Goal: Information Seeking & Learning: Learn about a topic

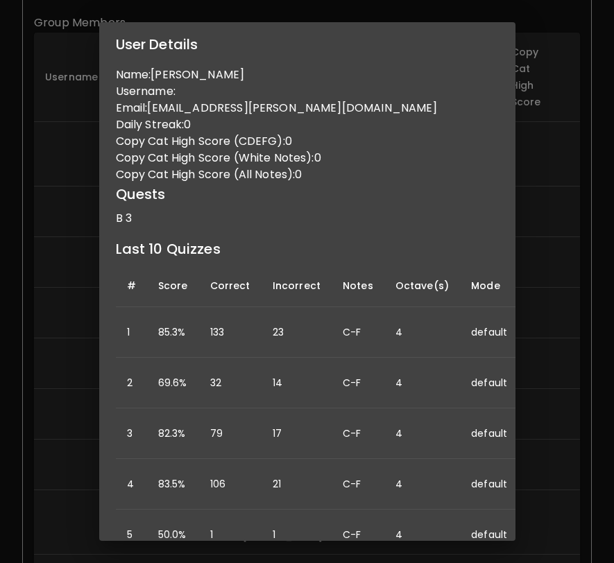
scroll to position [380, 0]
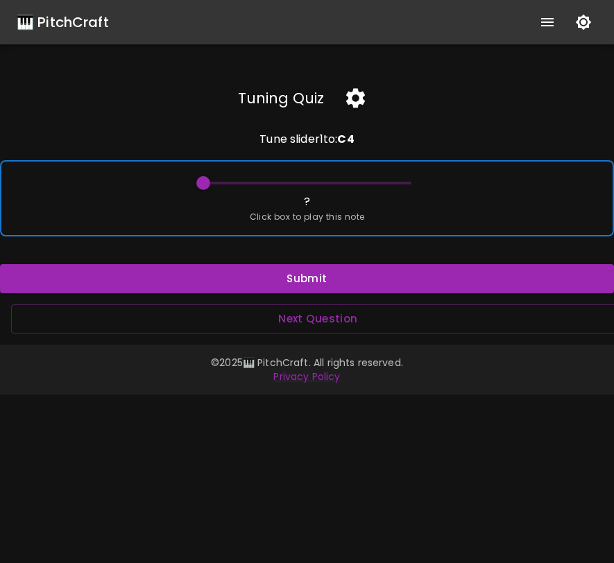
click at [163, 189] on div "? Click box to play this note" at bounding box center [307, 198] width 614 height 76
drag, startPoint x: 205, startPoint y: 186, endPoint x: 283, endPoint y: 182, distance: 78.4
click at [284, 182] on span at bounding box center [307, 183] width 208 height 21
click at [283, 182] on span at bounding box center [307, 183] width 208 height 3
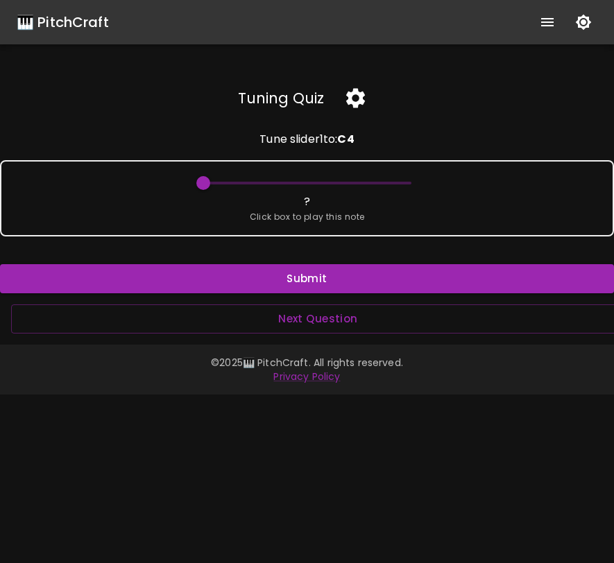
click at [361, 96] on icon "button" at bounding box center [355, 98] width 19 height 19
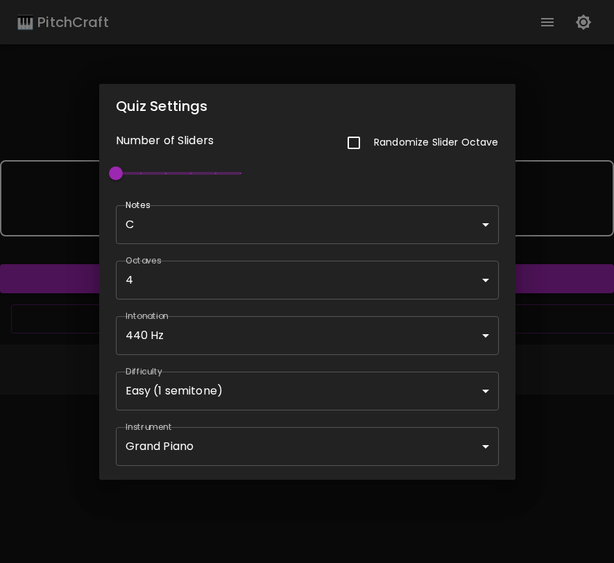
click at [372, 212] on body "🎹 PitchCraft About Badges Wizard Reading Pro Log Out Tuning Quiz Tune slider 1 …" at bounding box center [307, 281] width 614 height 563
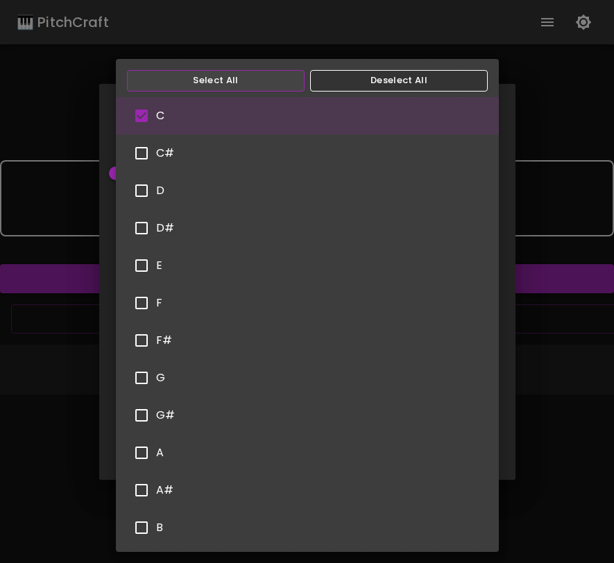
click at [270, 85] on button "Select All" at bounding box center [216, 80] width 178 height 21
type input "C,C#,D,D#,E,F,F#,G,G#,A,A#,B"
checkbox input "true"
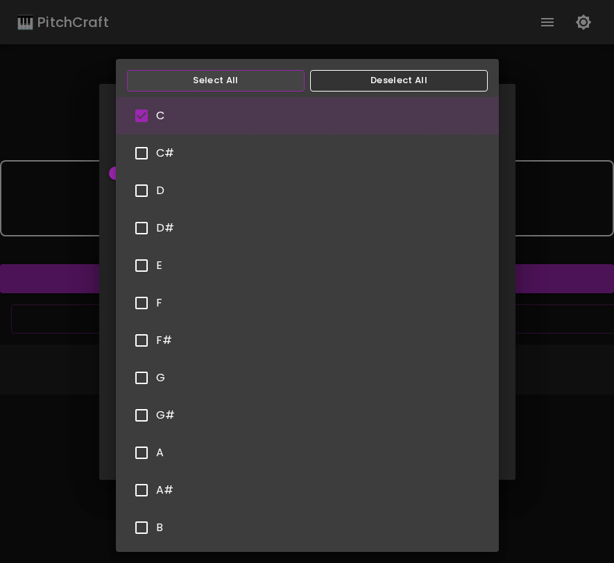
checkbox input "true"
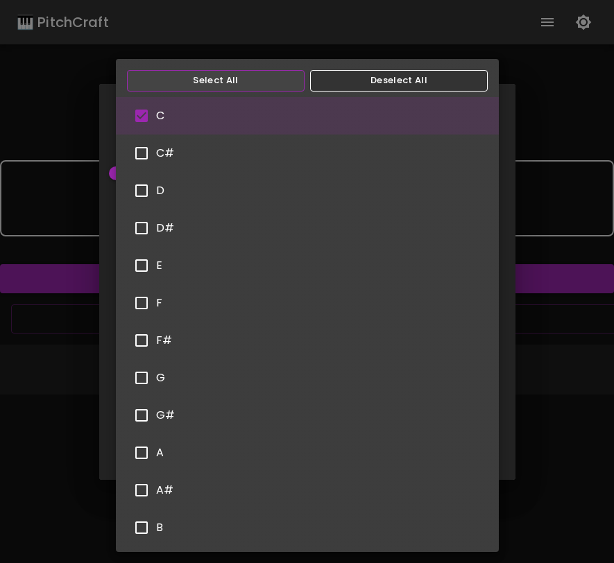
checkbox input "true"
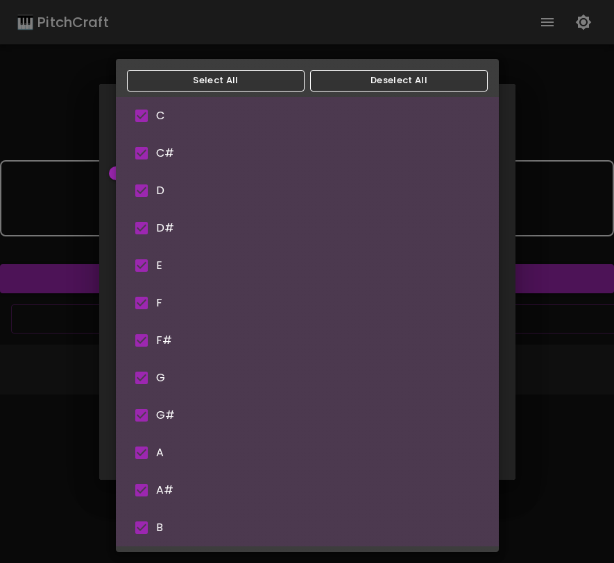
click at [532, 163] on div at bounding box center [307, 281] width 614 height 563
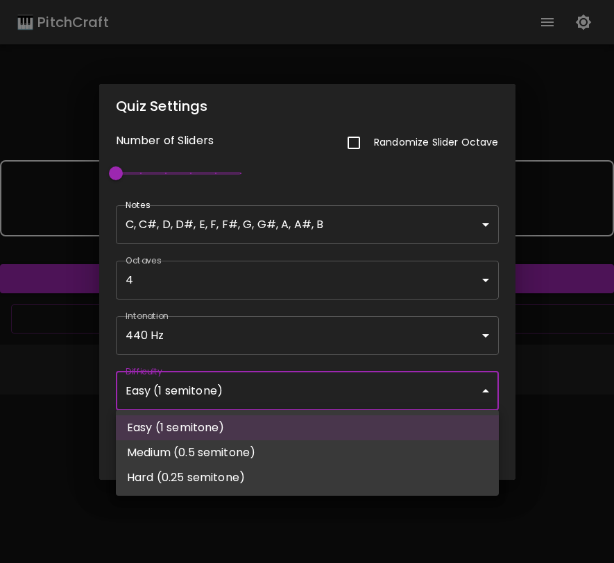
click at [303, 388] on body "🎹 PitchCraft About Badges Wizard Reading Pro Log Out Tuning Quiz Tune slider 1 …" at bounding box center [307, 281] width 614 height 563
click at [571, 318] on div at bounding box center [307, 281] width 614 height 563
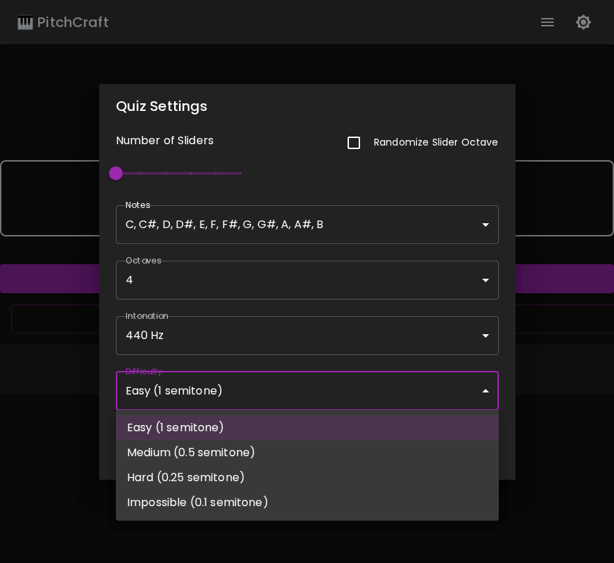
click at [386, 408] on body "🎹 PitchCraft About Badges Wizard Reading Pro Log Out Tuning Quiz Tune slider 1 …" at bounding box center [307, 281] width 614 height 563
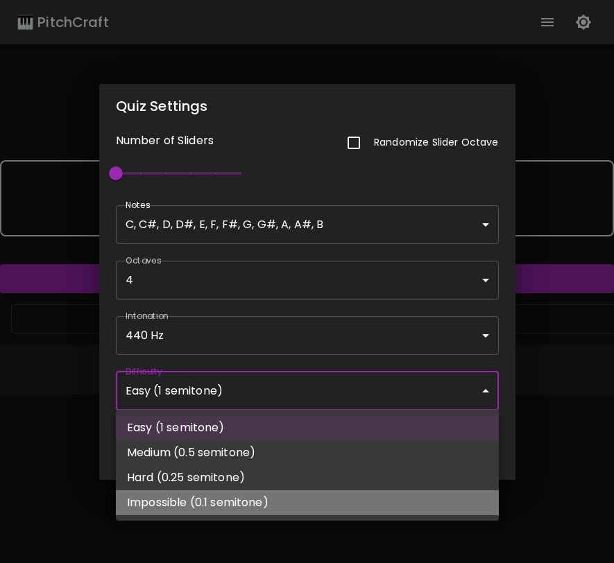
click at [336, 501] on li "Impossible (0.1 semitone)" at bounding box center [307, 502] width 383 height 25
type input "Impossible (0.1 semitone)"
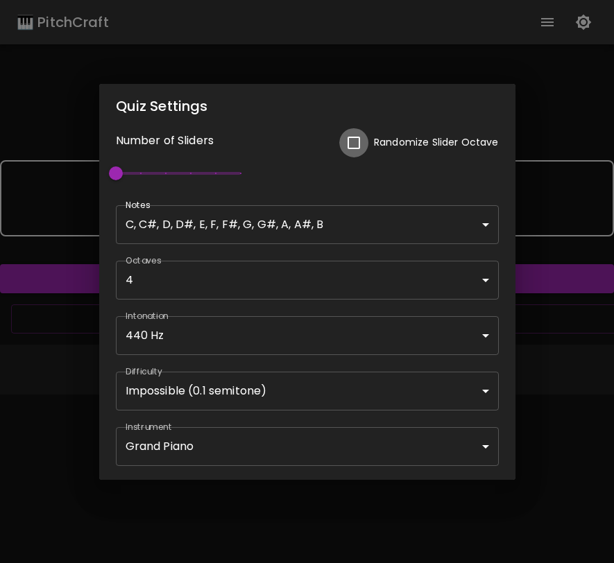
click at [353, 145] on input "checkbox" at bounding box center [353, 142] width 29 height 29
checkbox input "true"
click at [540, 411] on div "Quiz Settings Number of Sliders Randomize Slider Octave 1 Notes C, C#, D, D#, E…" at bounding box center [307, 281] width 614 height 563
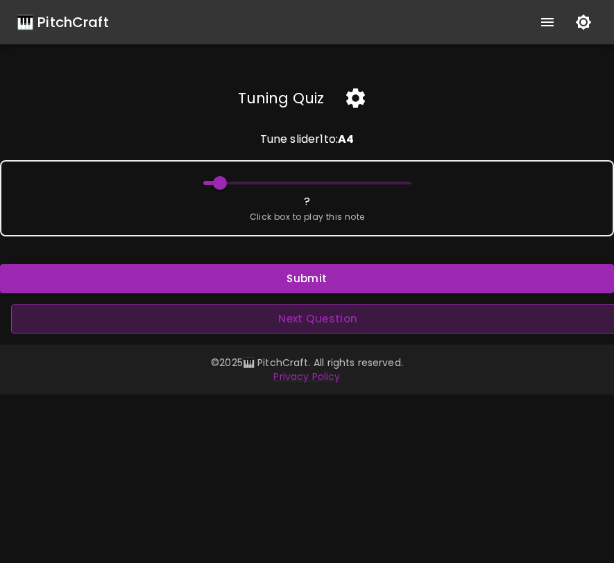
click at [402, 316] on button "Next Question" at bounding box center [318, 318] width 614 height 29
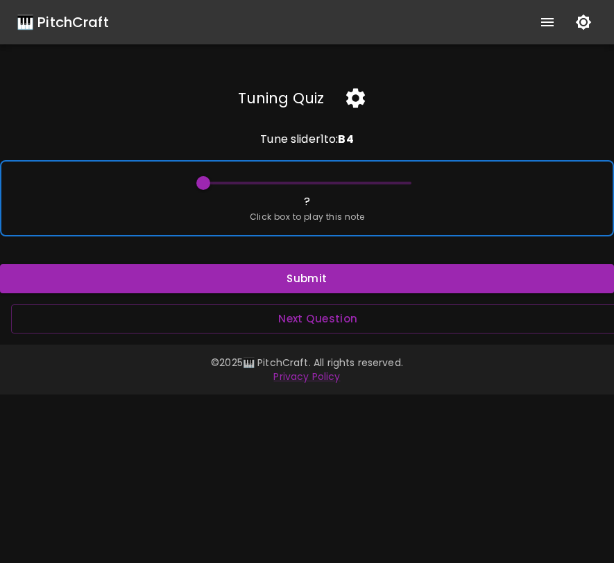
click at [277, 221] on span "Click box to play this note" at bounding box center [307, 217] width 115 height 14
drag, startPoint x: 205, startPoint y: 182, endPoint x: 395, endPoint y: 182, distance: 189.3
click at [394, 182] on span at bounding box center [394, 183] width 14 height 14
click at [383, 203] on div "? Click box to play this note" at bounding box center [307, 198] width 614 height 76
click at [380, 205] on div "? Click box to play this note" at bounding box center [307, 198] width 614 height 76
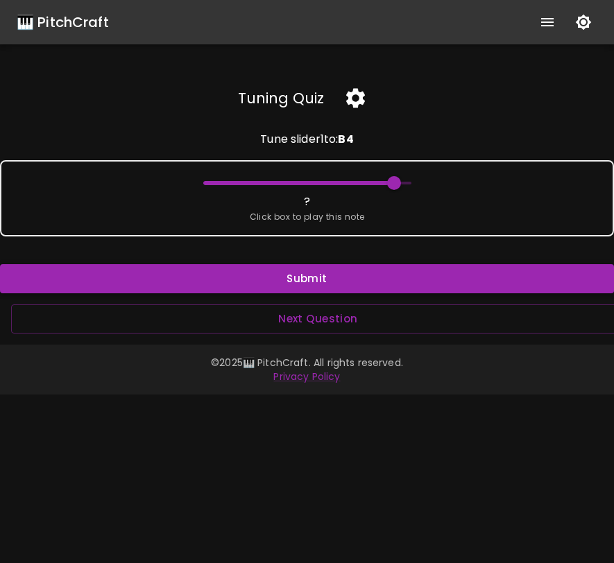
click at [354, 282] on button "Submit" at bounding box center [307, 278] width 614 height 29
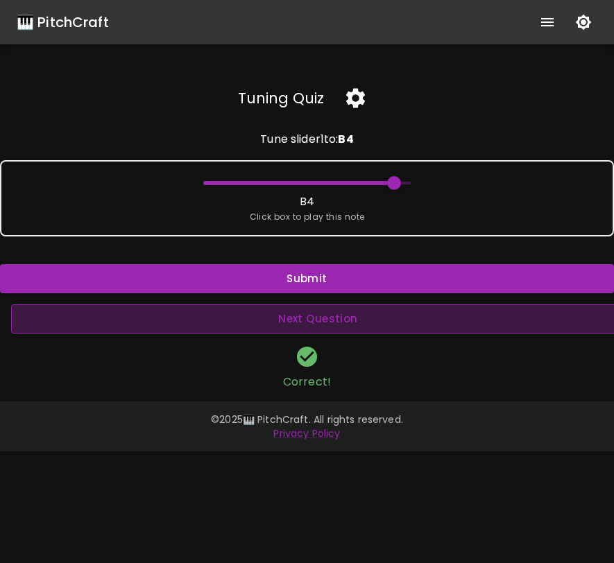
click at [345, 322] on button "Next Question" at bounding box center [318, 318] width 614 height 29
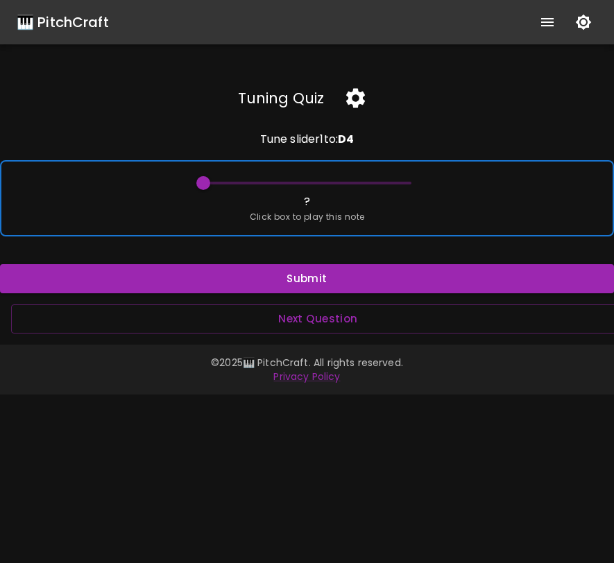
click at [359, 223] on span "Click box to play this note" at bounding box center [307, 217] width 115 height 14
drag, startPoint x: 204, startPoint y: 182, endPoint x: 320, endPoint y: 182, distance: 116.5
click at [321, 183] on span at bounding box center [323, 183] width 14 height 14
click at [325, 201] on div "? Click box to play this note" at bounding box center [307, 198] width 614 height 76
click at [321, 202] on div "? Click box to play this note" at bounding box center [307, 198] width 614 height 76
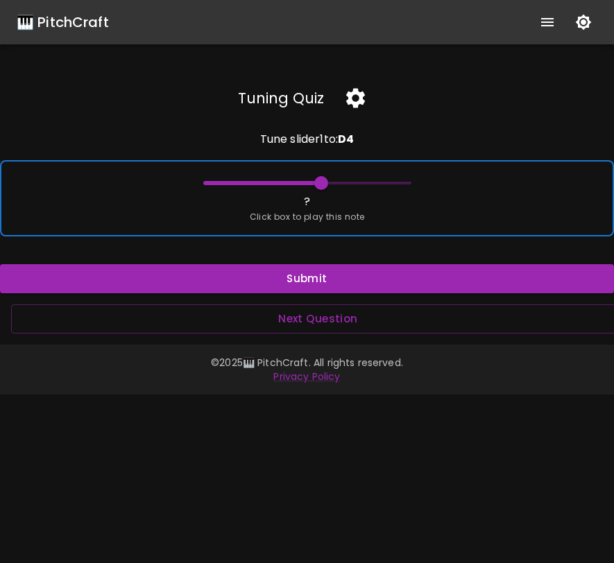
click at [321, 201] on div "? Click box to play this note" at bounding box center [307, 198] width 614 height 76
click at [312, 182] on span at bounding box center [312, 183] width 14 height 14
click at [315, 216] on span "Click box to play this note" at bounding box center [307, 217] width 115 height 14
click at [315, 217] on span "Click box to play this note" at bounding box center [307, 217] width 115 height 14
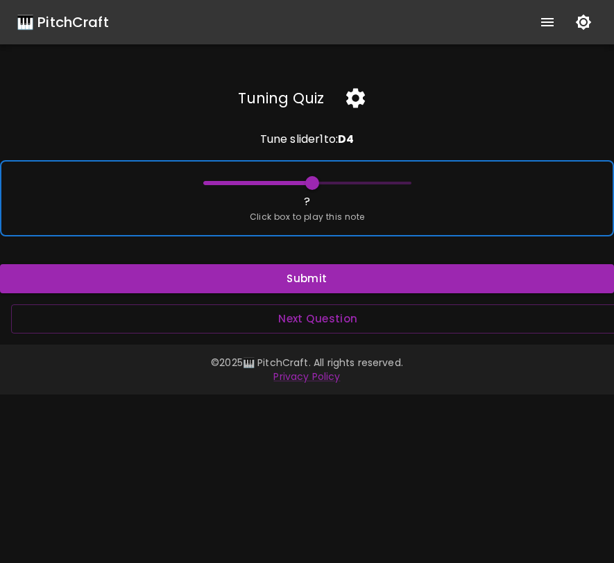
click at [315, 217] on span "Click box to play this note" at bounding box center [307, 217] width 115 height 14
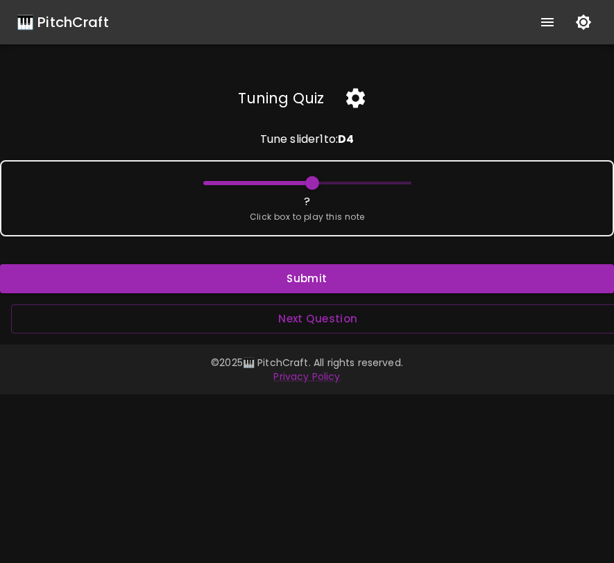
click at [307, 263] on div "Tuning Quiz Tune slider 1 to: D 4 ? Click box to play this note Submit Next Que…" at bounding box center [307, 206] width 614 height 256
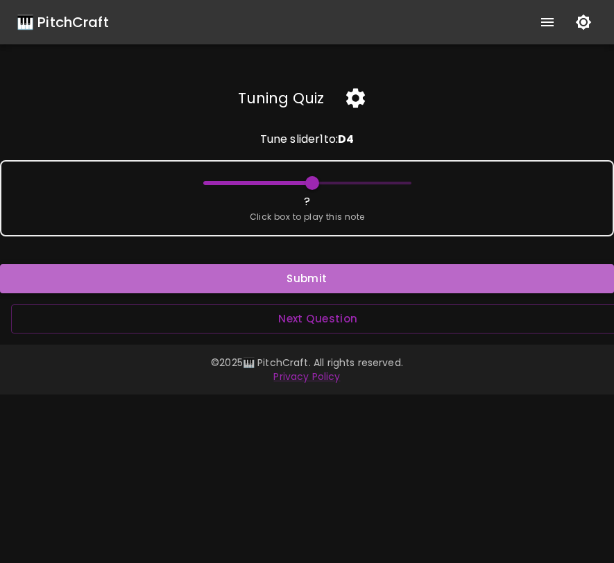
click at [306, 269] on button "Submit" at bounding box center [307, 278] width 614 height 29
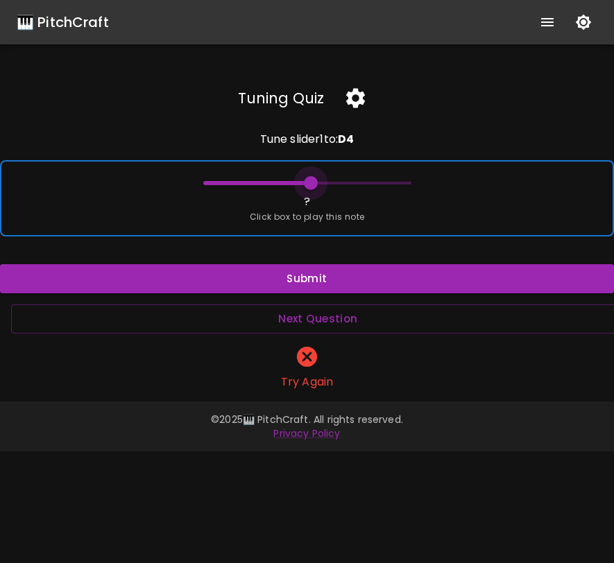
click at [311, 187] on span at bounding box center [311, 183] width 14 height 14
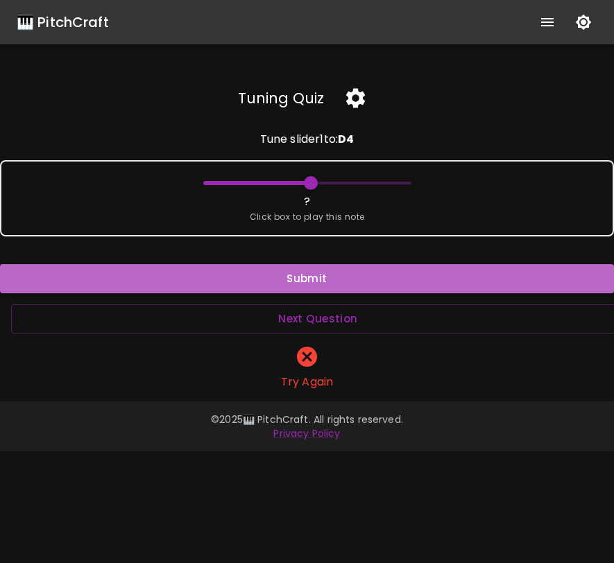
click at [318, 275] on button "Submit" at bounding box center [307, 278] width 614 height 29
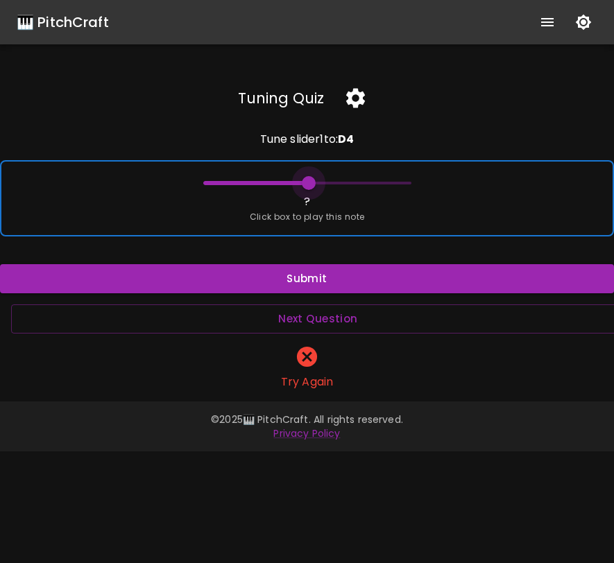
click at [309, 183] on span at bounding box center [309, 183] width 14 height 14
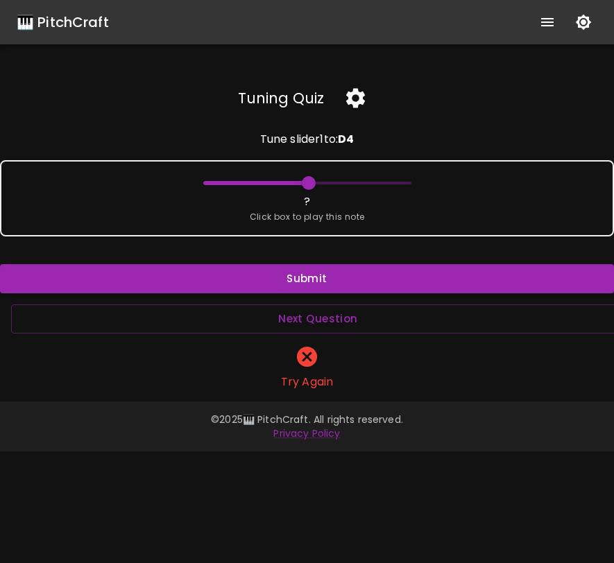
click at [322, 282] on button "Submit" at bounding box center [307, 278] width 614 height 29
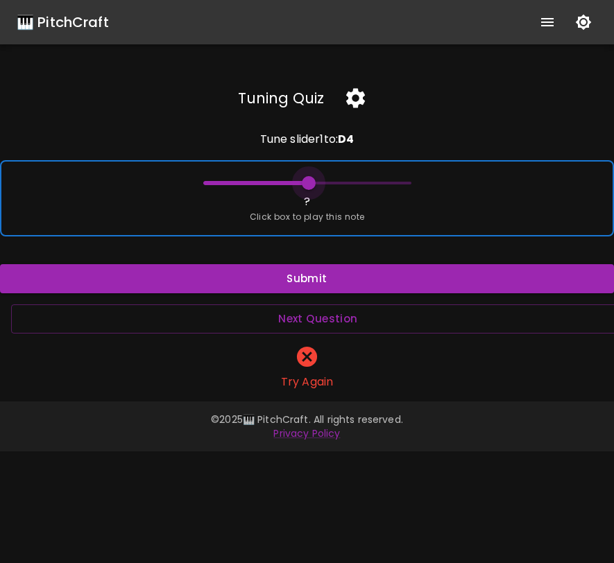
type input "62"
click at [307, 181] on span at bounding box center [307, 183] width 14 height 14
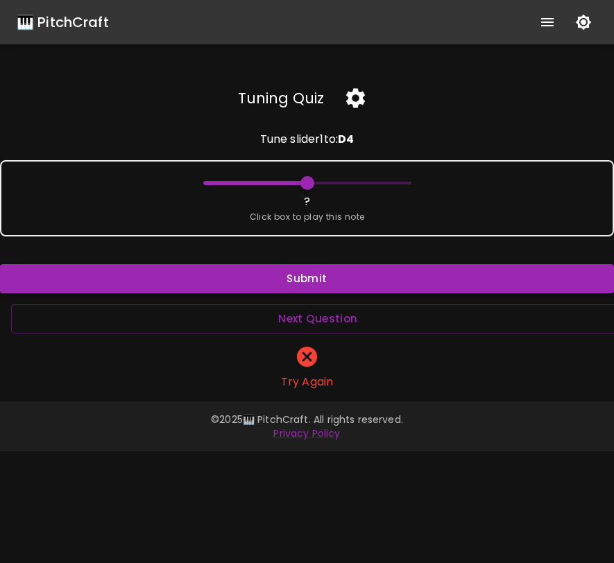
click at [331, 278] on button "Submit" at bounding box center [307, 278] width 614 height 29
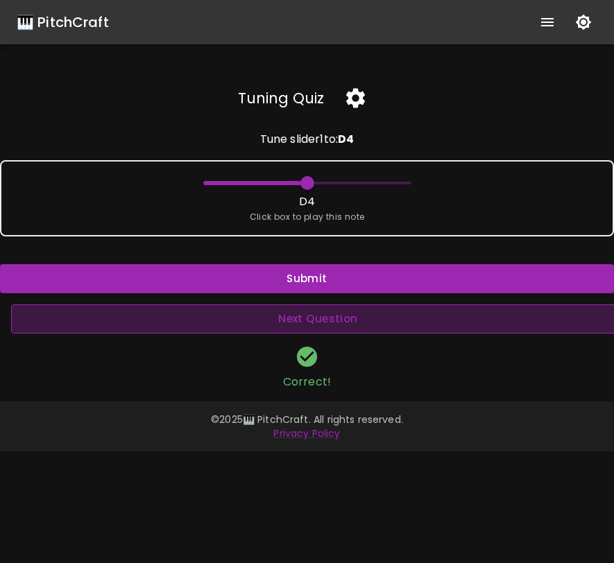
click at [332, 315] on button "Next Question" at bounding box center [318, 318] width 614 height 29
type input "55"
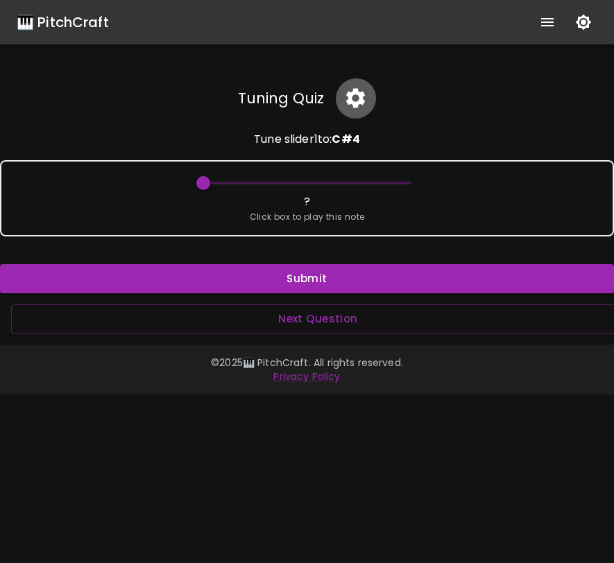
click at [358, 89] on icon "button" at bounding box center [355, 98] width 24 height 24
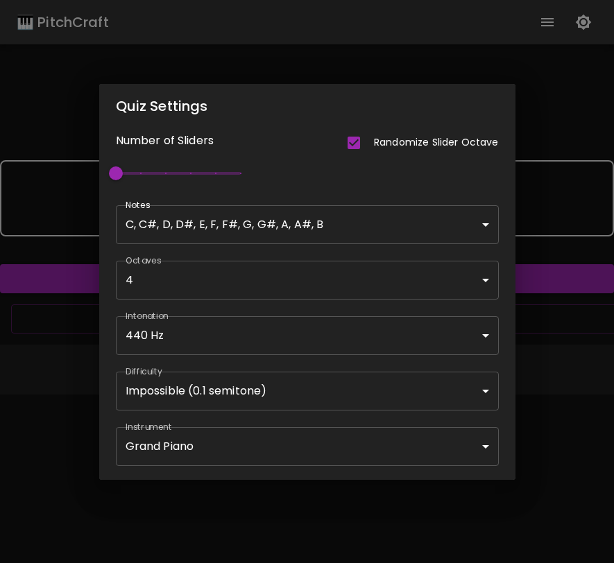
click at [546, 114] on div "Quiz Settings Number of Sliders Randomize Slider Octave 1 Notes C, C#, D, D#, E…" at bounding box center [307, 281] width 614 height 563
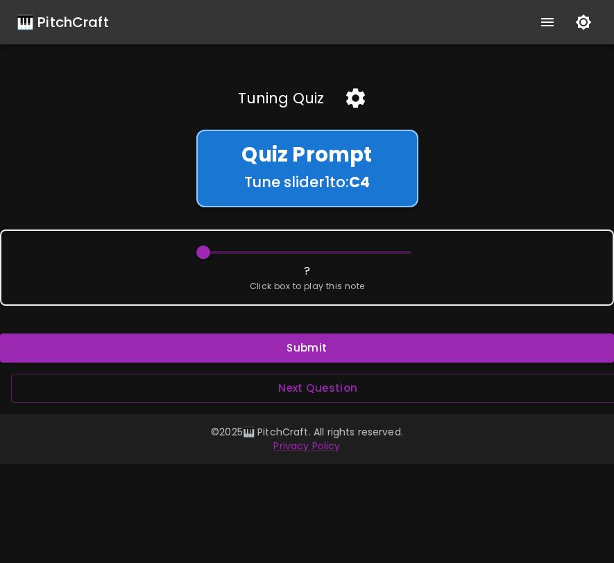
click at [458, 186] on div "Tuning Quiz Quiz Prompt Tune slider 1 to: C 4 ? Click box to play this note Sub…" at bounding box center [307, 240] width 614 height 325
click at [587, 20] on icon "button" at bounding box center [584, 23] width 16 height 16
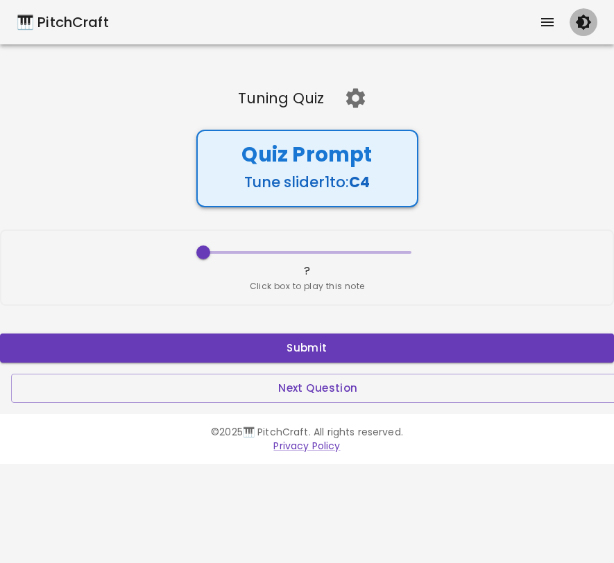
click at [587, 20] on icon "button" at bounding box center [584, 23] width 16 height 16
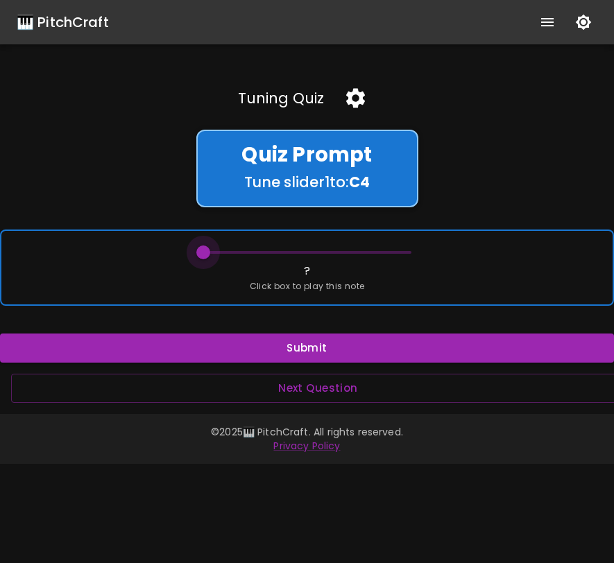
click at [203, 255] on span at bounding box center [203, 252] width 14 height 14
drag, startPoint x: 204, startPoint y: 252, endPoint x: 315, endPoint y: 251, distance: 111.0
click at [315, 251] on span at bounding box center [316, 252] width 14 height 14
click at [313, 252] on span at bounding box center [312, 252] width 14 height 14
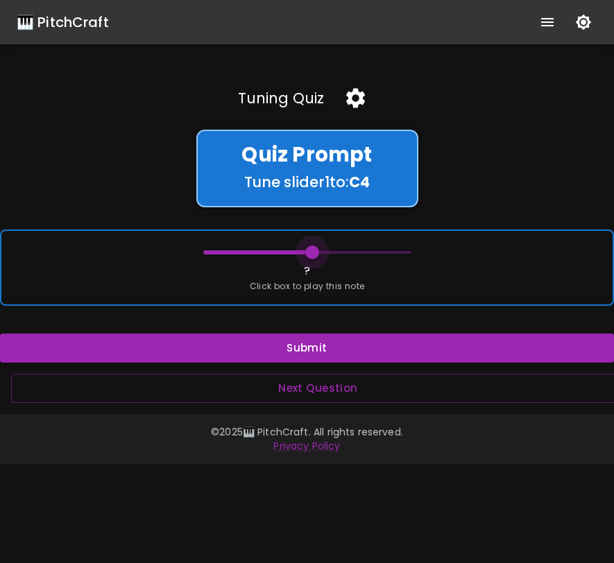
click at [313, 252] on span at bounding box center [312, 252] width 14 height 14
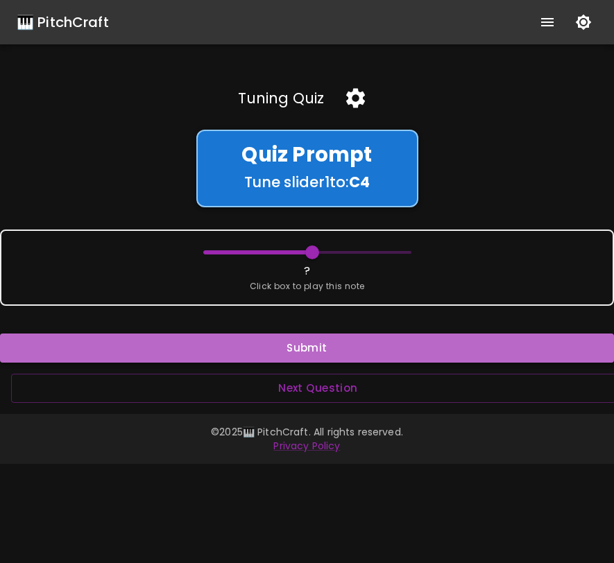
click at [315, 340] on button "Submit" at bounding box center [307, 348] width 614 height 29
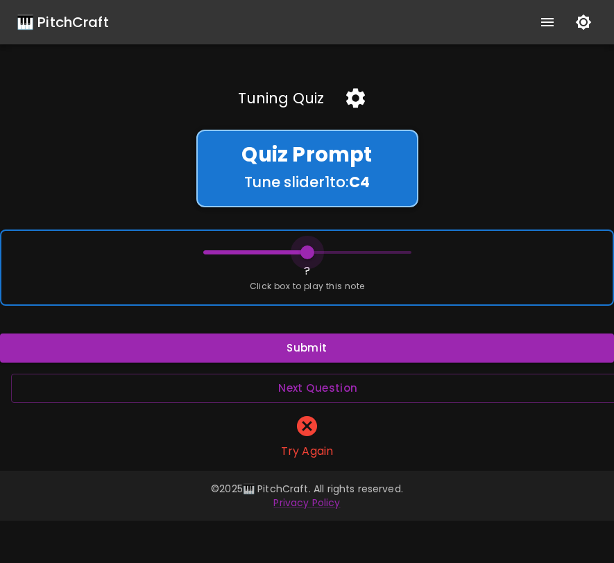
click at [307, 250] on span at bounding box center [307, 252] width 14 height 14
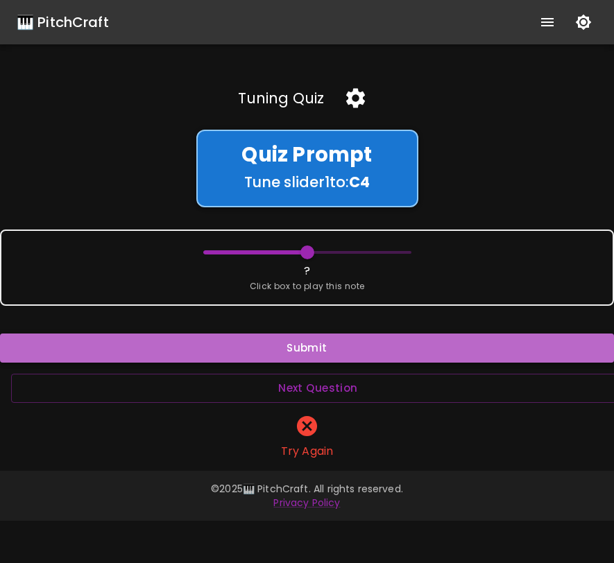
click at [317, 356] on button "Submit" at bounding box center [307, 348] width 614 height 29
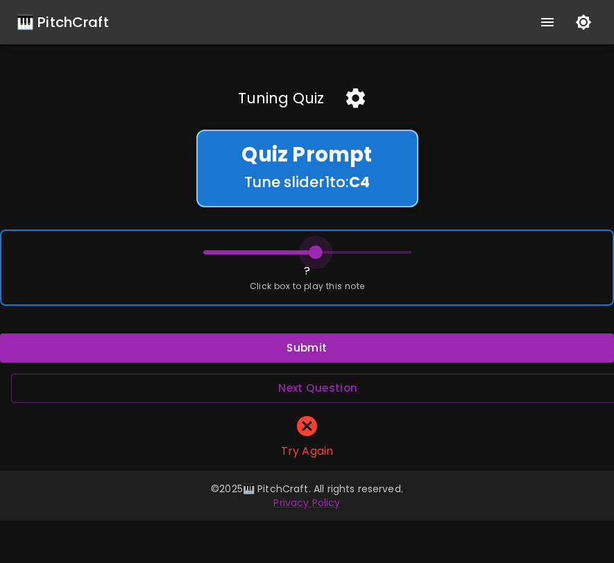
drag, startPoint x: 306, startPoint y: 255, endPoint x: 316, endPoint y: 253, distance: 9.8
click at [316, 253] on span at bounding box center [316, 252] width 14 height 14
click at [314, 253] on span at bounding box center [314, 252] width 14 height 14
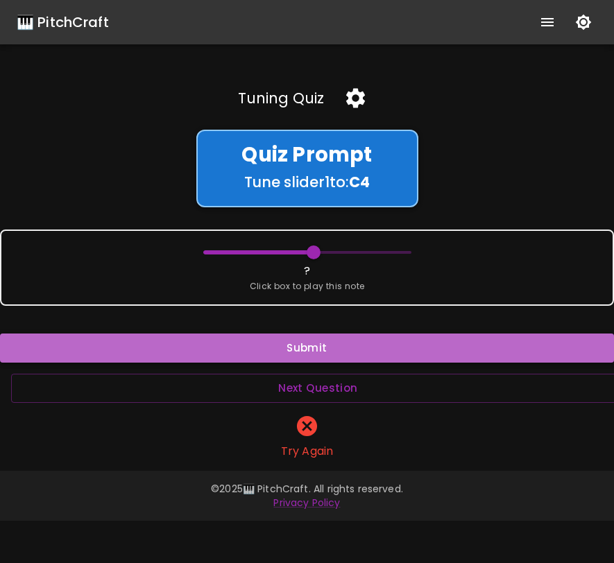
click at [332, 343] on button "Submit" at bounding box center [307, 348] width 614 height 29
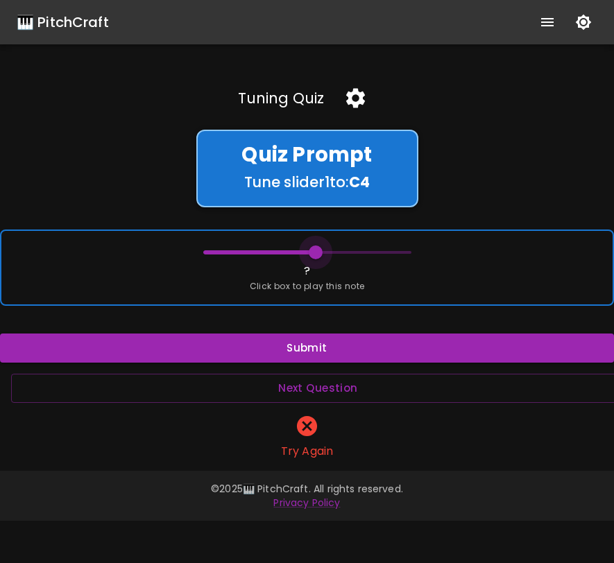
click at [316, 253] on span at bounding box center [316, 252] width 14 height 14
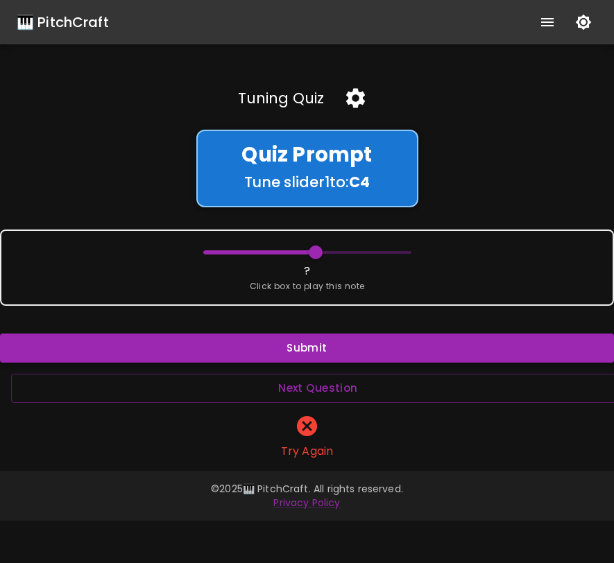
click at [315, 347] on button "Submit" at bounding box center [307, 348] width 614 height 29
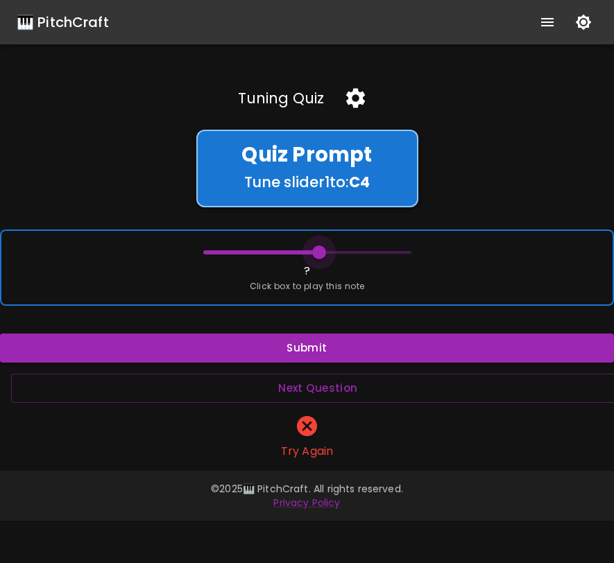
click at [318, 257] on span at bounding box center [319, 252] width 14 height 14
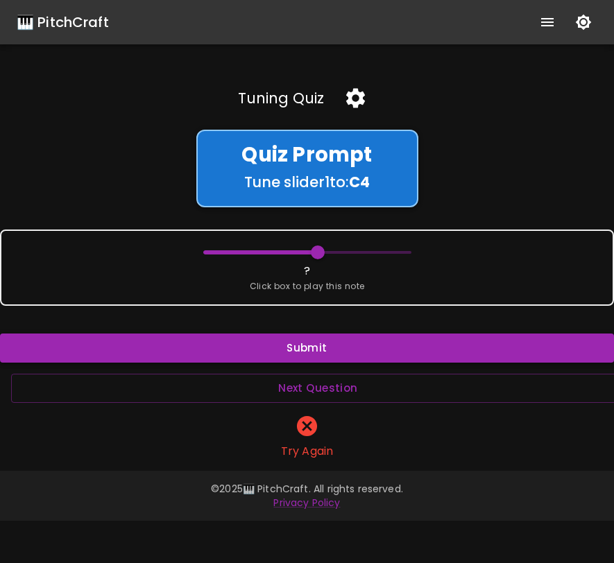
click at [334, 361] on button "Submit" at bounding box center [307, 348] width 614 height 29
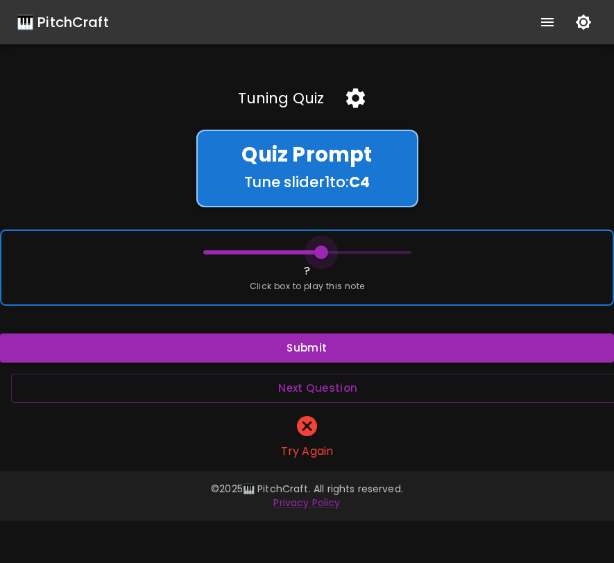
click at [320, 259] on span at bounding box center [321, 252] width 14 height 14
click at [321, 258] on span at bounding box center [321, 252] width 14 height 14
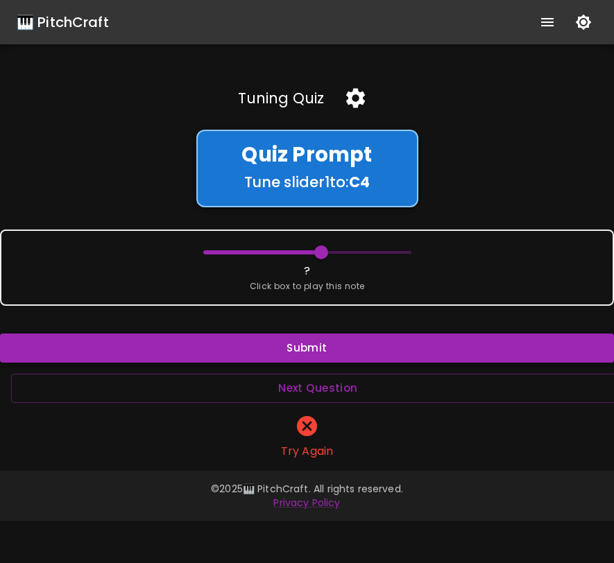
click at [315, 353] on button "Submit" at bounding box center [307, 348] width 614 height 29
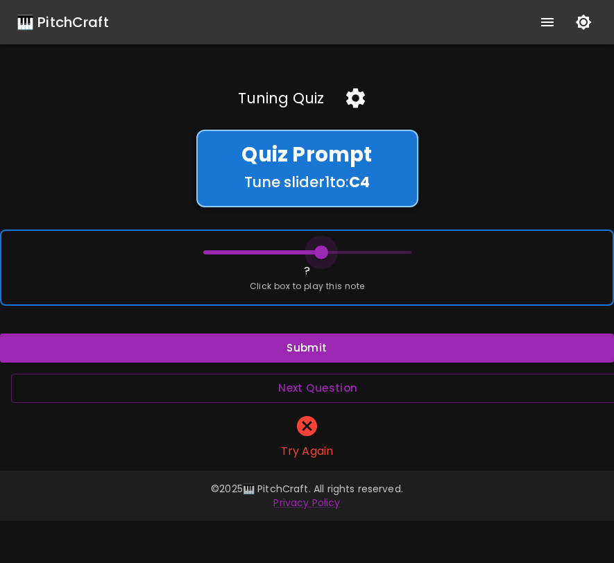
click at [321, 252] on span at bounding box center [321, 252] width 14 height 14
click at [492, 274] on div "? Click box to play this note" at bounding box center [307, 268] width 614 height 76
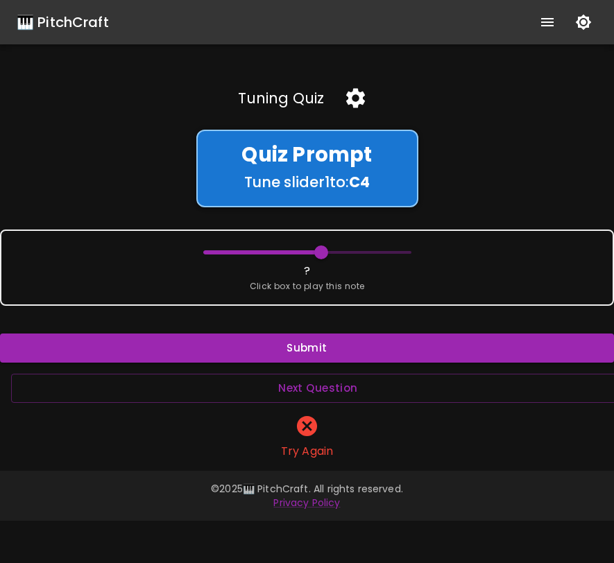
click at [397, 182] on h5 "Tune slider 1 to: C 4" at bounding box center [307, 182] width 186 height 19
click at [356, 101] on icon "button" at bounding box center [355, 98] width 19 height 19
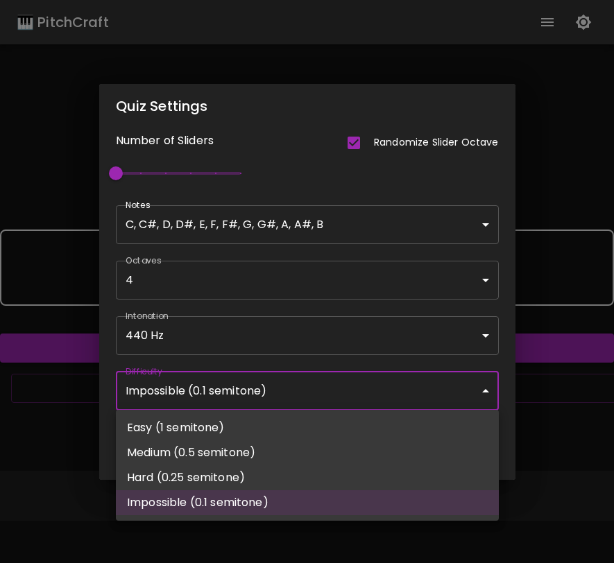
click at [316, 377] on body "🎹 PitchCraft About Badges Wizard Reading Pro Log Out Tuning Quiz Quiz Prompt Tu…" at bounding box center [307, 281] width 614 height 563
click at [279, 463] on li "Medium (0.5 semitone)" at bounding box center [307, 452] width 383 height 25
type input "58"
type input "Medium (0.5 semitone)"
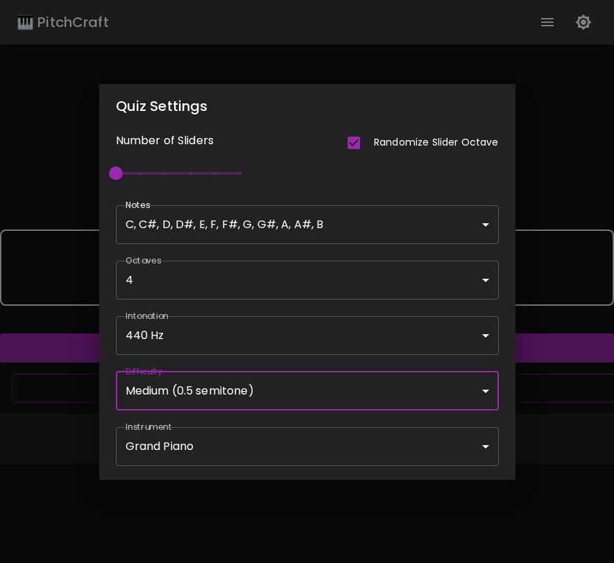
click at [582, 402] on div "Quiz Settings Number of Sliders Randomize Slider Octave 1 Notes C, C#, D, D#, E…" at bounding box center [307, 281] width 614 height 563
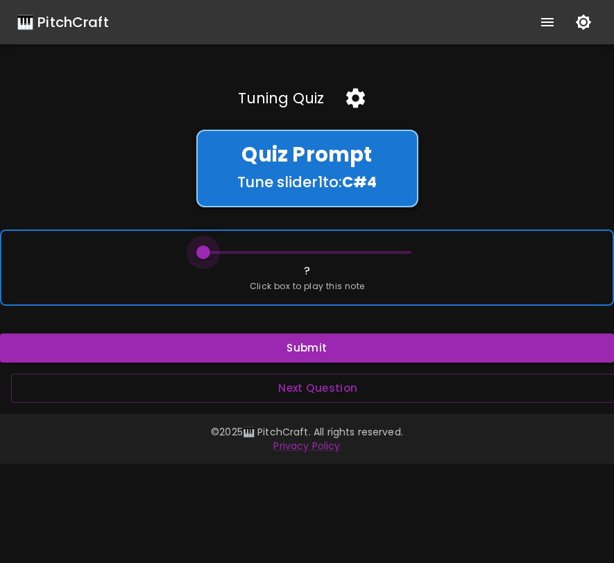
drag, startPoint x: 204, startPoint y: 256, endPoint x: 149, endPoint y: 250, distance: 55.1
click at [149, 250] on div "? Click box to play this note" at bounding box center [307, 268] width 614 height 76
click at [212, 295] on div "? Click box to play this note" at bounding box center [307, 268] width 614 height 76
drag, startPoint x: 200, startPoint y: 251, endPoint x: 253, endPoint y: 248, distance: 52.8
click at [253, 248] on span at bounding box center [255, 252] width 14 height 14
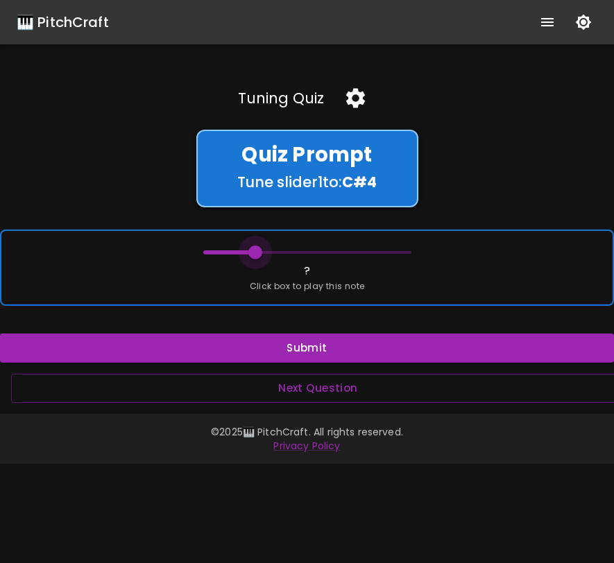
click at [253, 248] on span at bounding box center [255, 252] width 14 height 14
drag, startPoint x: 253, startPoint y: 248, endPoint x: 239, endPoint y: 251, distance: 15.0
click at [238, 251] on span at bounding box center [238, 252] width 14 height 14
click at [239, 251] on span at bounding box center [238, 252] width 14 height 14
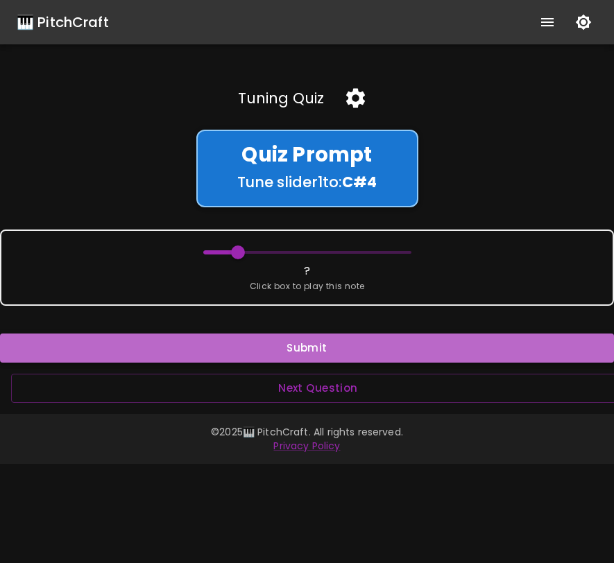
click at [253, 342] on button "Submit" at bounding box center [307, 348] width 614 height 29
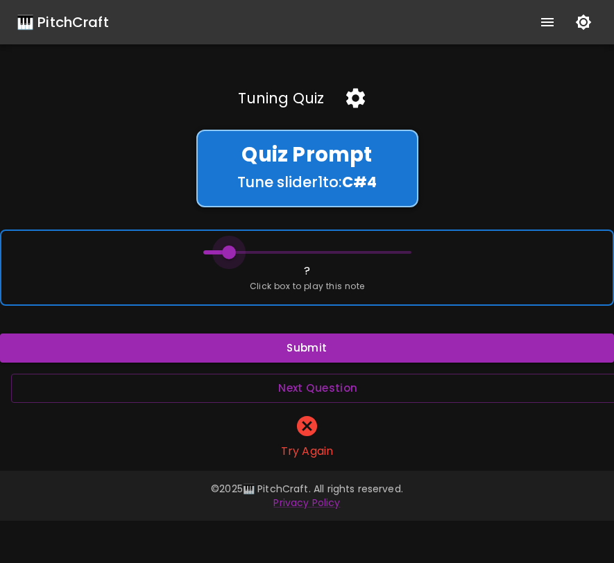
click at [232, 254] on span at bounding box center [229, 252] width 14 height 14
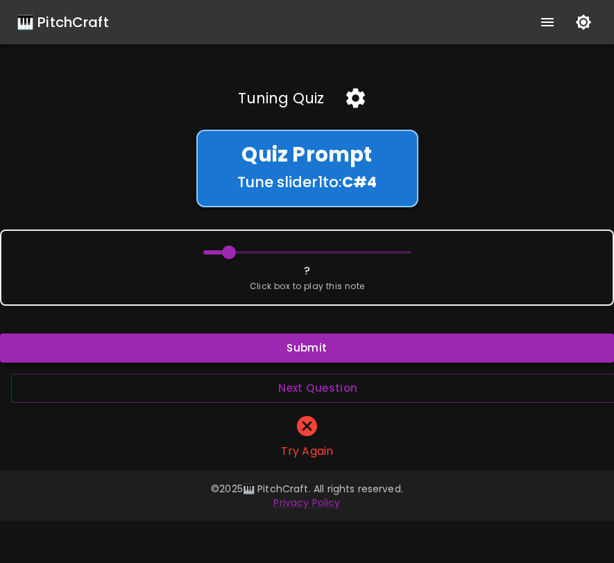
click at [257, 342] on button "Submit" at bounding box center [307, 348] width 614 height 29
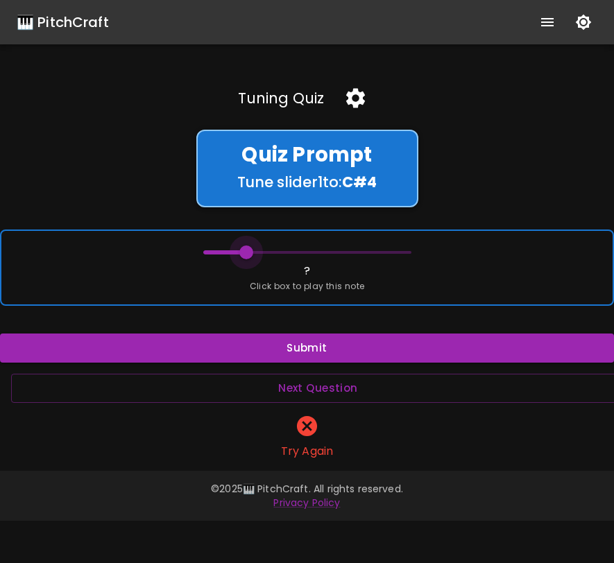
drag, startPoint x: 231, startPoint y: 257, endPoint x: 243, endPoint y: 255, distance: 12.8
click at [244, 255] on span at bounding box center [246, 252] width 14 height 14
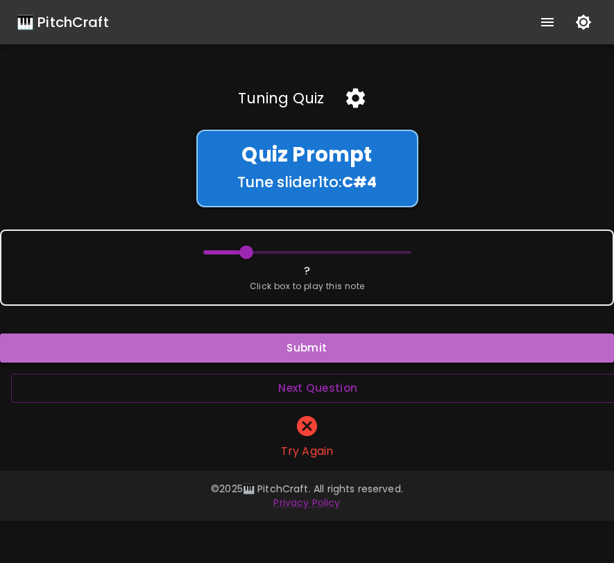
click at [251, 342] on button "Submit" at bounding box center [307, 348] width 614 height 29
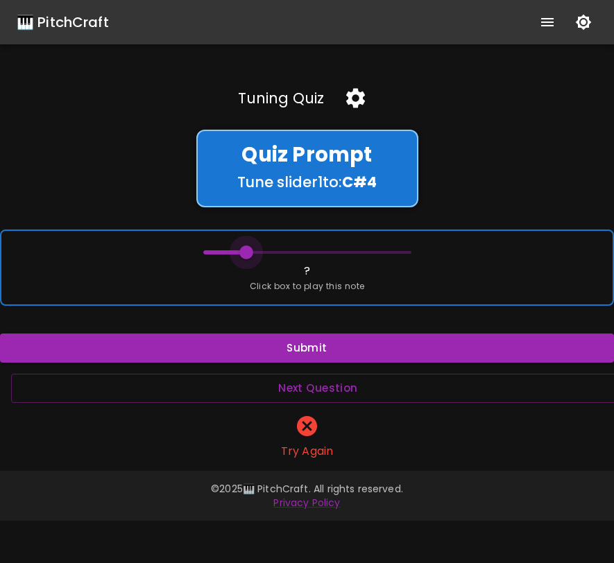
click at [243, 248] on span at bounding box center [246, 252] width 14 height 14
drag, startPoint x: 246, startPoint y: 249, endPoint x: 260, endPoint y: 250, distance: 13.9
click at [260, 251] on span at bounding box center [264, 252] width 14 height 14
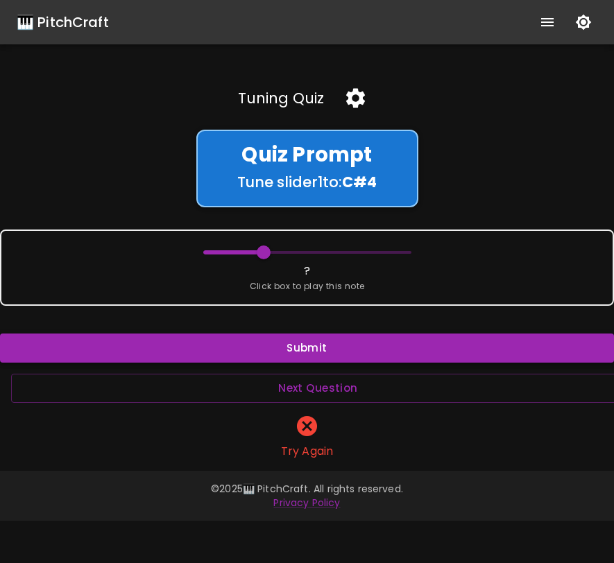
click at [267, 356] on button "Submit" at bounding box center [307, 348] width 614 height 29
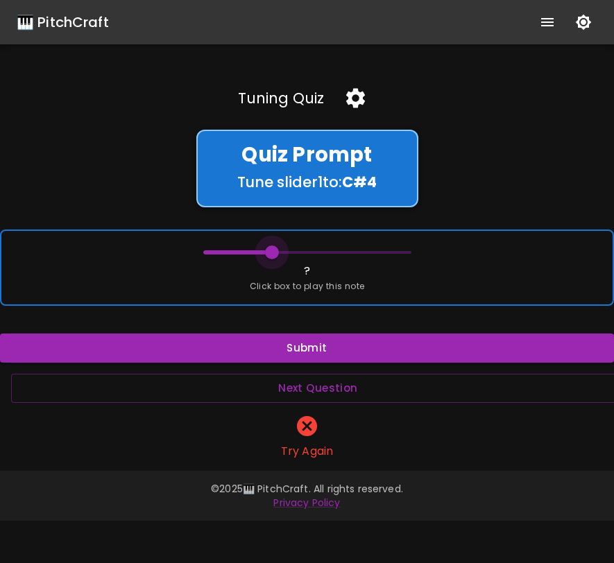
click at [270, 254] on span at bounding box center [272, 252] width 14 height 14
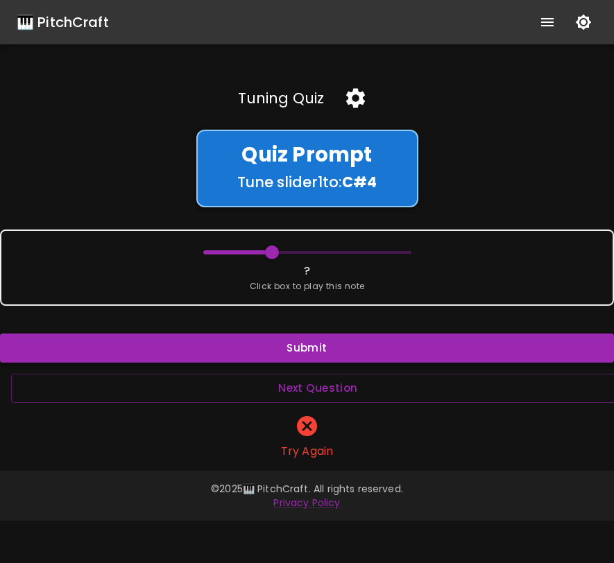
click at [265, 340] on button "Submit" at bounding box center [307, 348] width 614 height 29
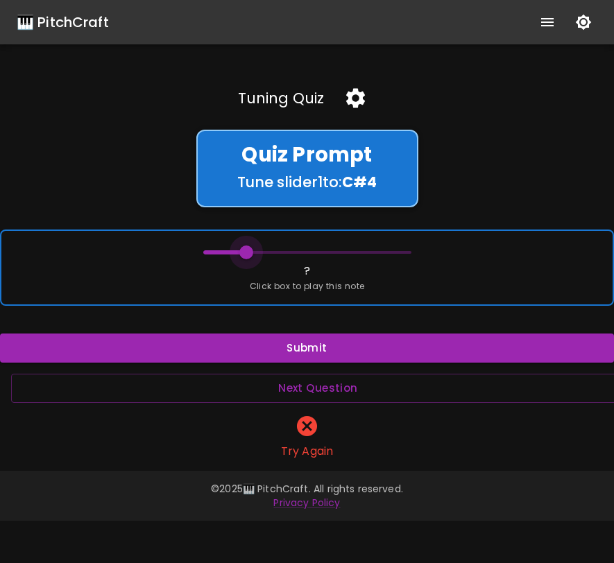
drag, startPoint x: 270, startPoint y: 257, endPoint x: 249, endPoint y: 257, distance: 20.8
click at [249, 257] on span at bounding box center [246, 252] width 14 height 14
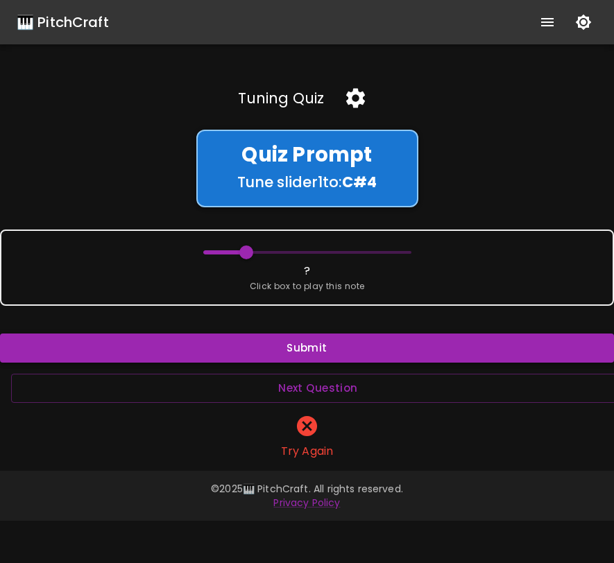
click at [275, 340] on button "Submit" at bounding box center [307, 348] width 614 height 29
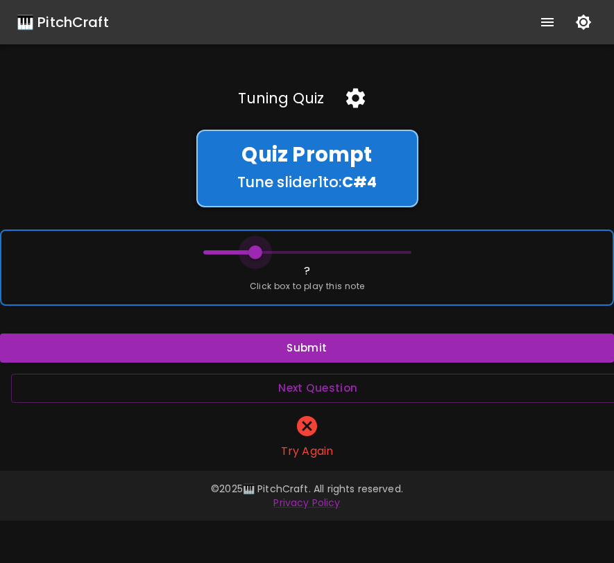
click at [252, 252] on span at bounding box center [255, 252] width 14 height 14
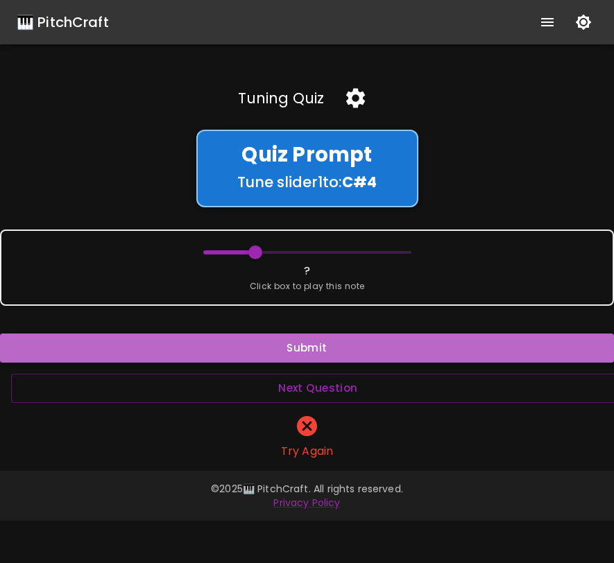
click at [255, 355] on button "Submit" at bounding box center [307, 348] width 614 height 29
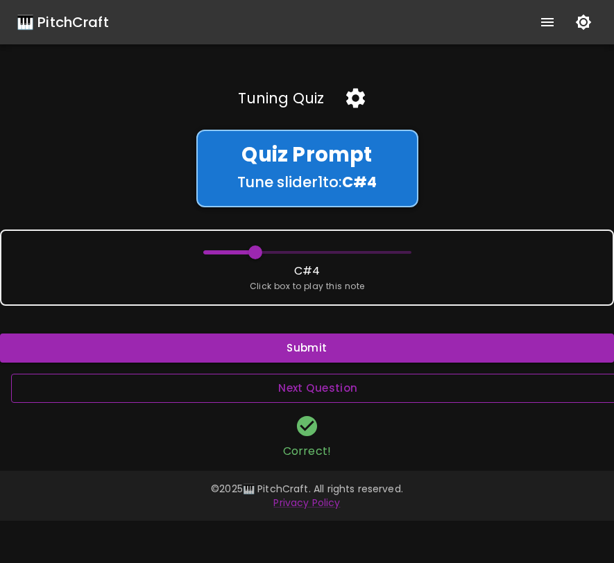
click at [309, 390] on button "Next Question" at bounding box center [318, 388] width 614 height 29
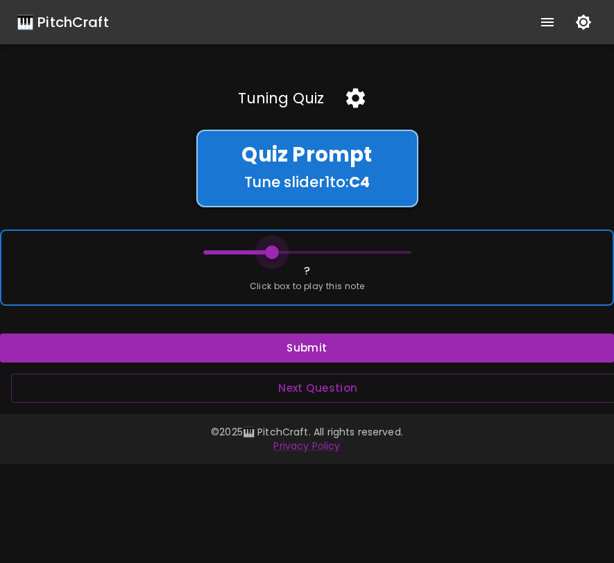
click at [268, 242] on span at bounding box center [307, 252] width 208 height 21
drag, startPoint x: 273, startPoint y: 251, endPoint x: 332, endPoint y: 253, distance: 59.7
click at [332, 253] on span at bounding box center [333, 252] width 14 height 14
click at [326, 253] on span at bounding box center [324, 252] width 14 height 14
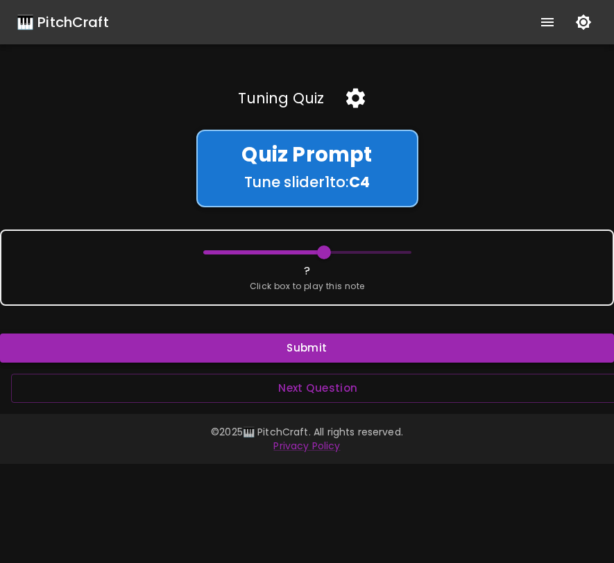
click at [321, 343] on button "Submit" at bounding box center [307, 348] width 614 height 29
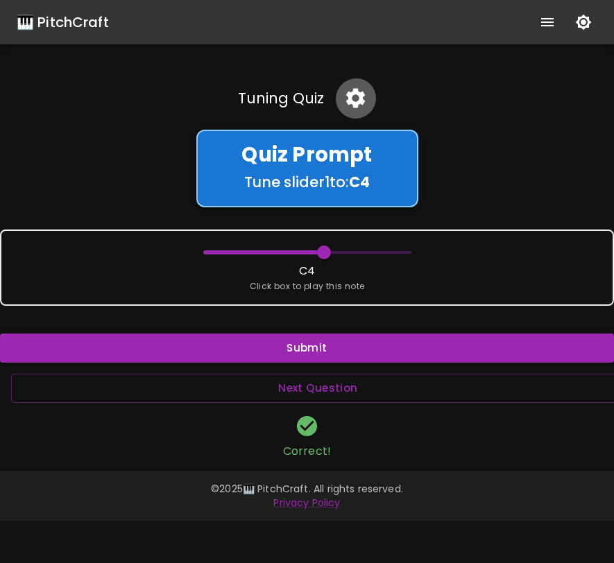
click at [359, 95] on icon "button" at bounding box center [355, 98] width 19 height 19
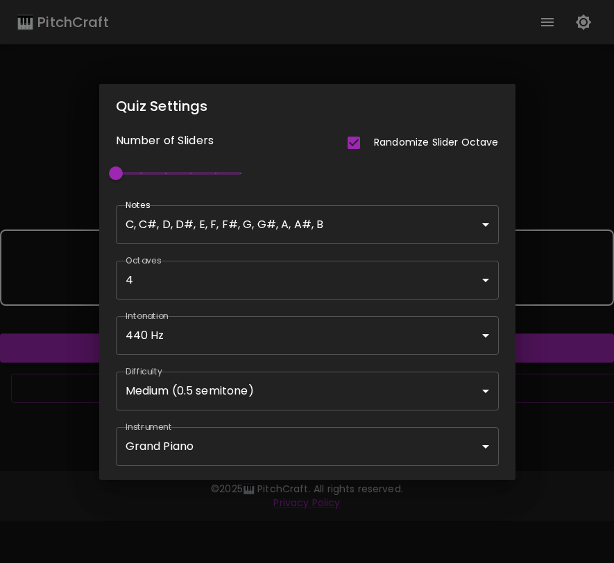
click at [207, 222] on body "🎹 PitchCraft About Badges Wizard Reading Pro Log Out Tuning Quiz Quiz Prompt Tu…" at bounding box center [307, 281] width 614 height 563
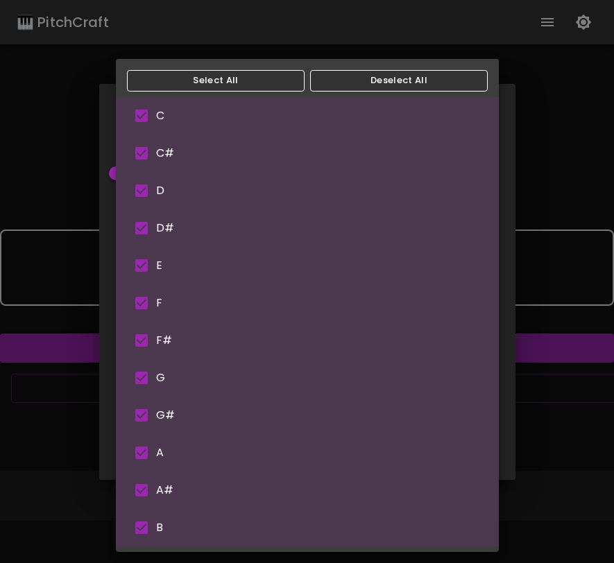
click at [557, 298] on div at bounding box center [307, 281] width 614 height 563
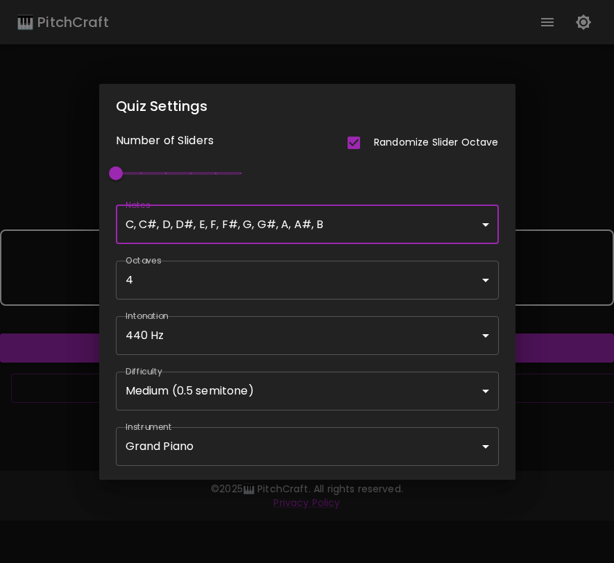
click at [329, 390] on body "🎹 PitchCraft About Badges Wizard Reading Pro Log Out Tuning Quiz Quiz Prompt Tu…" at bounding box center [307, 281] width 614 height 563
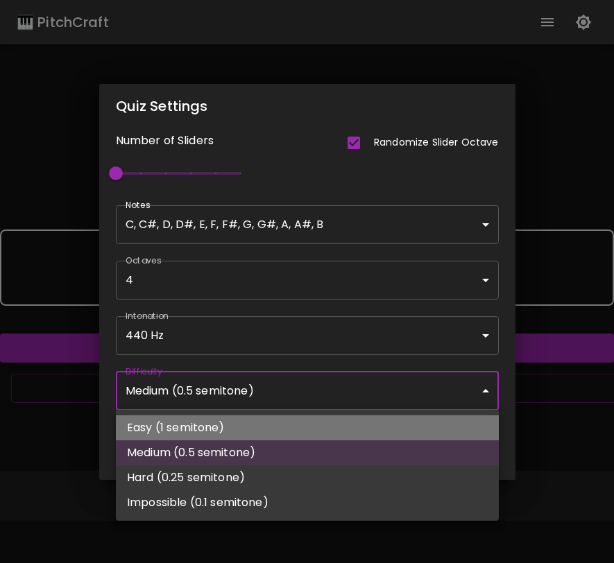
click at [274, 418] on li "Easy (1 semitone)" at bounding box center [307, 427] width 383 height 25
type input "59"
type input "Easy (1 semitone)"
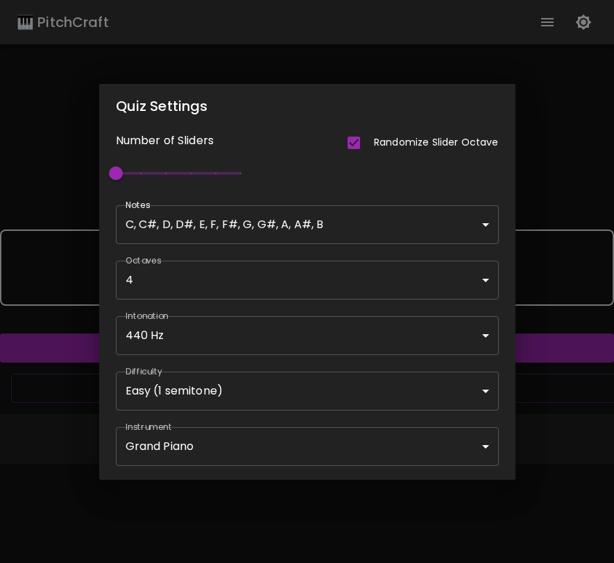
click at [537, 402] on div "Quiz Settings Number of Sliders Randomize Slider Octave 1 Notes C, C#, D, D#, E…" at bounding box center [307, 281] width 614 height 563
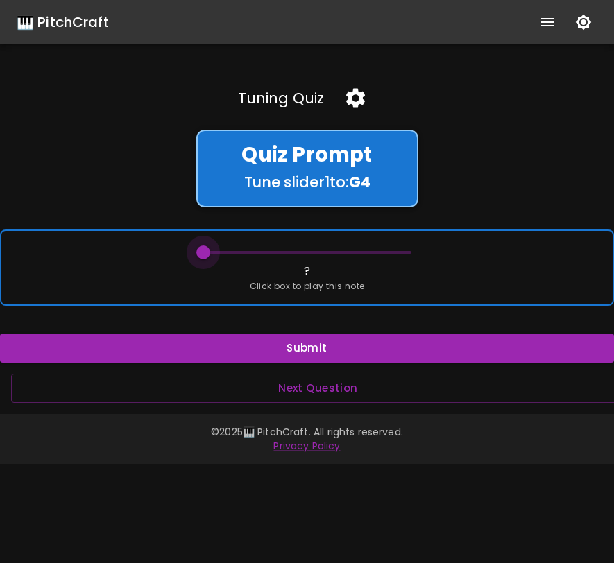
click at [206, 251] on span at bounding box center [203, 252] width 14 height 14
click at [203, 253] on span at bounding box center [203, 252] width 14 height 14
drag, startPoint x: 203, startPoint y: 253, endPoint x: 291, endPoint y: 252, distance: 87.4
click at [291, 252] on span at bounding box center [290, 252] width 14 height 14
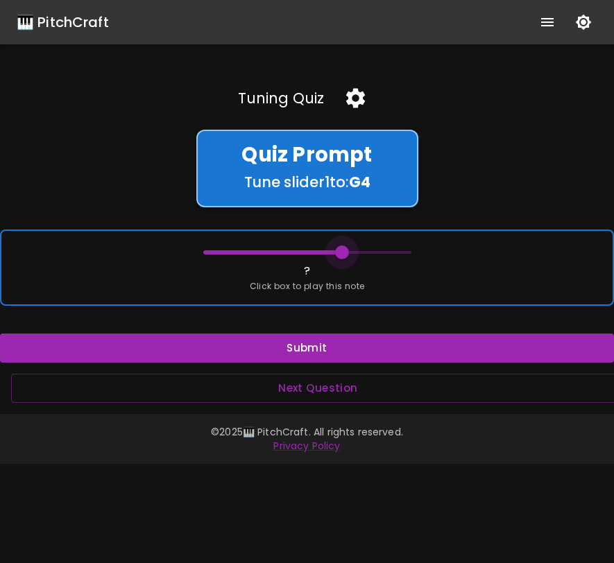
drag, startPoint x: 291, startPoint y: 252, endPoint x: 332, endPoint y: 252, distance: 41.6
click at [335, 252] on span at bounding box center [342, 252] width 14 height 14
click at [340, 254] on span at bounding box center [307, 252] width 208 height 21
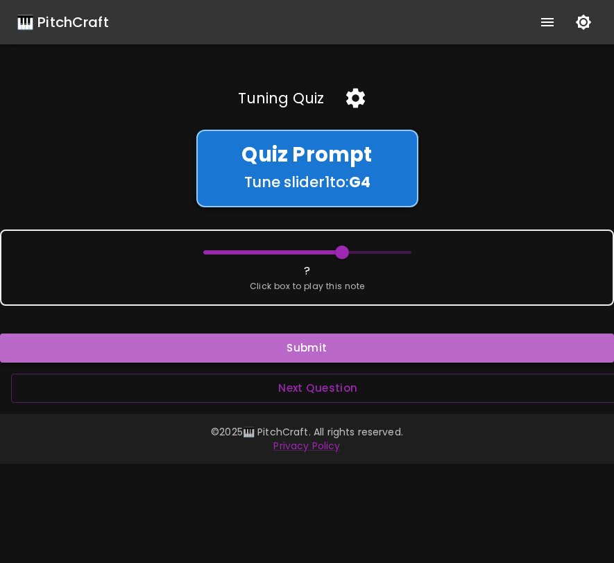
click at [332, 346] on button "Submit" at bounding box center [307, 348] width 614 height 29
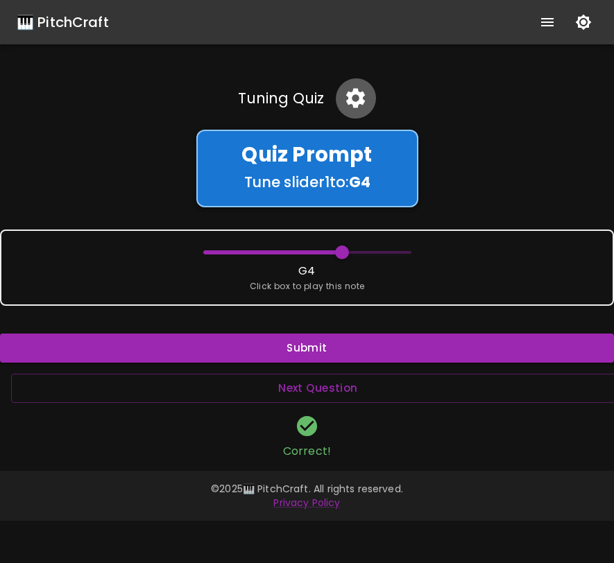
click at [354, 98] on icon "button" at bounding box center [355, 98] width 24 height 24
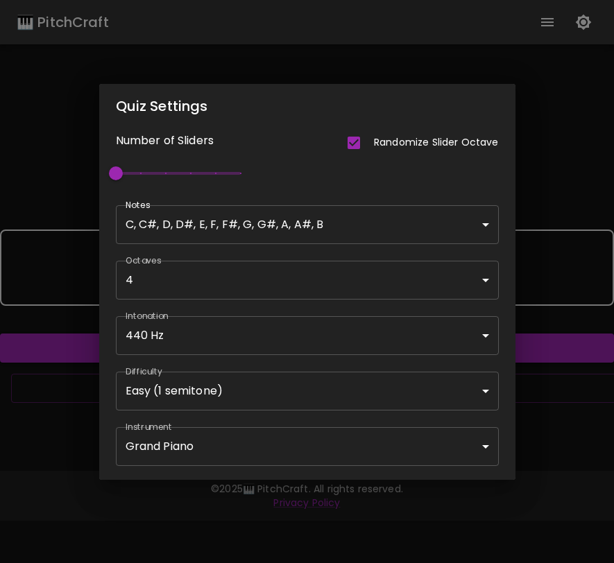
click at [299, 406] on body "🎹 PitchCraft About Badges Wizard Reading Pro Log Out Tuning Quiz Quiz Prompt Tu…" at bounding box center [307, 281] width 614 height 563
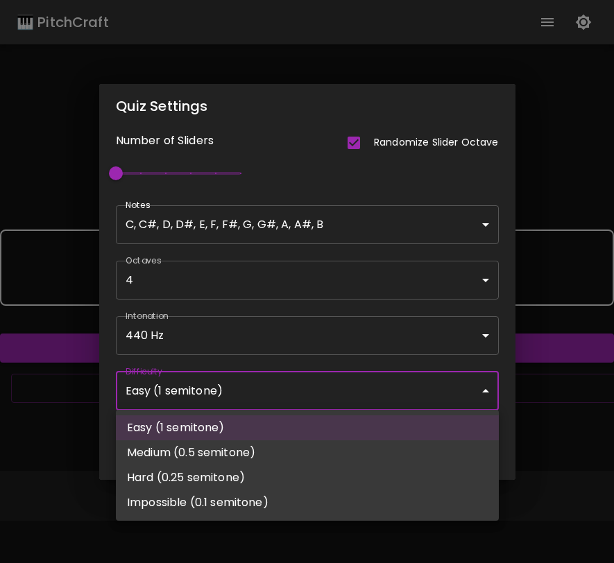
click at [275, 454] on li "Medium (0.5 semitone)" at bounding box center [307, 452] width 383 height 25
type input "66"
type input "Medium (0.5 semitone)"
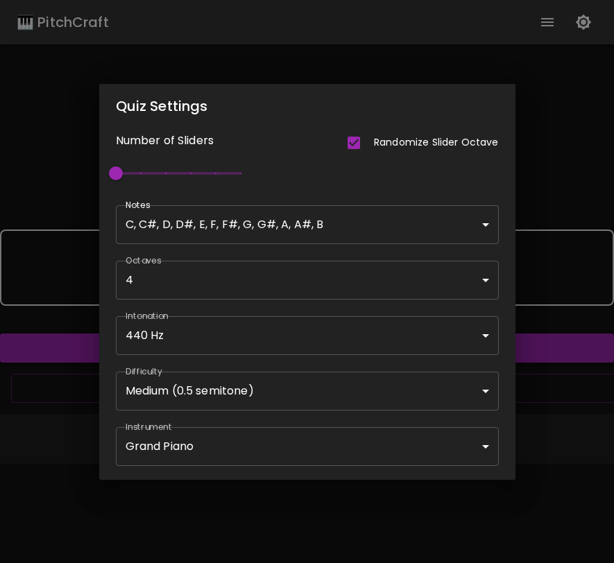
click at [563, 205] on div "Quiz Settings Number of Sliders Randomize Slider Octave 1 Notes C, C#, D, D#, E…" at bounding box center [307, 281] width 614 height 563
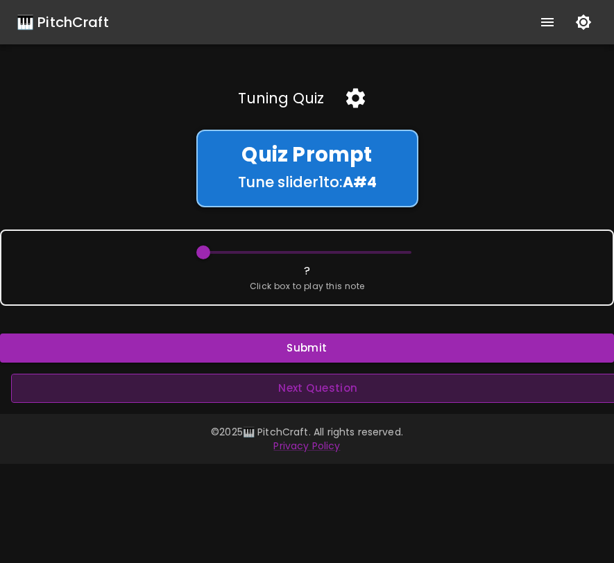
click at [352, 395] on button "Next Question" at bounding box center [318, 388] width 614 height 29
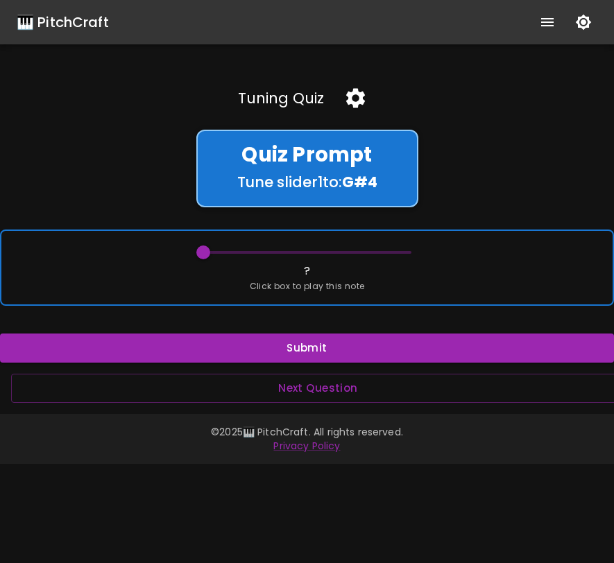
click at [162, 287] on div "? Click box to play this note" at bounding box center [307, 268] width 614 height 76
click at [200, 254] on span at bounding box center [203, 252] width 14 height 14
drag, startPoint x: 200, startPoint y: 254, endPoint x: 387, endPoint y: 256, distance: 186.6
click at [387, 256] on span at bounding box center [385, 252] width 14 height 14
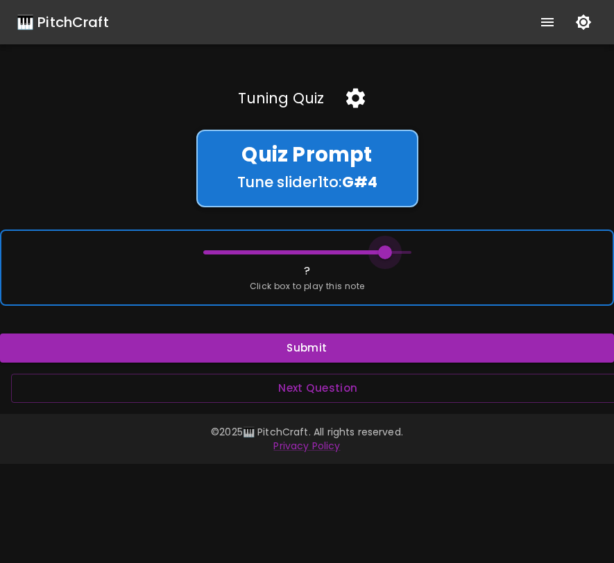
click at [385, 256] on span at bounding box center [385, 252] width 14 height 14
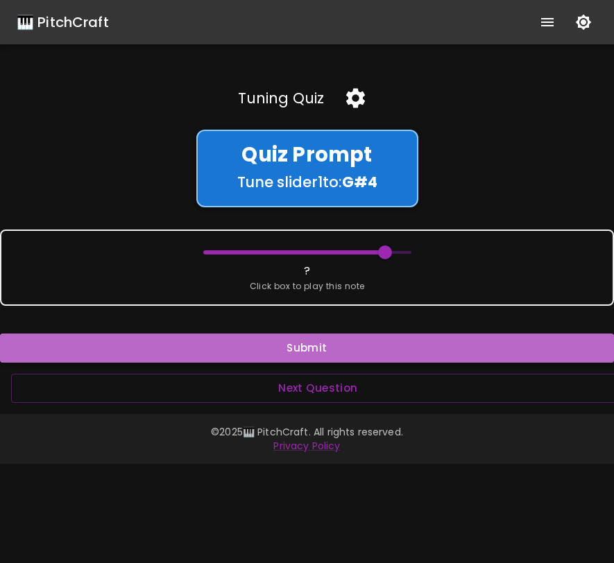
click at [327, 350] on button "Submit" at bounding box center [307, 348] width 614 height 29
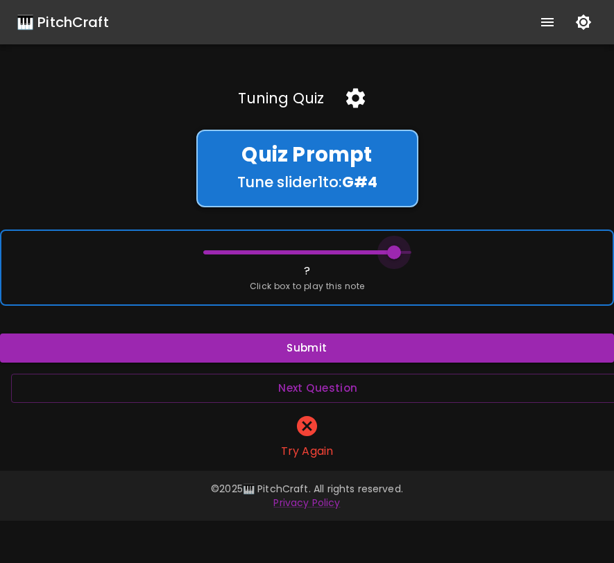
click at [391, 250] on span at bounding box center [394, 252] width 14 height 14
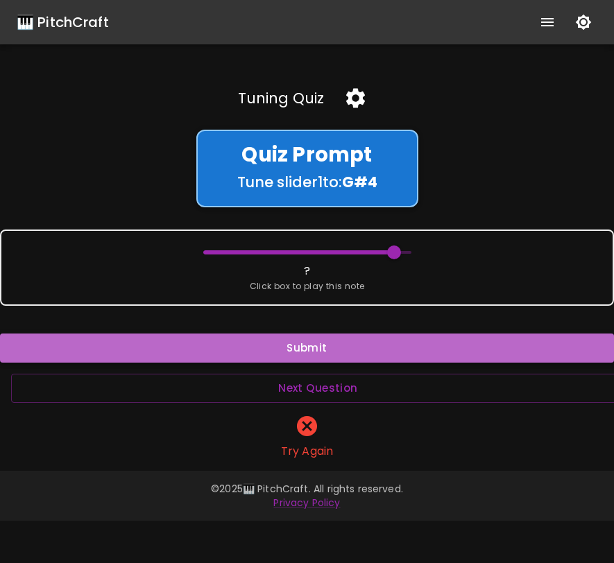
click at [365, 345] on button "Submit" at bounding box center [307, 348] width 614 height 29
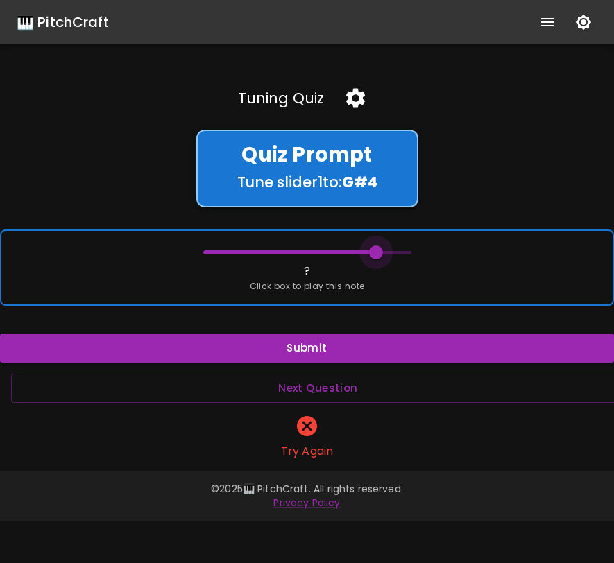
drag, startPoint x: 394, startPoint y: 249, endPoint x: 378, endPoint y: 254, distance: 16.7
click at [378, 255] on span at bounding box center [376, 252] width 14 height 14
click at [378, 254] on span at bounding box center [376, 252] width 14 height 14
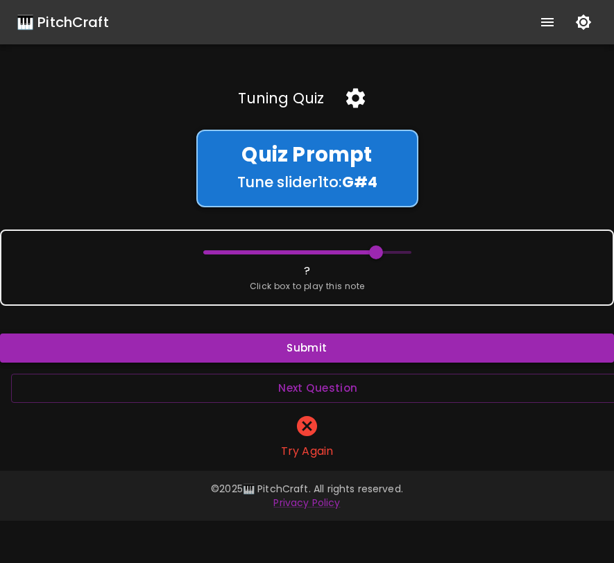
click at [363, 348] on button "Submit" at bounding box center [307, 348] width 614 height 29
click at [356, 101] on icon "button" at bounding box center [355, 98] width 19 height 19
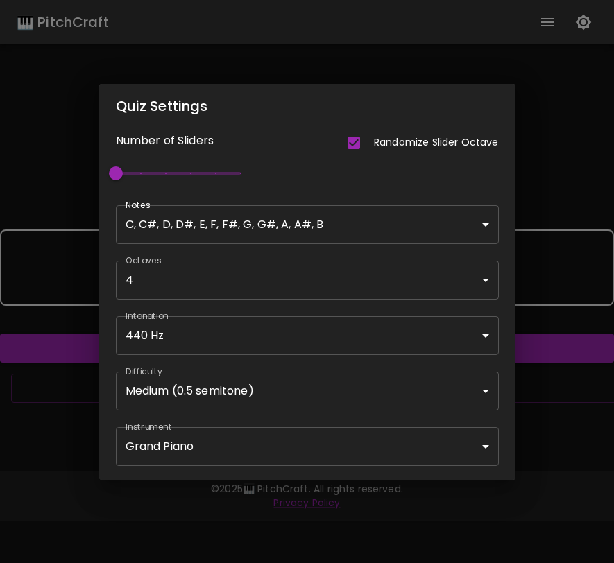
click at [297, 400] on body "🎹 PitchCraft About Badges Wizard Reading Pro Log Out Tuning Quiz Quiz Prompt Tu…" at bounding box center [307, 281] width 614 height 563
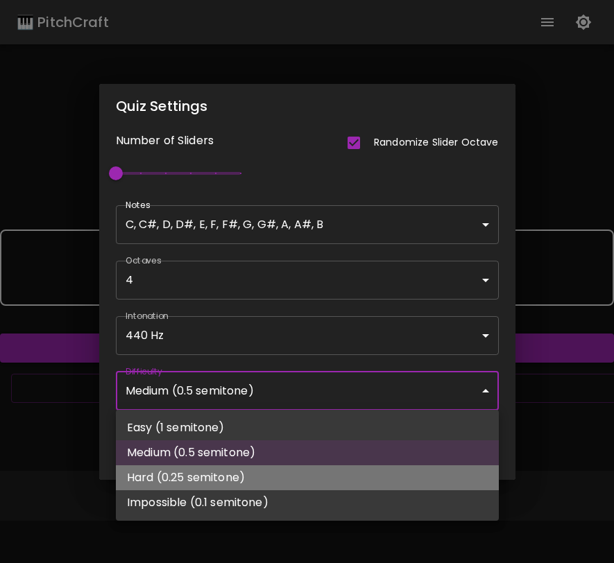
click at [250, 479] on li "Hard (0.25 semitone)" at bounding box center [307, 477] width 383 height 25
type input "59"
type input "Hard (0.25 semitone)"
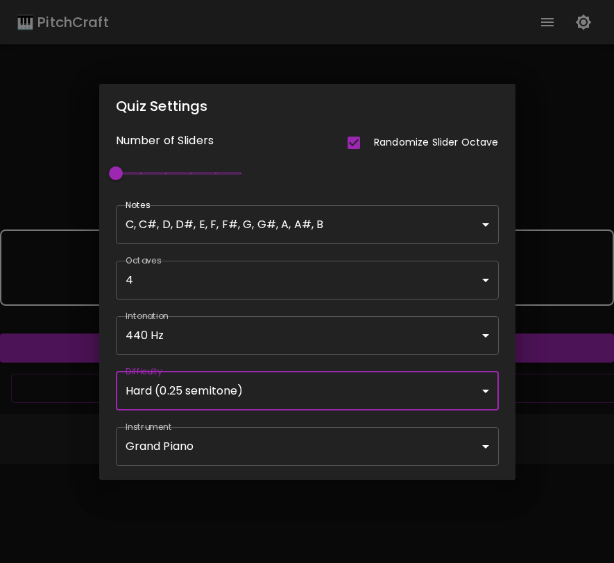
click at [556, 403] on div "Quiz Settings Number of Sliders Randomize Slider Octave 1 Notes C, C#, D, D#, E…" at bounding box center [307, 281] width 614 height 563
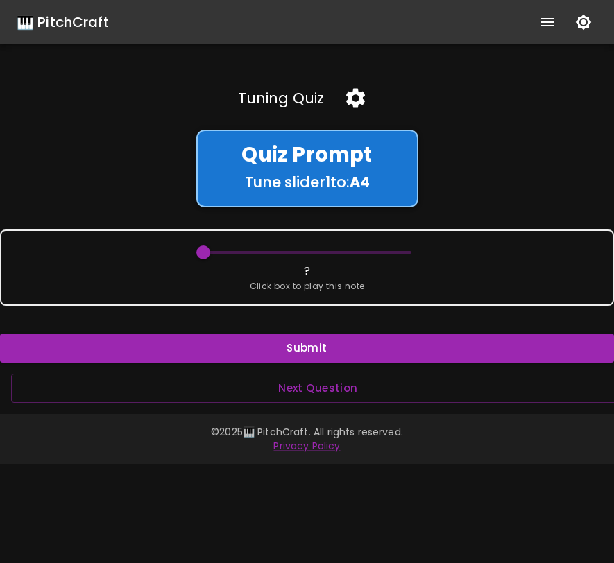
click at [360, 100] on icon "button" at bounding box center [355, 98] width 19 height 19
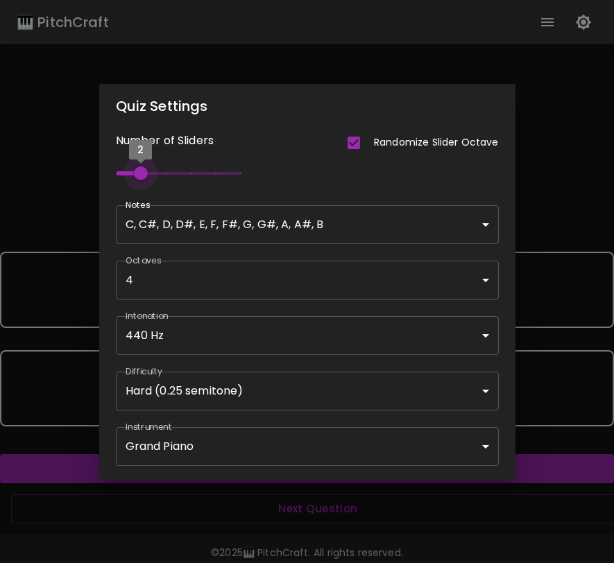
type input "3"
type input "55"
type input "1"
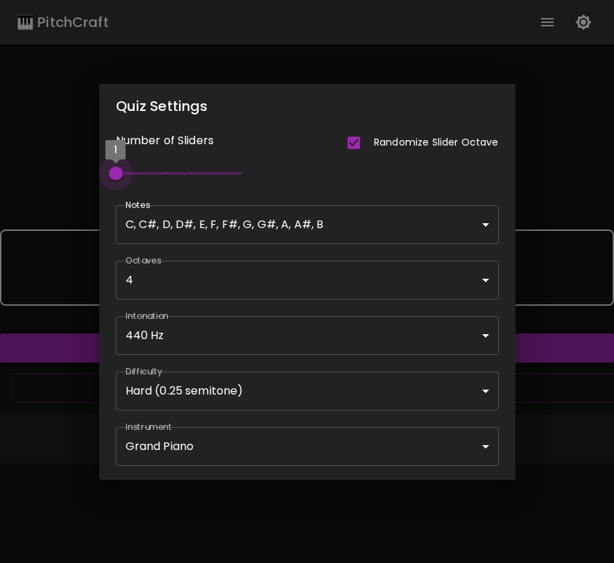
drag, startPoint x: 112, startPoint y: 173, endPoint x: 101, endPoint y: 166, distance: 12.1
click at [101, 166] on div "Number of Sliders Randomize Slider Octave 1" at bounding box center [298, 150] width 399 height 77
click at [230, 233] on body "🎹 PitchCraft About Badges Wizard Reading Pro Log Out Tuning Quiz Quiz Prompt Tu…" at bounding box center [307, 281] width 614 height 563
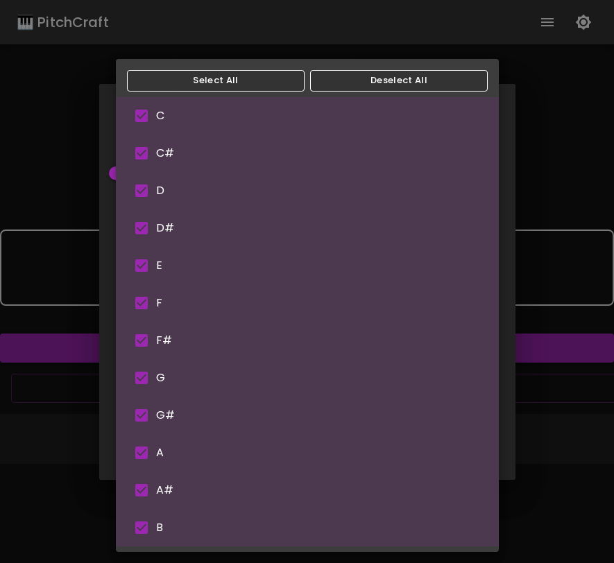
click at [514, 197] on div at bounding box center [307, 281] width 614 height 563
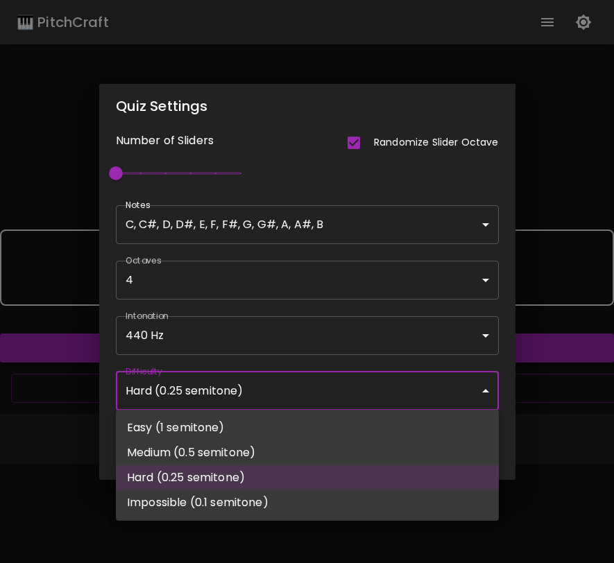
click at [244, 383] on body "🎹 PitchCraft About Badges Wizard Reading Pro Log Out Tuning Quiz Quiz Prompt Tu…" at bounding box center [307, 281] width 614 height 563
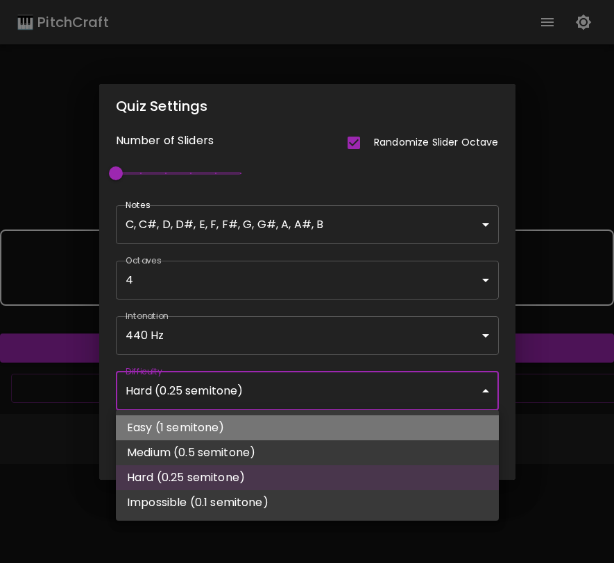
click at [212, 433] on li "Easy (1 semitone)" at bounding box center [307, 427] width 383 height 25
type input "Easy (1 semitone)"
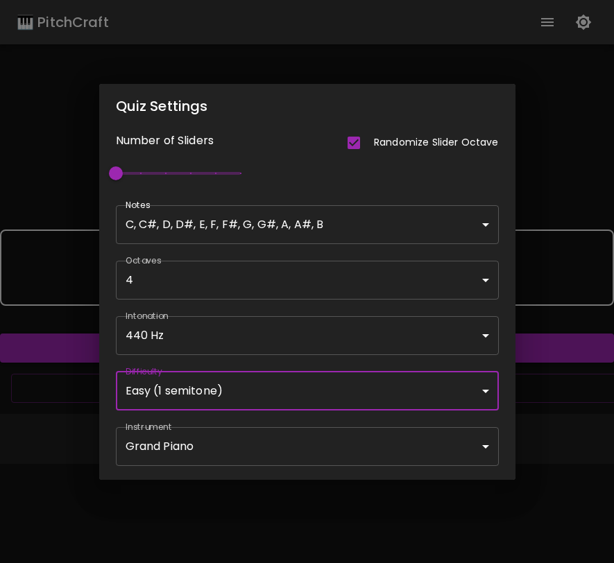
click at [313, 449] on body "🎹 PitchCraft About Badges Wizard Reading Pro Log Out Tuning Quiz Quiz Prompt Tu…" at bounding box center [307, 281] width 614 height 563
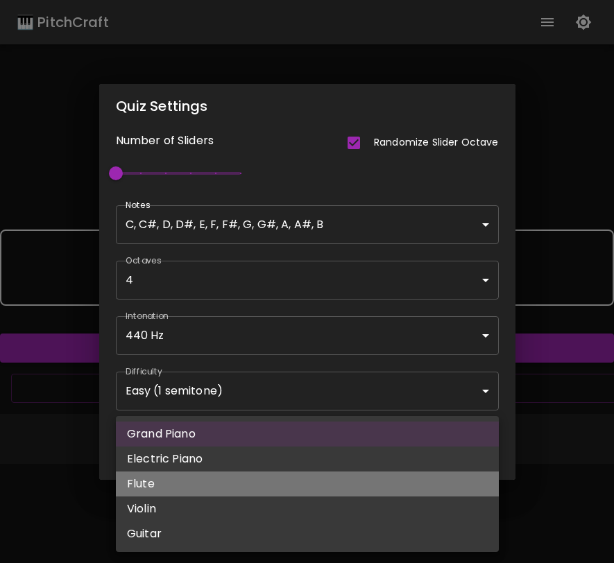
click at [293, 484] on li "Flute" at bounding box center [307, 484] width 383 height 25
type input "flute"
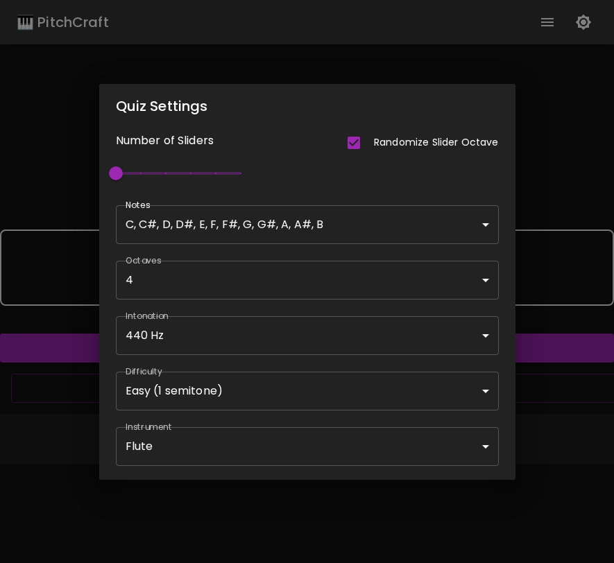
click at [573, 404] on div "Quiz Settings Number of Sliders Randomize Slider Octave 1 Notes C, C#, D, D#, E…" at bounding box center [307, 281] width 614 height 563
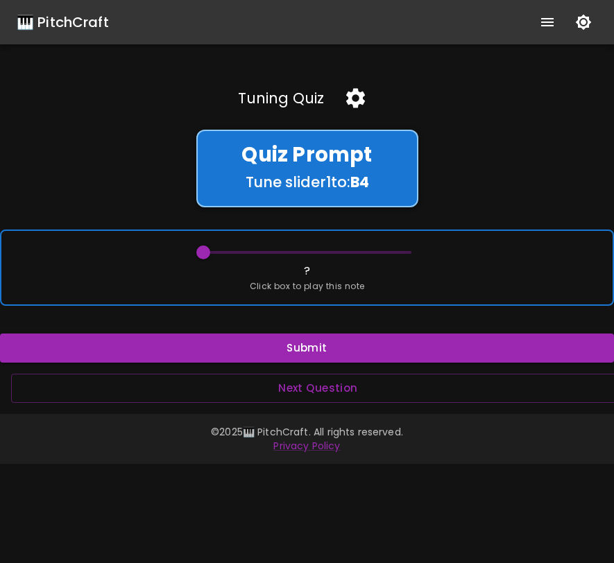
click at [250, 286] on span "Click box to play this note" at bounding box center [307, 286] width 115 height 14
drag, startPoint x: 203, startPoint y: 257, endPoint x: 250, endPoint y: 256, distance: 46.5
click at [250, 256] on span at bounding box center [255, 252] width 14 height 14
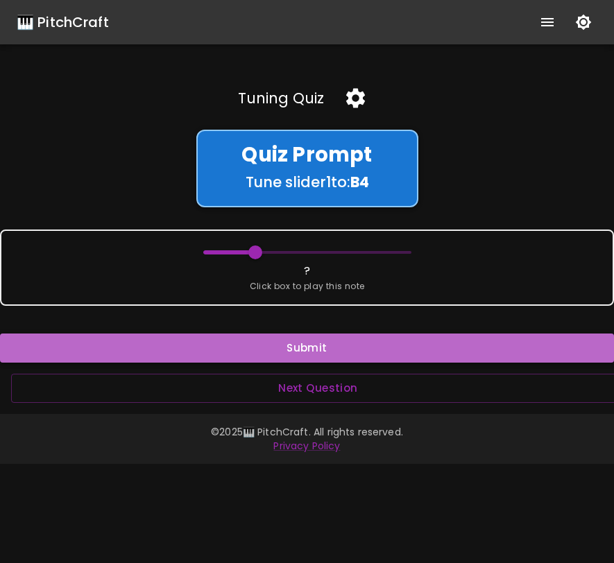
click at [291, 343] on button "Submit" at bounding box center [307, 348] width 614 height 29
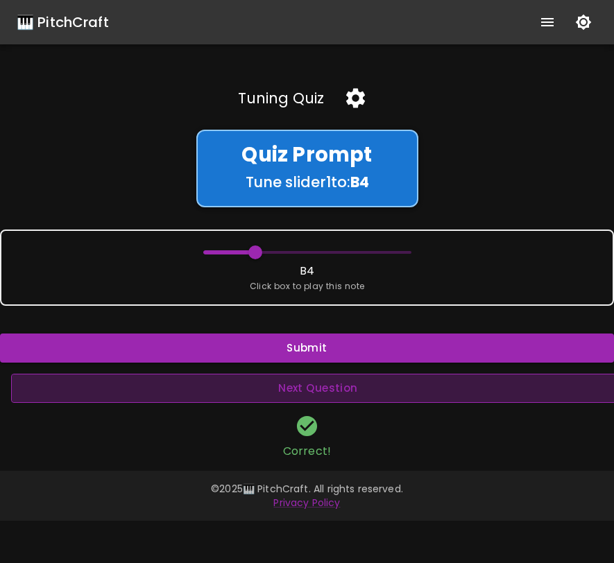
click at [310, 386] on button "Next Question" at bounding box center [318, 388] width 614 height 29
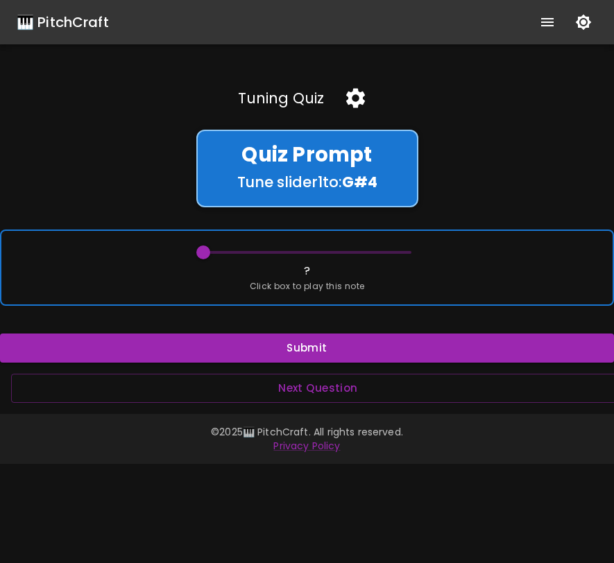
click at [240, 276] on div "? Click box to play this note" at bounding box center [307, 268] width 614 height 76
drag, startPoint x: 205, startPoint y: 249, endPoint x: 301, endPoint y: 257, distance: 96.8
click at [301, 257] on span at bounding box center [307, 252] width 14 height 14
click at [302, 257] on span at bounding box center [307, 252] width 14 height 14
drag, startPoint x: 304, startPoint y: 255, endPoint x: 322, endPoint y: 255, distance: 18.0
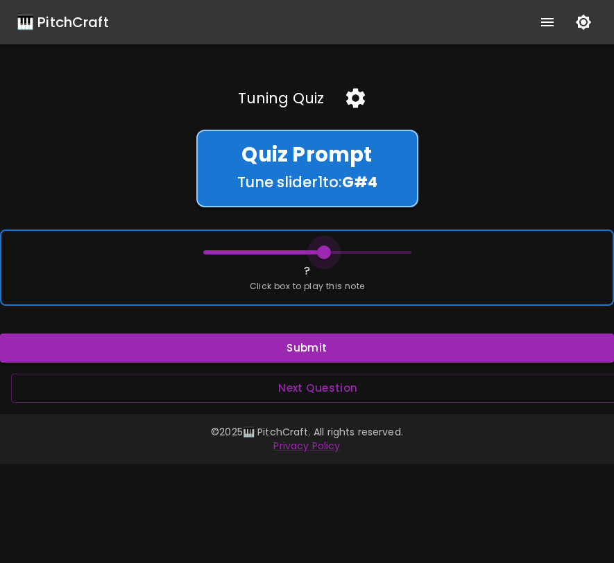
click at [323, 255] on span at bounding box center [324, 252] width 14 height 14
drag, startPoint x: 322, startPoint y: 255, endPoint x: 336, endPoint y: 254, distance: 13.9
click at [336, 254] on span at bounding box center [342, 252] width 14 height 14
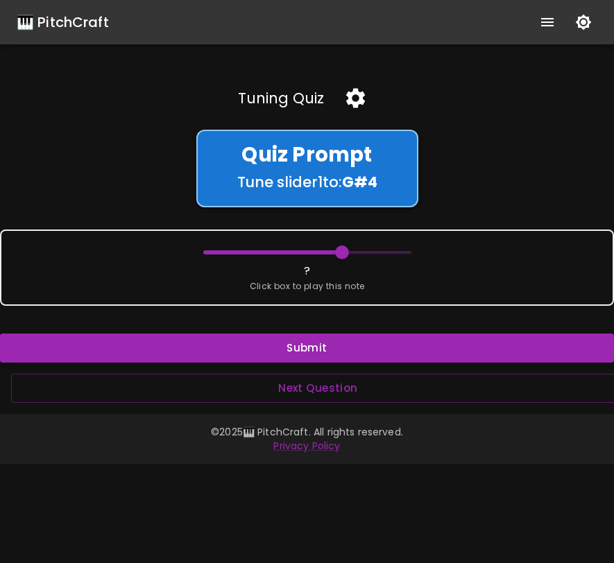
click at [318, 352] on button "Submit" at bounding box center [307, 348] width 614 height 29
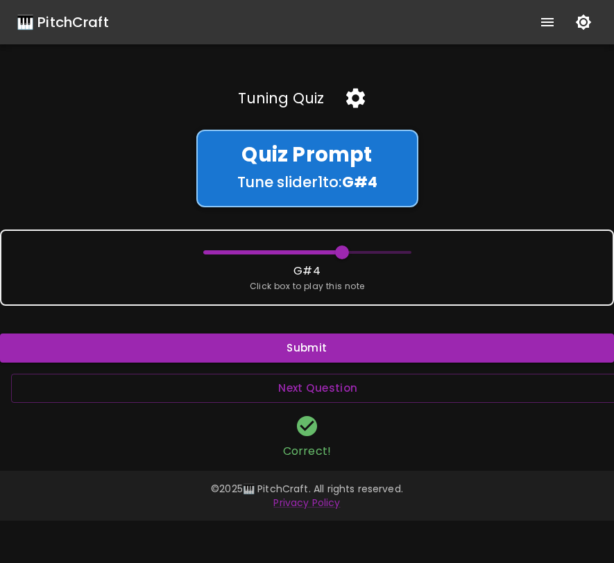
click at [301, 373] on div "Tuning Quiz Quiz Prompt Tune slider 1 to: G# 4 G#4 Click box to play this note …" at bounding box center [307, 269] width 614 height 382
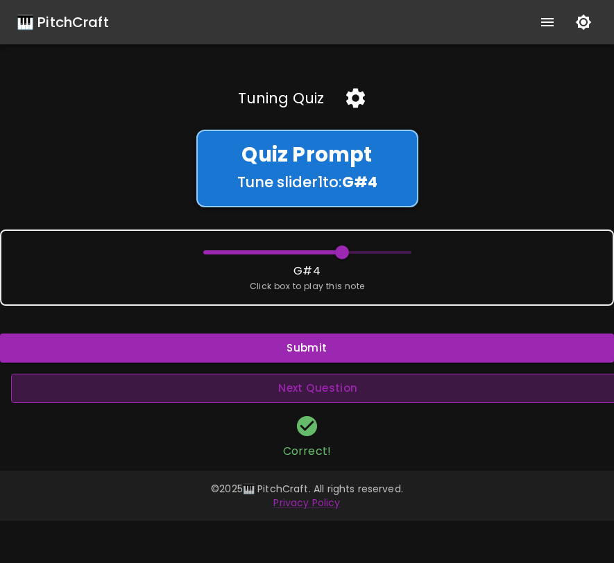
click at [300, 382] on button "Next Question" at bounding box center [318, 388] width 614 height 29
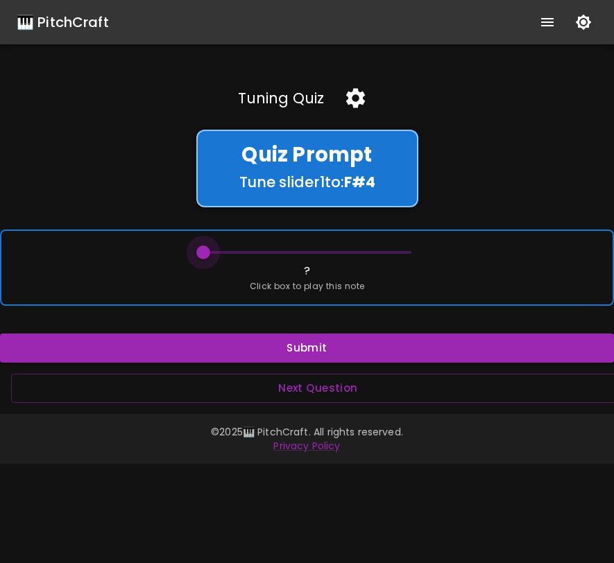
drag, startPoint x: 202, startPoint y: 249, endPoint x: 146, endPoint y: 250, distance: 56.9
click at [146, 250] on div "? Click box to play this note" at bounding box center [307, 268] width 614 height 76
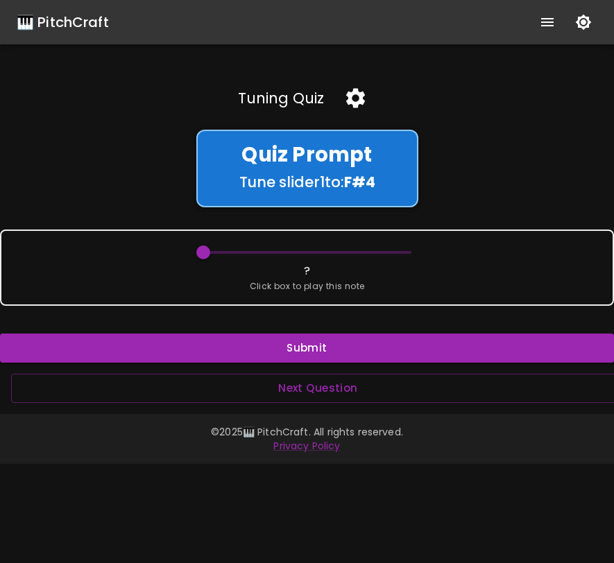
click at [353, 105] on icon "button" at bounding box center [355, 98] width 19 height 19
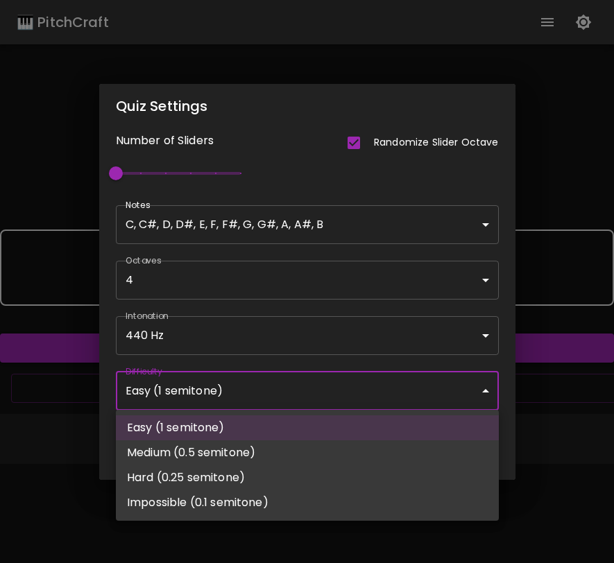
click at [346, 383] on body "🎹 PitchCraft About Badges Wizard Reading Pro Log Out Tuning Quiz Quiz Prompt Tu…" at bounding box center [307, 281] width 614 height 563
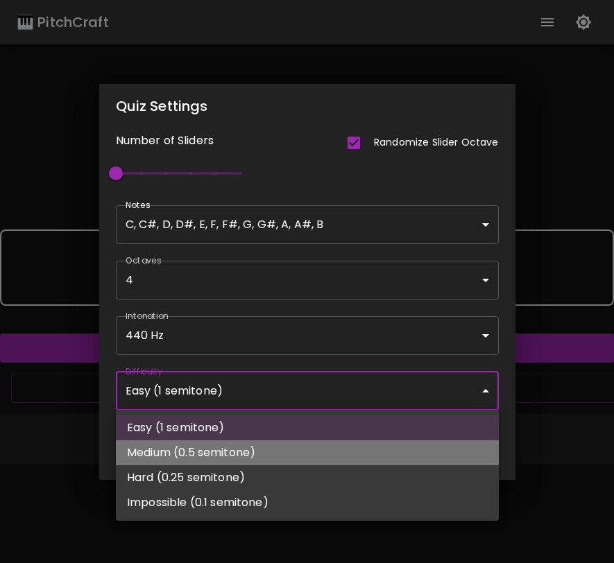
click at [322, 458] on li "Medium (0.5 semitone)" at bounding box center [307, 452] width 383 height 25
type input "56"
type input "Medium (0.5 semitone)"
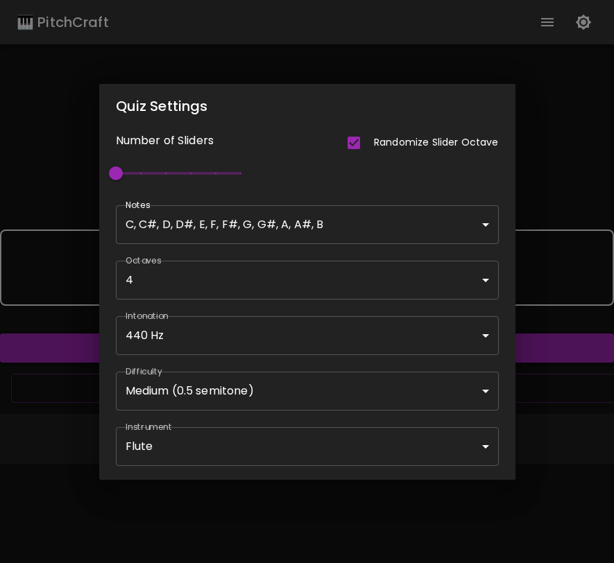
click at [598, 408] on div "Quiz Settings Number of Sliders Randomize Slider Octave 1 Notes C, C#, D, D#, E…" at bounding box center [307, 281] width 614 height 563
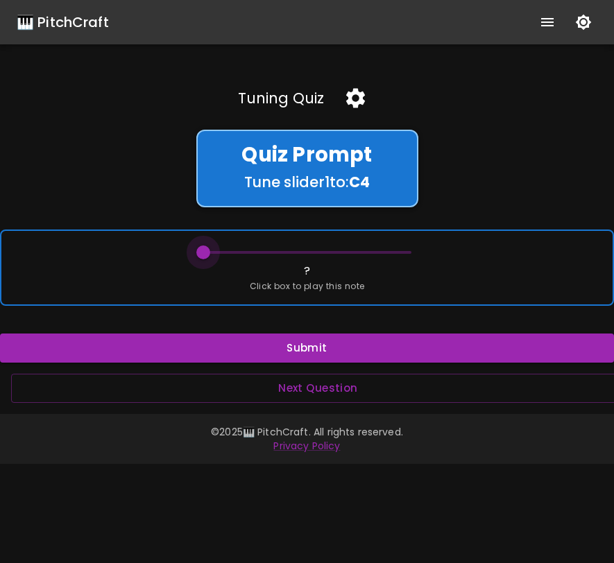
click at [205, 250] on span at bounding box center [203, 252] width 14 height 14
drag, startPoint x: 205, startPoint y: 250, endPoint x: 251, endPoint y: 252, distance: 45.8
click at [251, 252] on span at bounding box center [255, 252] width 14 height 14
drag, startPoint x: 251, startPoint y: 252, endPoint x: 271, endPoint y: 252, distance: 20.1
click at [272, 252] on span at bounding box center [272, 252] width 14 height 14
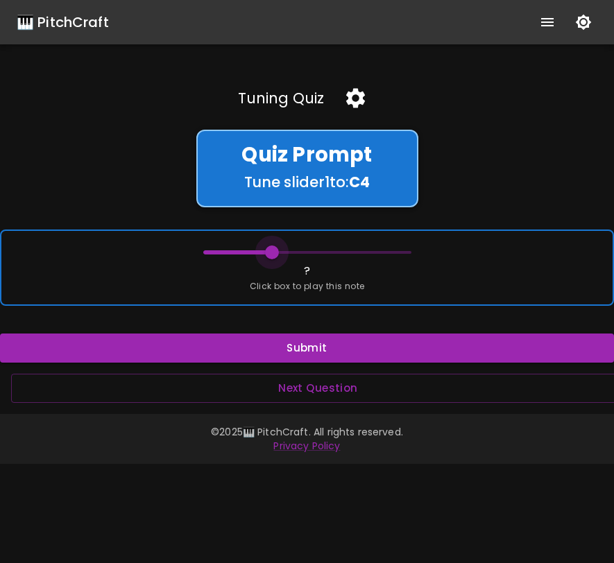
click at [271, 252] on span at bounding box center [272, 252] width 14 height 14
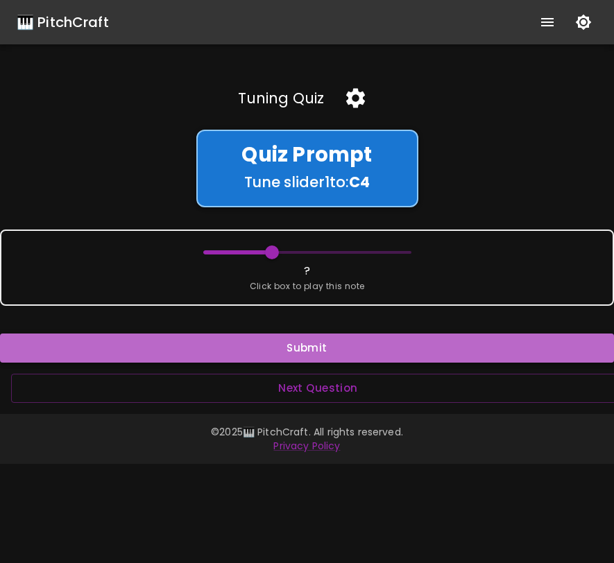
click at [300, 350] on button "Submit" at bounding box center [307, 348] width 614 height 29
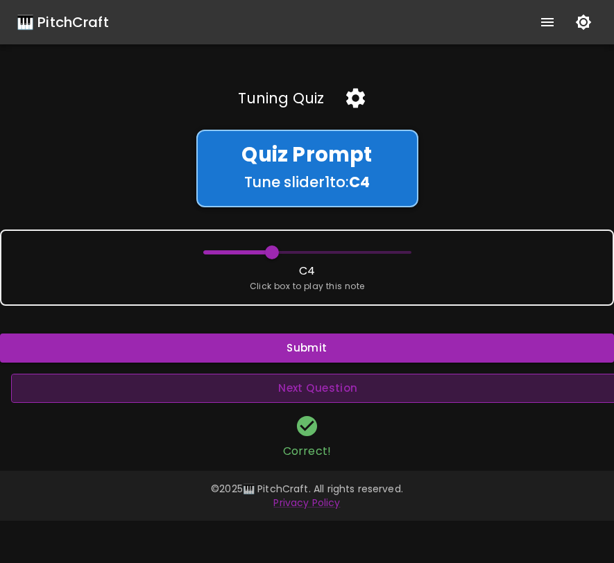
click at [314, 391] on button "Next Question" at bounding box center [318, 388] width 614 height 29
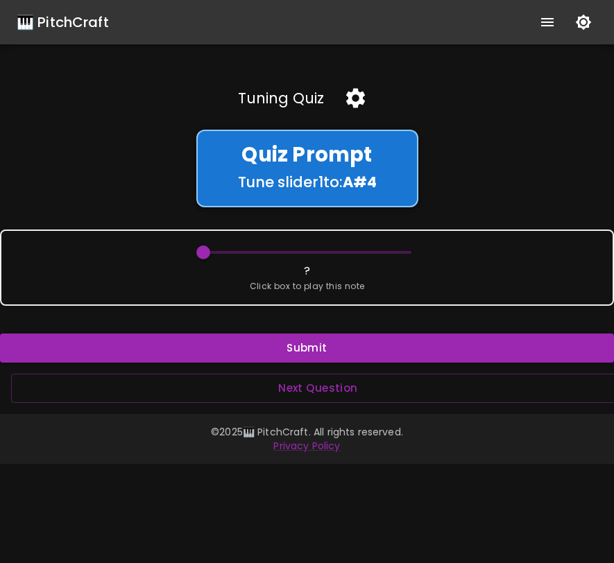
click at [351, 101] on icon "button" at bounding box center [355, 98] width 19 height 19
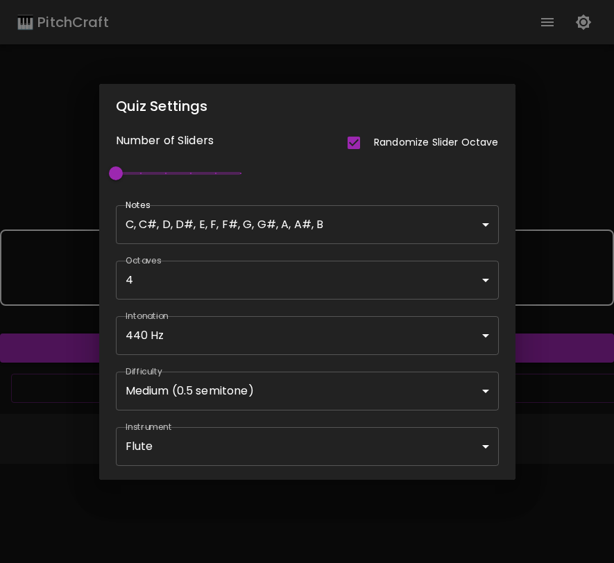
click at [391, 399] on body "🎹 PitchCraft About Badges Wizard Reading Pro Log Out Tuning Quiz Quiz Prompt Tu…" at bounding box center [307, 281] width 614 height 563
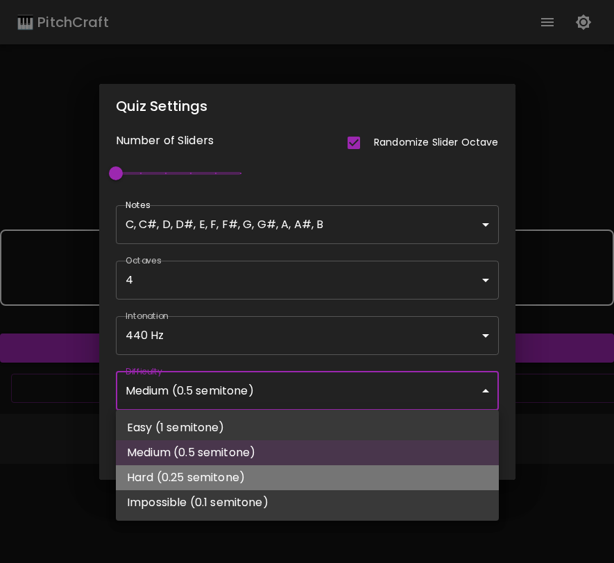
click at [347, 478] on li "Hard (0.25 semitone)" at bounding box center [307, 477] width 383 height 25
type input "64"
type input "Hard (0.25 semitone)"
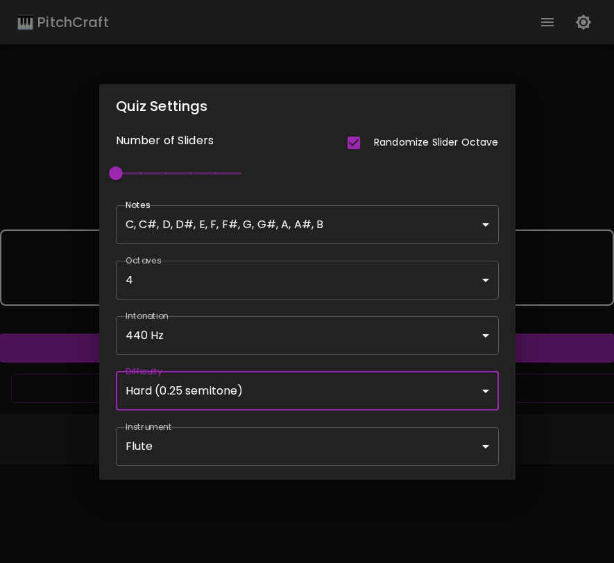
click at [362, 517] on div "Quiz Settings Number of Sliders Randomize Slider Octave 1 Notes C, C#, D, D#, E…" at bounding box center [307, 281] width 614 height 563
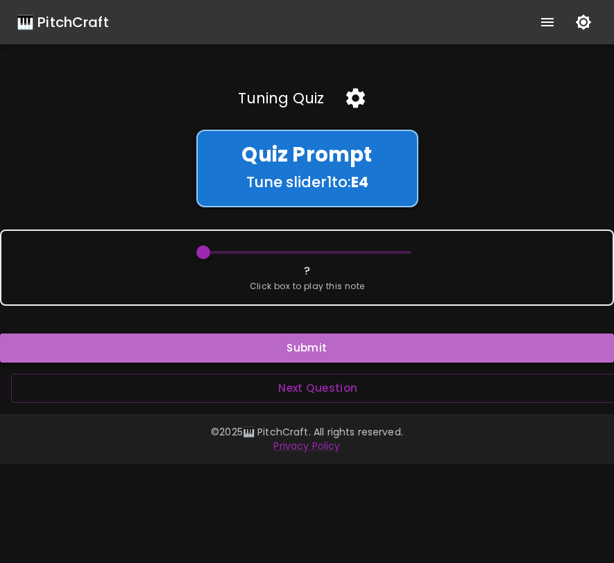
click at [360, 349] on button "Submit" at bounding box center [307, 348] width 614 height 29
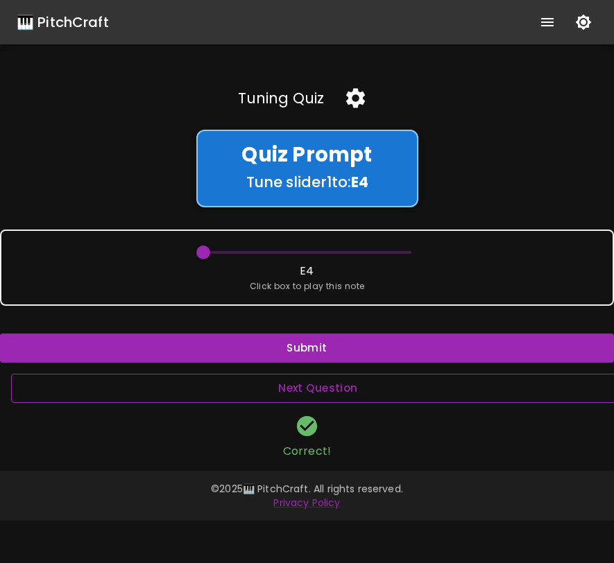
click at [331, 378] on button "Next Question" at bounding box center [318, 388] width 614 height 29
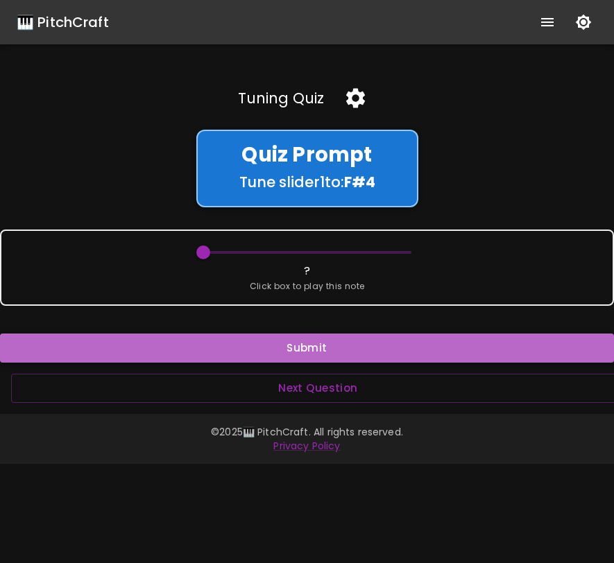
click at [333, 352] on button "Submit" at bounding box center [307, 348] width 614 height 29
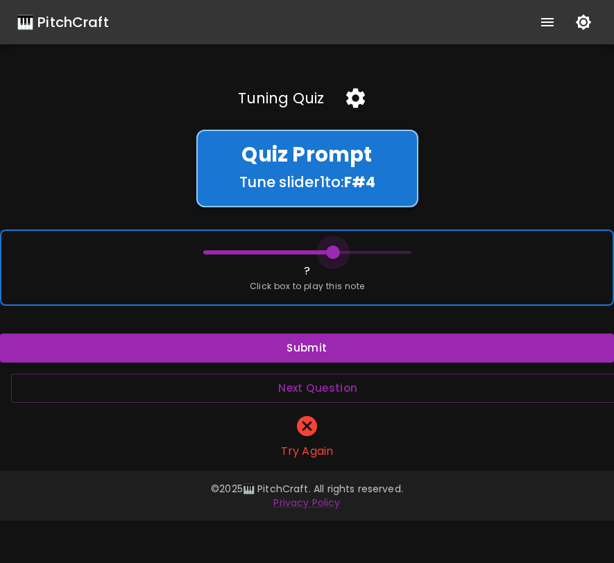
click at [331, 257] on span at bounding box center [307, 252] width 208 height 21
drag, startPoint x: 220, startPoint y: 248, endPoint x: 162, endPoint y: 248, distance: 58.3
click at [161, 248] on div "? Click box to play this note" at bounding box center [307, 268] width 614 height 76
click at [202, 254] on span at bounding box center [203, 252] width 14 height 14
drag, startPoint x: 202, startPoint y: 254, endPoint x: 216, endPoint y: 253, distance: 13.9
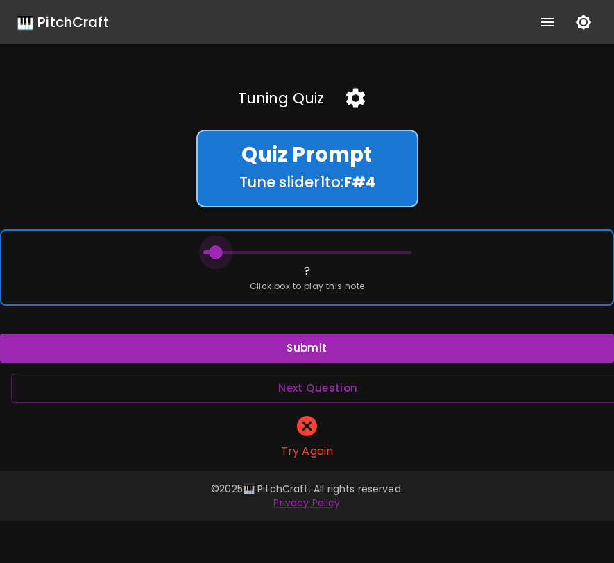
click at [217, 253] on span at bounding box center [216, 252] width 14 height 14
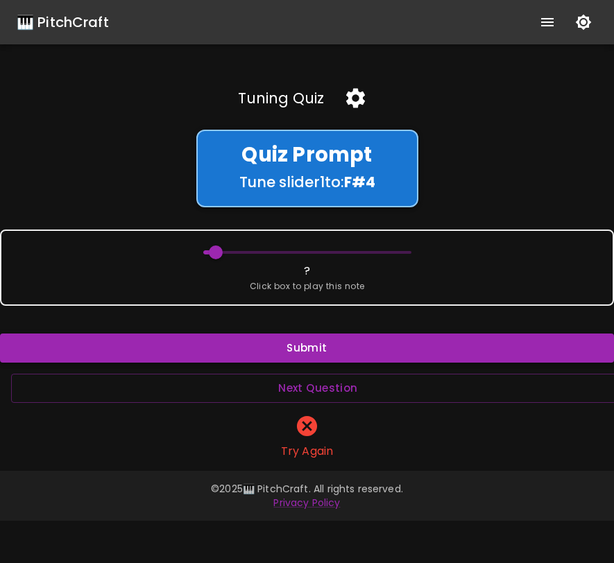
click at [238, 346] on button "Submit" at bounding box center [307, 348] width 614 height 29
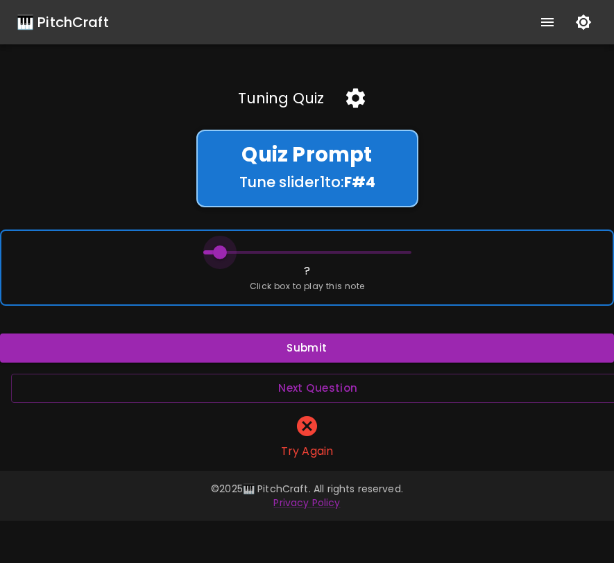
click at [218, 250] on span at bounding box center [220, 252] width 14 height 14
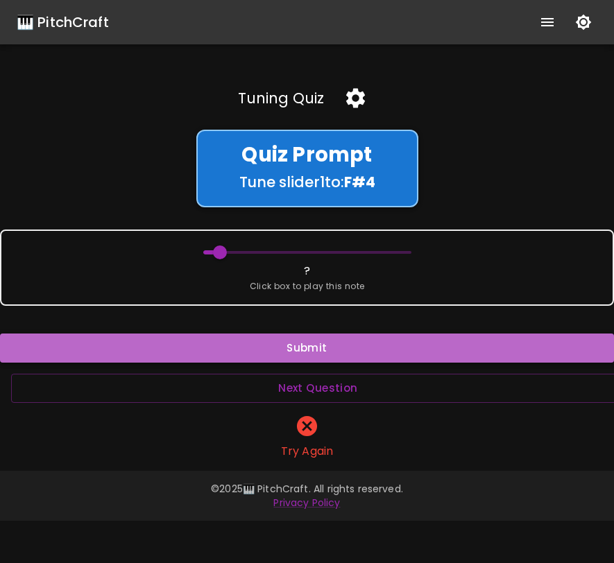
click at [227, 340] on button "Submit" at bounding box center [307, 348] width 614 height 29
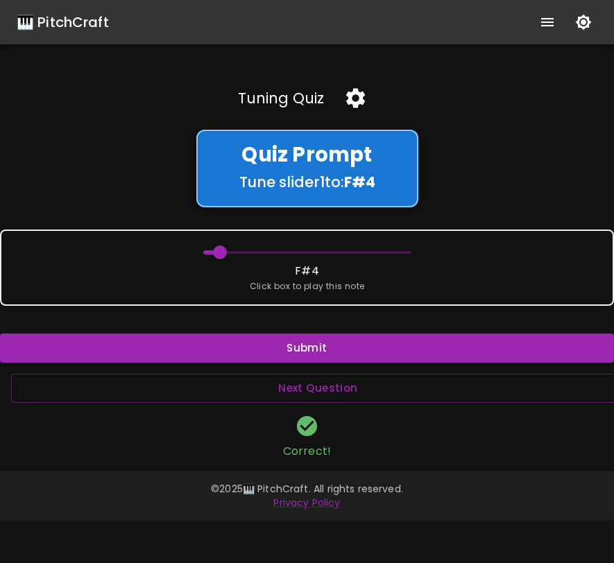
click at [357, 105] on icon "button" at bounding box center [355, 98] width 24 height 24
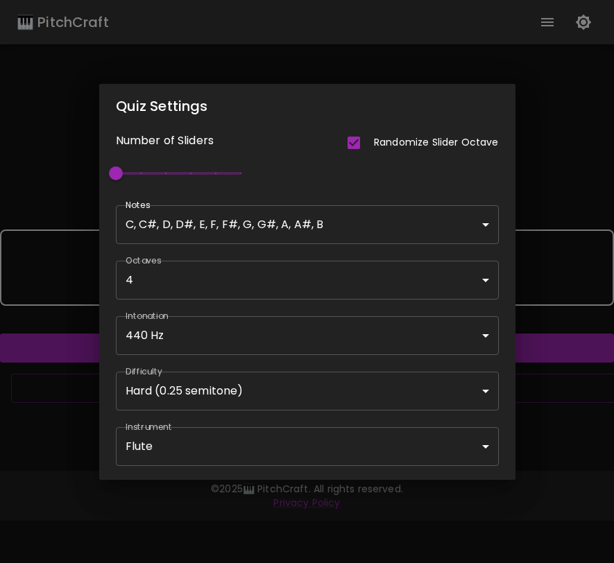
click at [259, 399] on body "🎹 PitchCraft About Badges Wizard Reading Pro Log Out Tuning Quiz Quiz Prompt Tu…" at bounding box center [307, 281] width 614 height 563
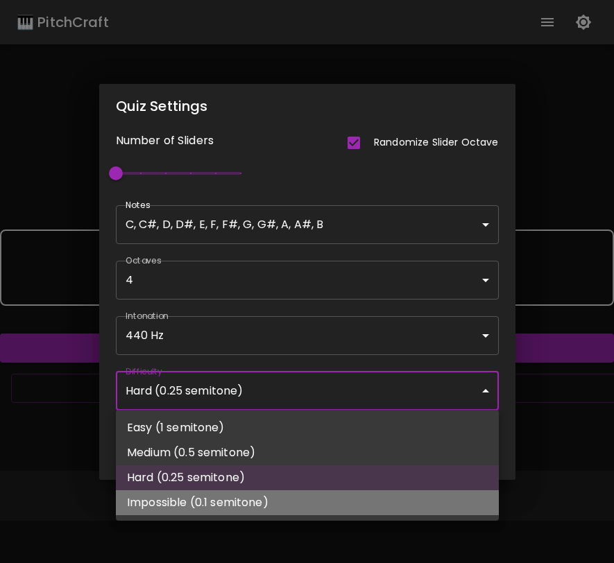
click at [231, 503] on li "Impossible (0.1 semitone)" at bounding box center [307, 502] width 383 height 25
type input "62"
type input "Impossible (0.1 semitone)"
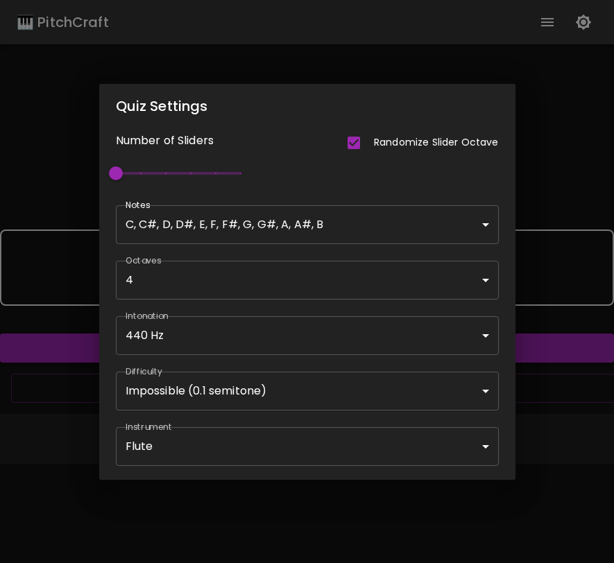
click at [539, 418] on div "Quiz Settings Number of Sliders Randomize Slider Octave 1 Notes C, C#, D, D#, E…" at bounding box center [307, 281] width 614 height 563
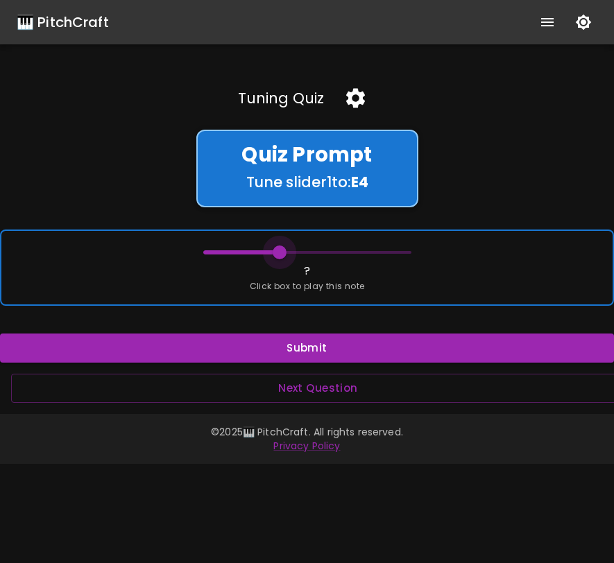
drag, startPoint x: 200, startPoint y: 251, endPoint x: 275, endPoint y: 255, distance: 75.7
click at [276, 255] on span at bounding box center [280, 252] width 14 height 14
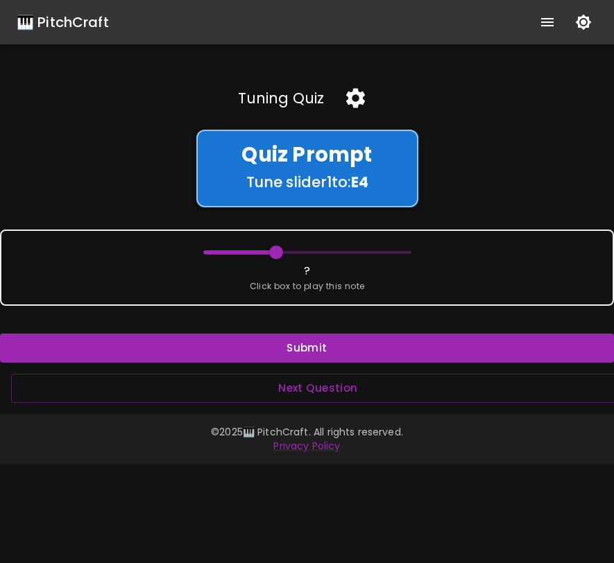
click at [253, 368] on div "Tuning Quiz Quiz Prompt Tune slider 1 to: E 4 ? Click box to play this note Sub…" at bounding box center [307, 240] width 614 height 325
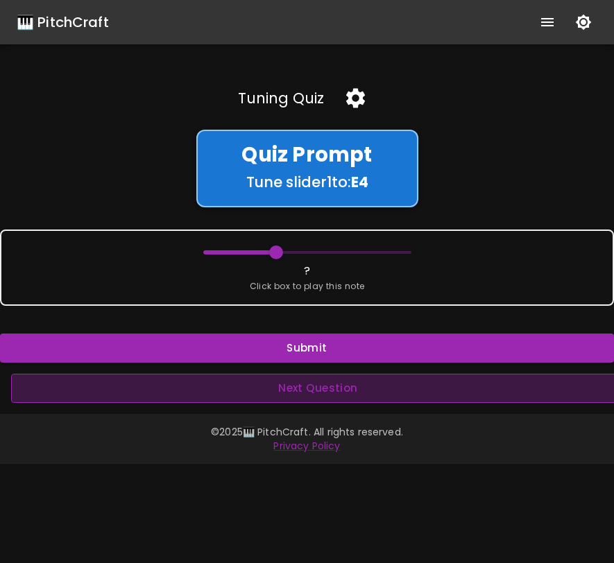
click at [252, 383] on button "Next Question" at bounding box center [318, 388] width 614 height 29
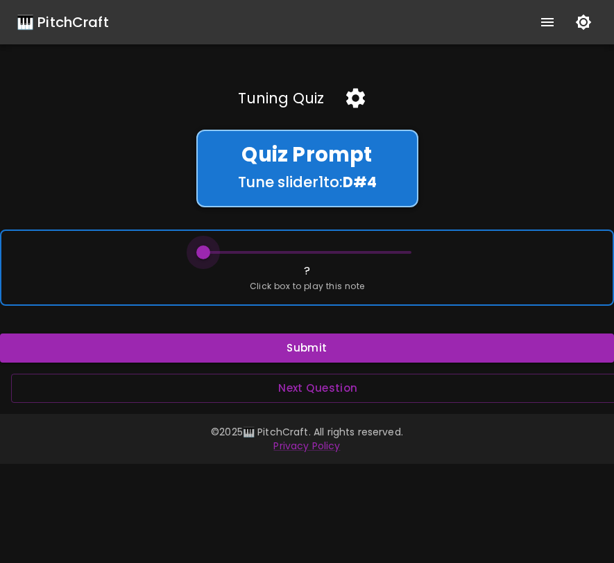
click at [201, 255] on span at bounding box center [203, 252] width 14 height 14
drag, startPoint x: 201, startPoint y: 254, endPoint x: 245, endPoint y: 254, distance: 44.4
click at [246, 254] on span at bounding box center [248, 252] width 14 height 14
drag, startPoint x: 245, startPoint y: 254, endPoint x: 268, endPoint y: 253, distance: 22.2
click at [268, 253] on span at bounding box center [267, 252] width 14 height 14
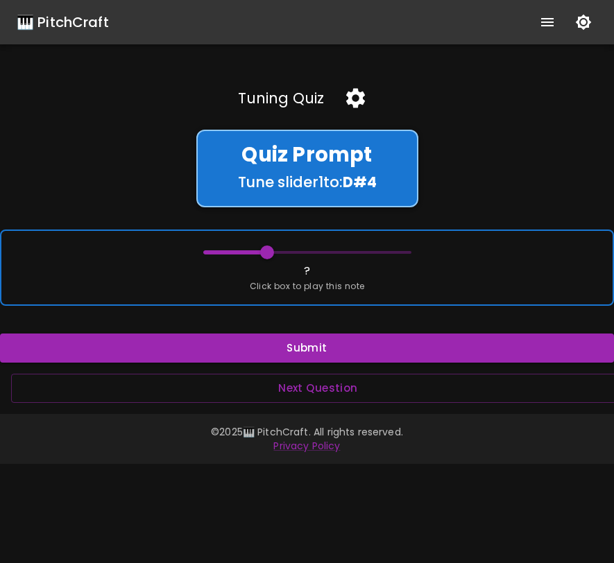
click at [268, 253] on span at bounding box center [267, 252] width 14 height 14
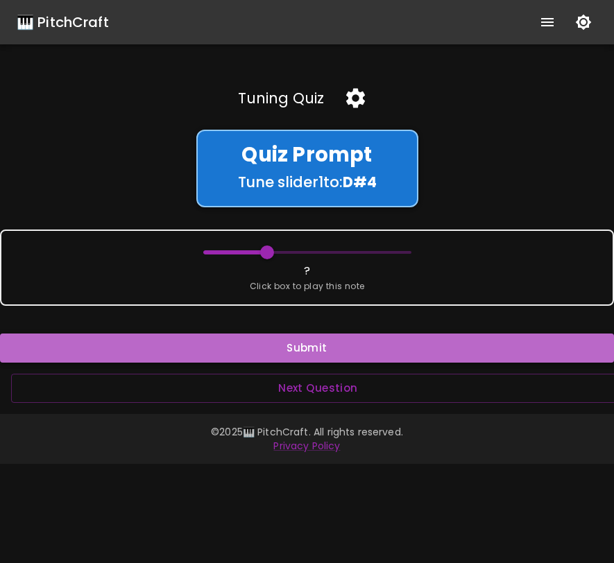
click at [292, 344] on button "Submit" at bounding box center [307, 348] width 614 height 29
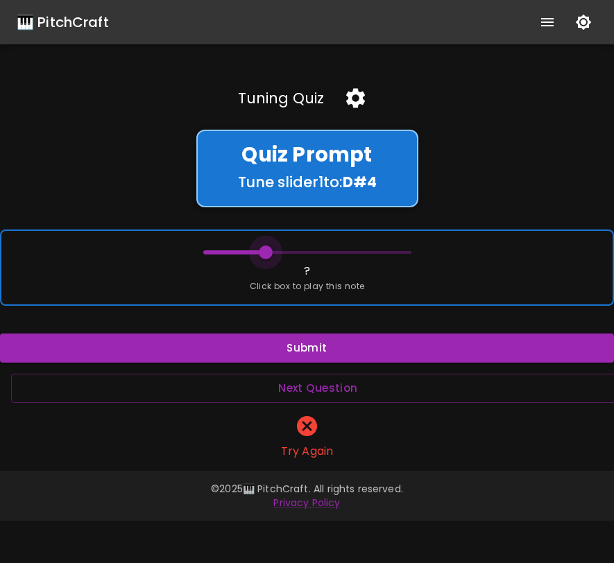
click at [266, 251] on span at bounding box center [266, 252] width 14 height 14
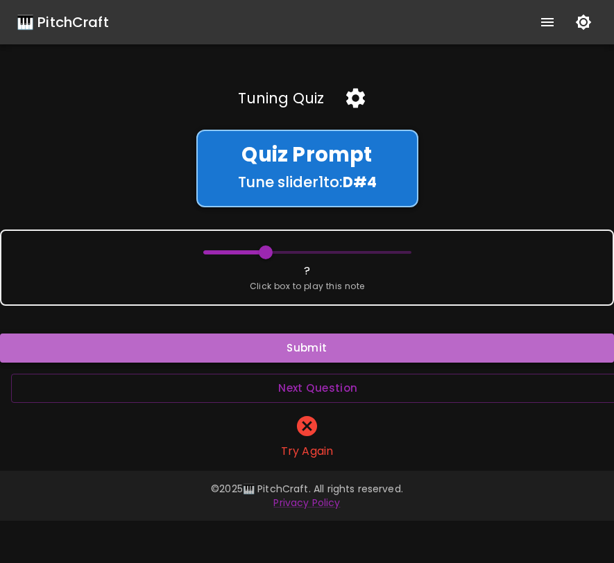
click at [272, 343] on button "Submit" at bounding box center [307, 348] width 614 height 29
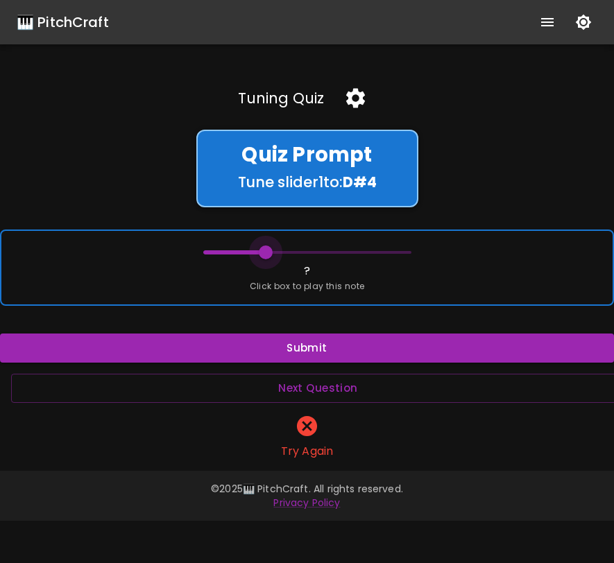
click at [266, 252] on span at bounding box center [266, 252] width 14 height 14
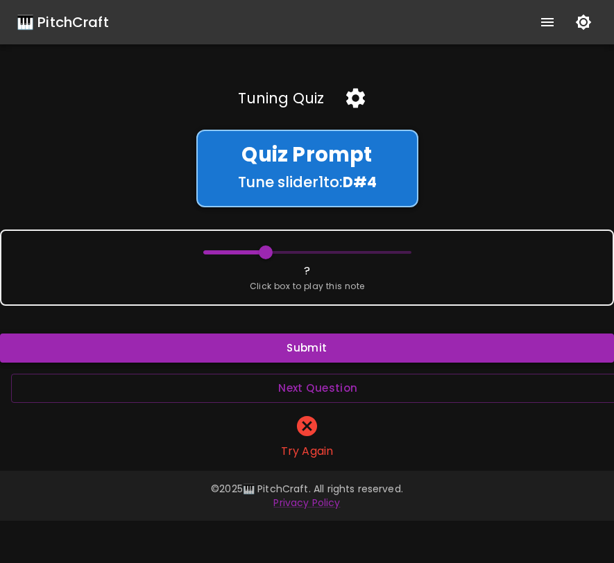
click at [264, 351] on button "Submit" at bounding box center [307, 348] width 614 height 29
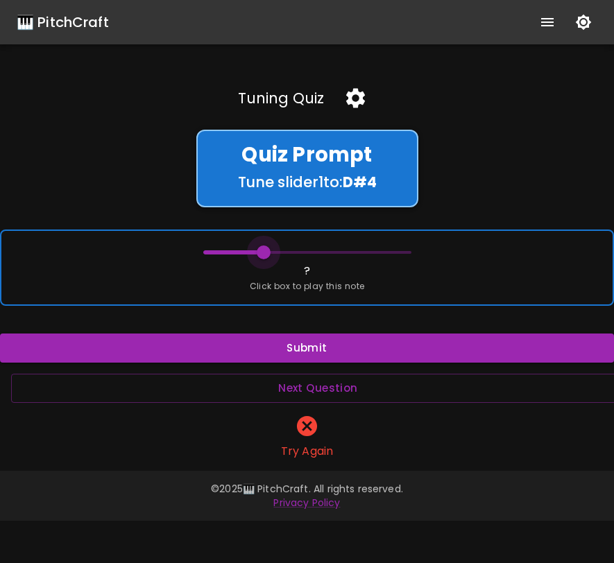
click at [264, 255] on span at bounding box center [264, 252] width 14 height 14
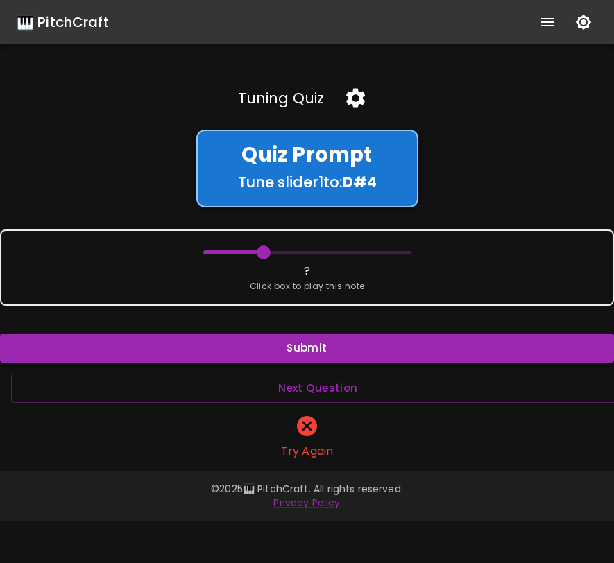
click at [268, 359] on button "Submit" at bounding box center [307, 348] width 614 height 29
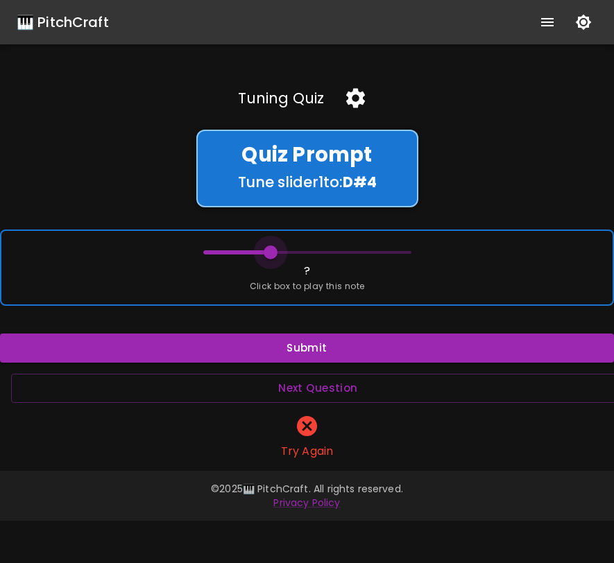
drag, startPoint x: 263, startPoint y: 253, endPoint x: 270, endPoint y: 253, distance: 7.6
click at [270, 253] on span at bounding box center [271, 252] width 14 height 14
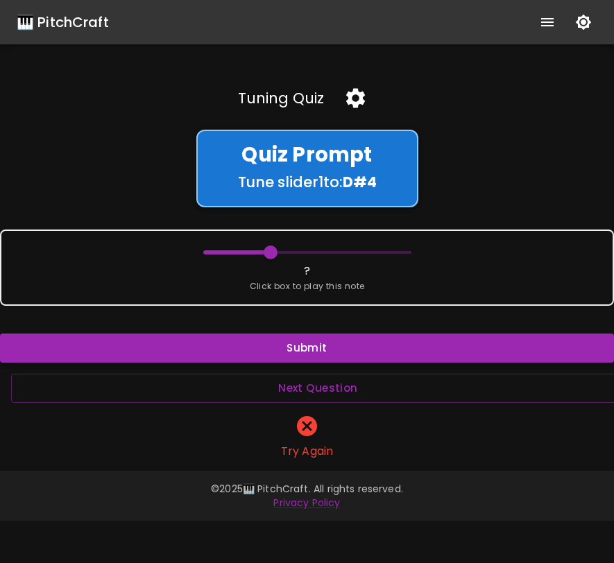
click at [268, 343] on button "Submit" at bounding box center [307, 348] width 614 height 29
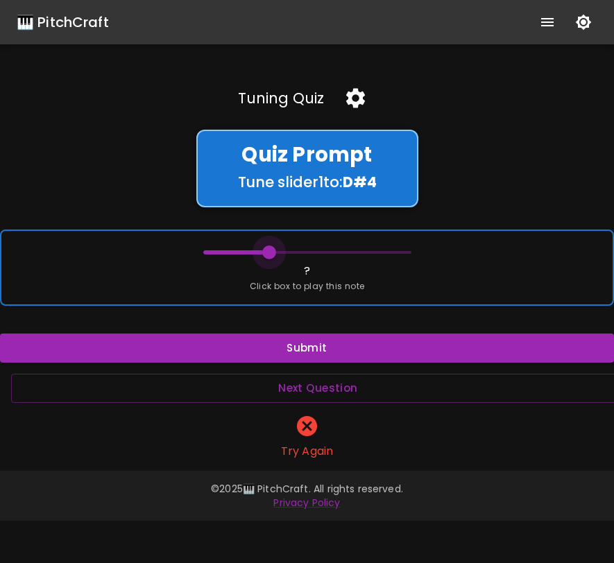
click at [269, 253] on span at bounding box center [269, 252] width 14 height 14
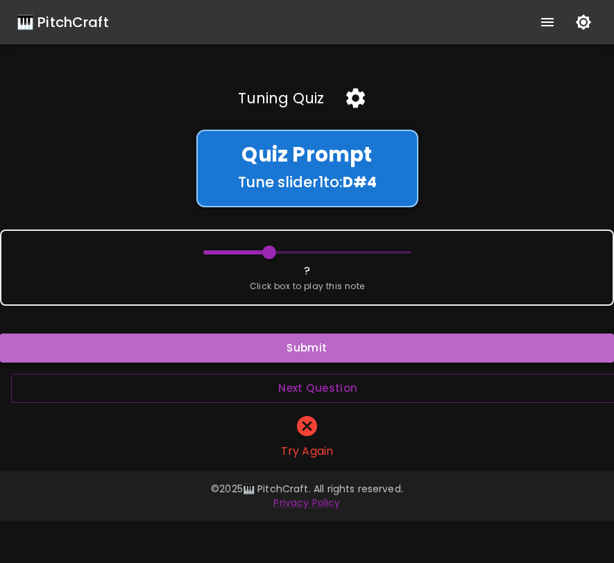
click at [279, 350] on button "Submit" at bounding box center [307, 348] width 614 height 29
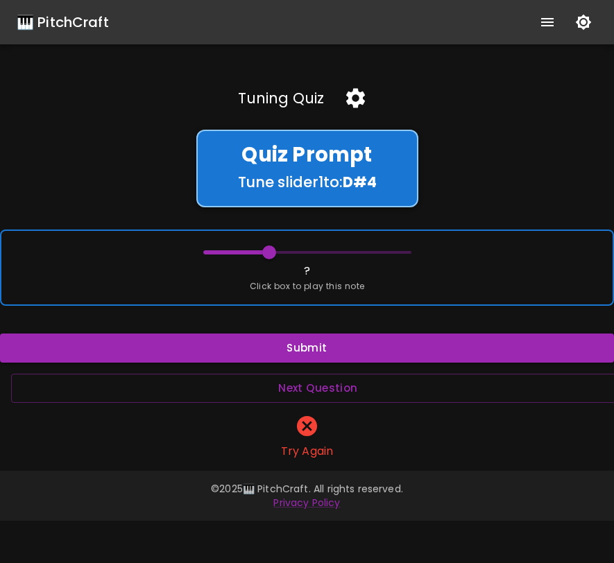
type input "62.7"
click at [268, 252] on span at bounding box center [267, 252] width 14 height 14
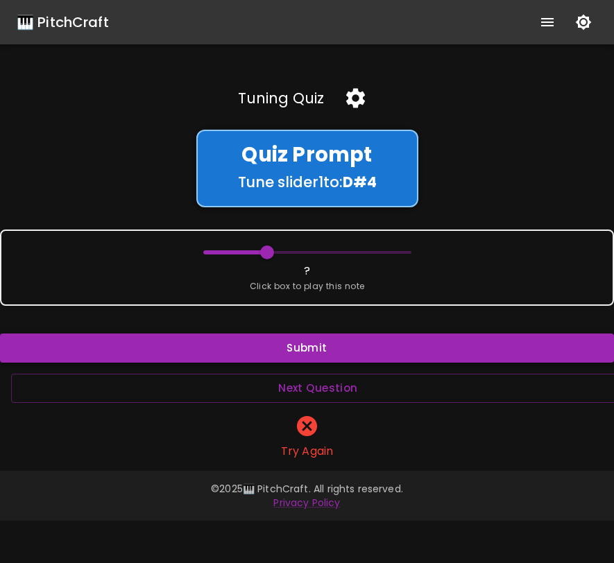
click at [300, 347] on button "Submit" at bounding box center [307, 348] width 614 height 29
click at [353, 97] on icon "button" at bounding box center [355, 98] width 24 height 24
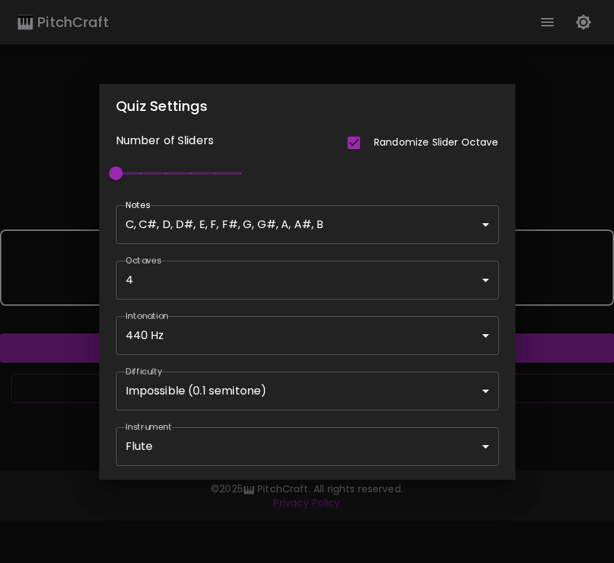
click at [316, 397] on body "🎹 PitchCraft About Badges Wizard Reading Pro Log Out Tuning Quiz Quiz Prompt Tu…" at bounding box center [307, 281] width 614 height 563
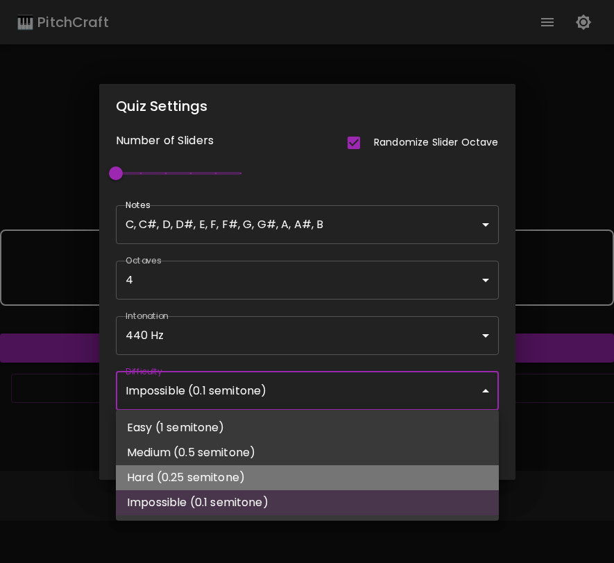
click at [283, 471] on li "Hard (0.25 semitone)" at bounding box center [307, 477] width 383 height 25
type input "Hard (0.25 semitone)"
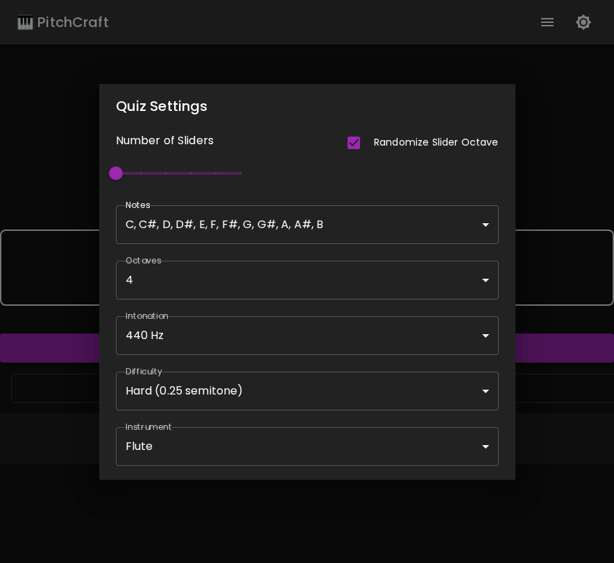
click at [535, 460] on div "Quiz Settings Number of Sliders Randomize Slider Octave 1 Notes C, C#, D, D#, E…" at bounding box center [307, 281] width 614 height 563
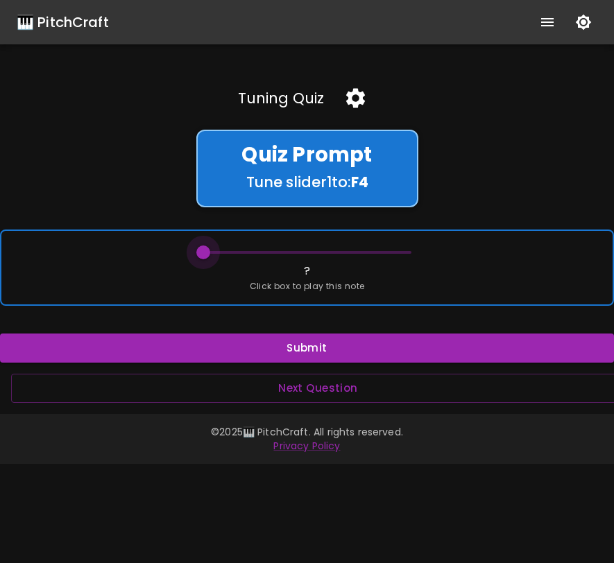
click at [202, 251] on span at bounding box center [203, 252] width 14 height 14
click at [202, 250] on span at bounding box center [203, 252] width 14 height 14
drag, startPoint x: 202, startPoint y: 250, endPoint x: 216, endPoint y: 250, distance: 14.6
click at [216, 250] on span at bounding box center [216, 252] width 14 height 14
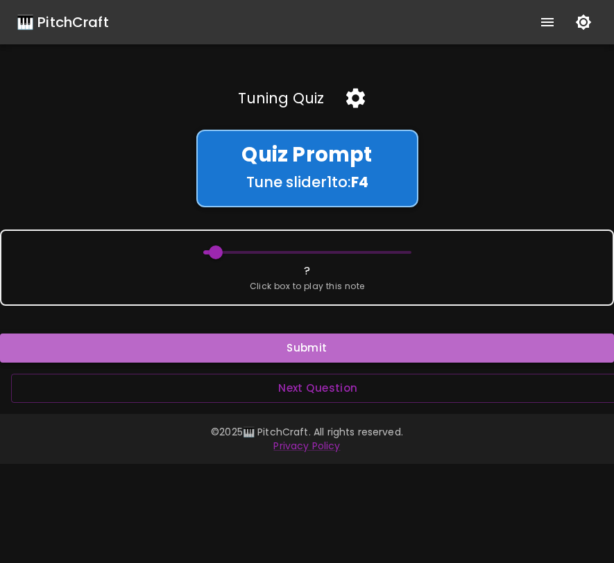
click at [226, 344] on button "Submit" at bounding box center [307, 348] width 614 height 29
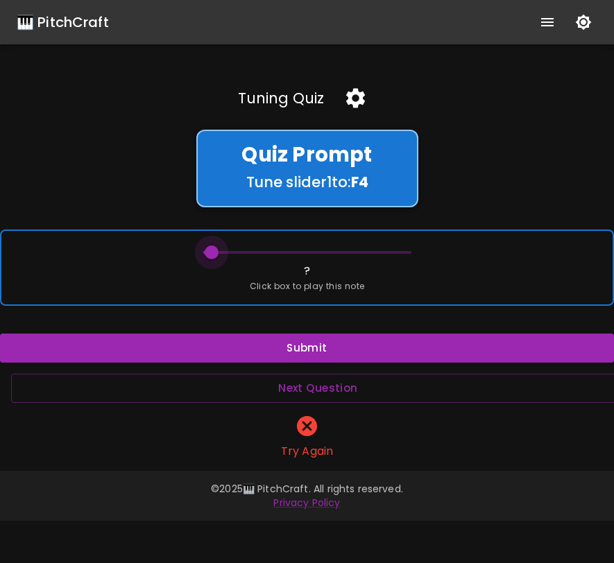
click at [214, 251] on span at bounding box center [212, 252] width 14 height 14
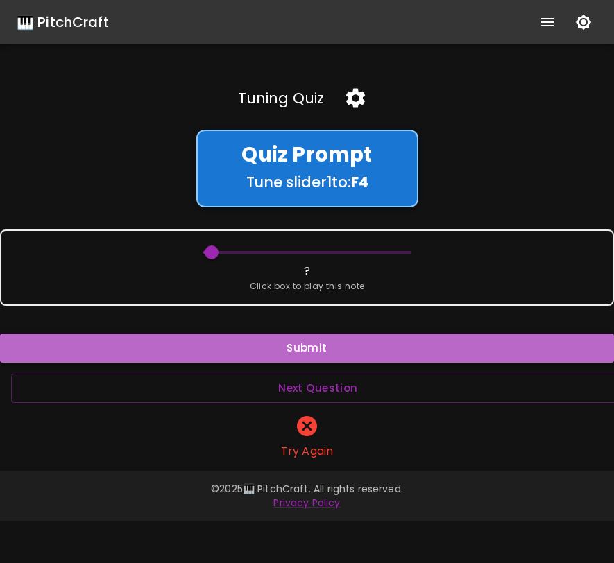
click at [236, 349] on button "Submit" at bounding box center [307, 348] width 614 height 29
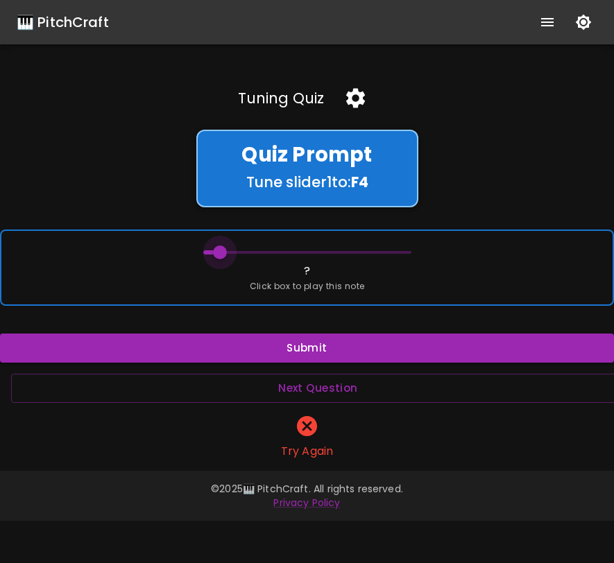
click at [222, 252] on span at bounding box center [220, 252] width 14 height 14
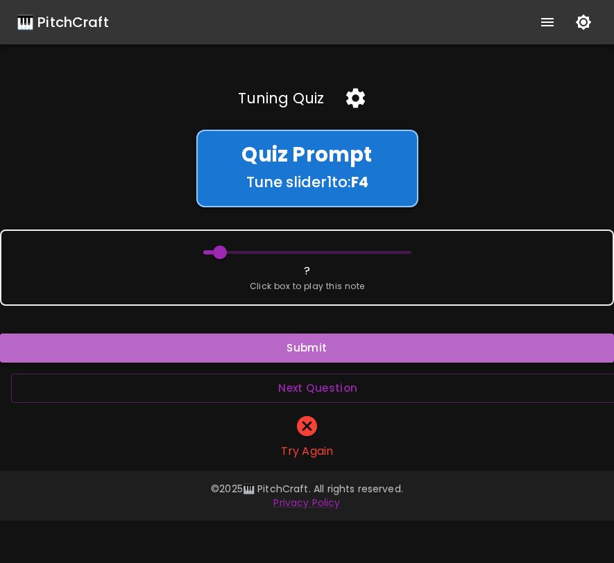
click at [243, 350] on button "Submit" at bounding box center [307, 348] width 614 height 29
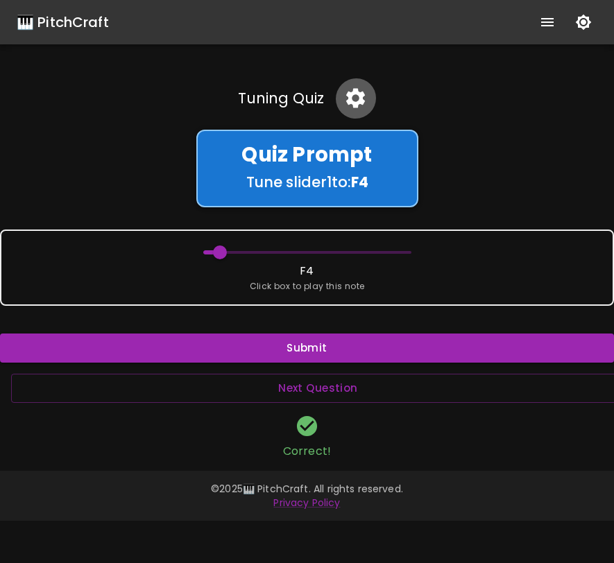
click at [351, 107] on icon "button" at bounding box center [355, 98] width 24 height 24
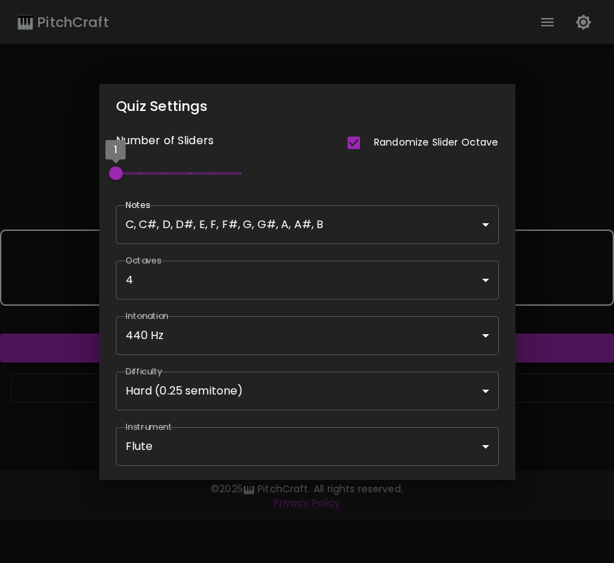
type input "59"
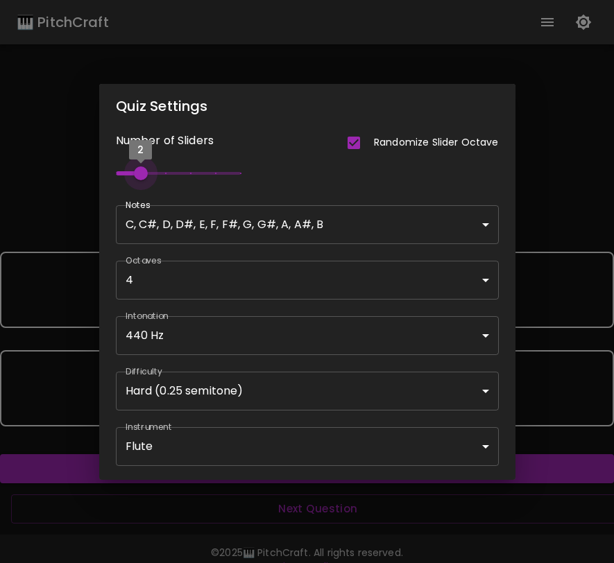
type input "3"
type input "54"
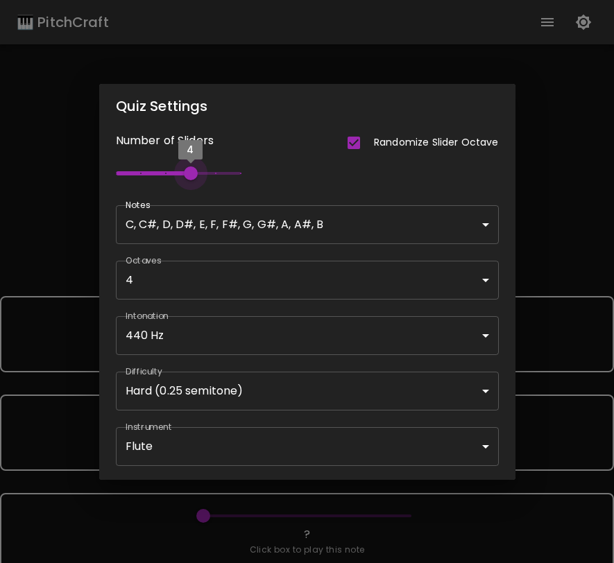
type input "5"
type input "60"
type input "6"
type input "56"
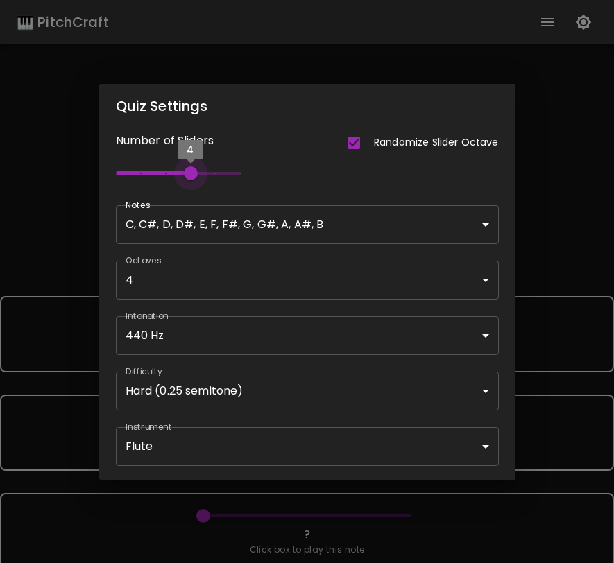
type input "55"
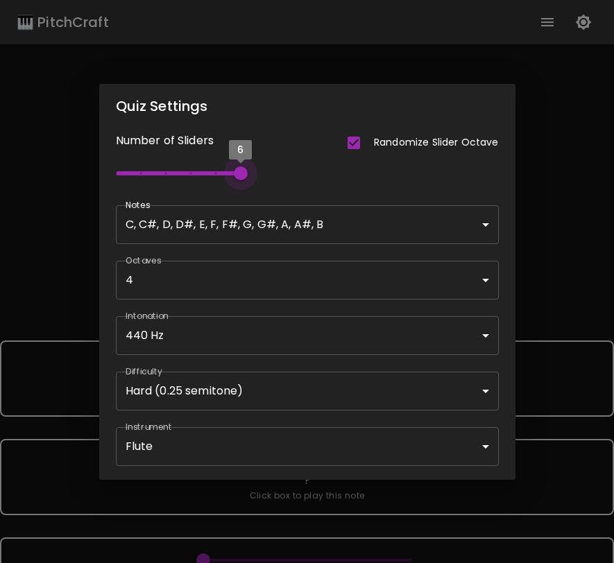
drag, startPoint x: 132, startPoint y: 174, endPoint x: 273, endPoint y: 182, distance: 141.7
click at [273, 182] on div "Number of Sliders Randomize Slider Octave 6" at bounding box center [298, 150] width 399 height 77
click at [571, 298] on div "Quiz Settings Number of Sliders Randomize Slider Octave 6 Notes C, C#, D, D#, E…" at bounding box center [307, 281] width 614 height 563
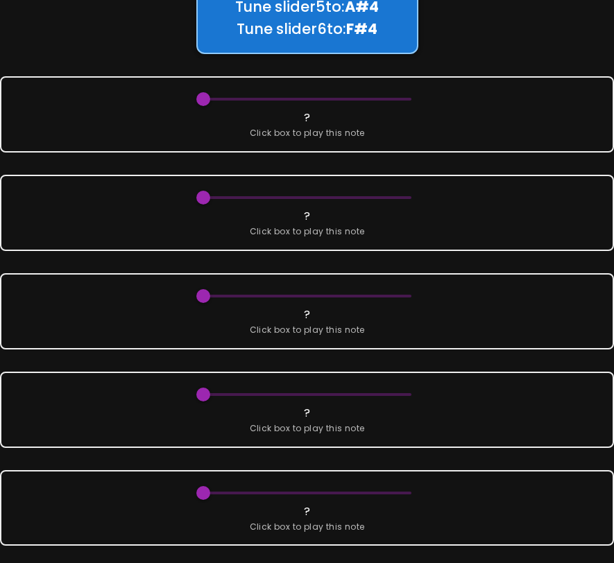
scroll to position [236, 0]
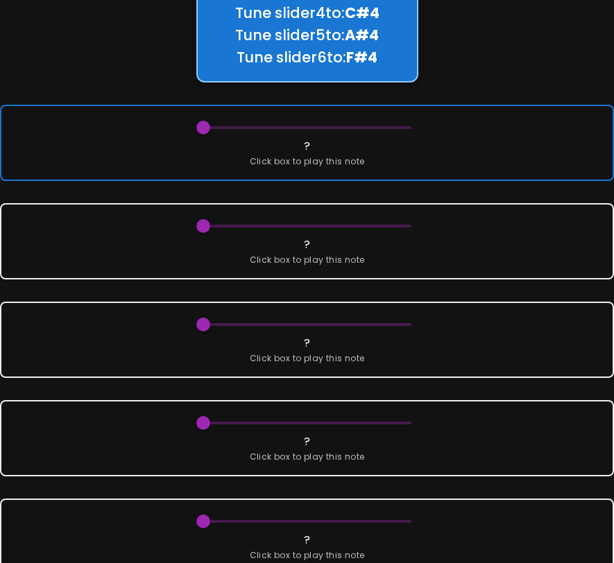
click at [483, 113] on div "? Click box to play this note" at bounding box center [307, 143] width 614 height 76
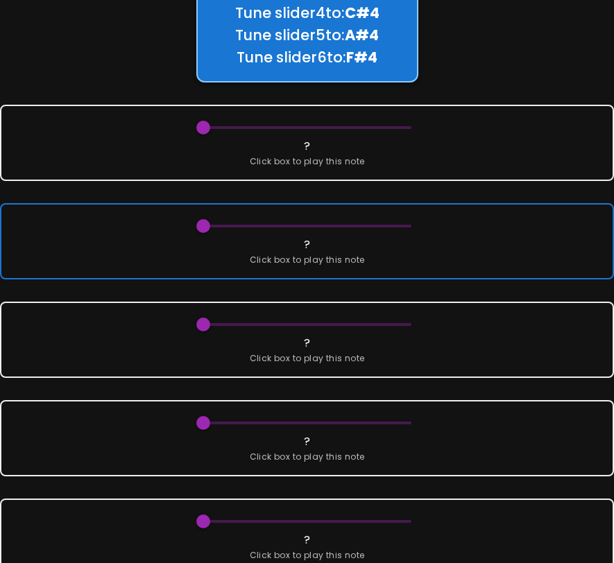
click at [465, 239] on div "? Click box to play this note" at bounding box center [307, 241] width 614 height 76
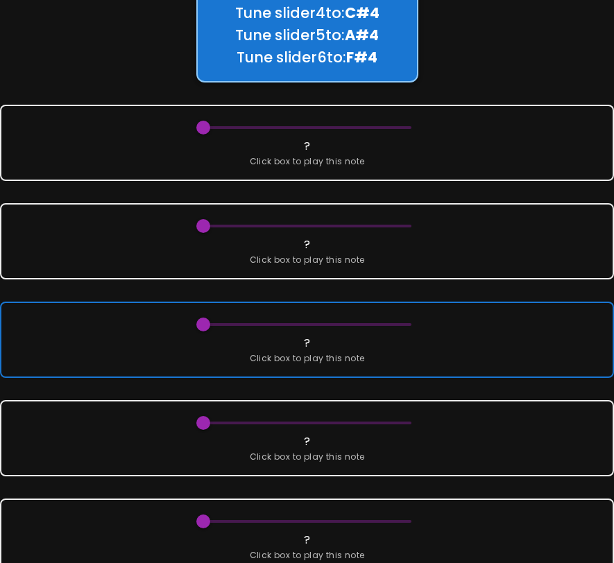
click at [465, 345] on div "? Click box to play this note" at bounding box center [307, 340] width 614 height 76
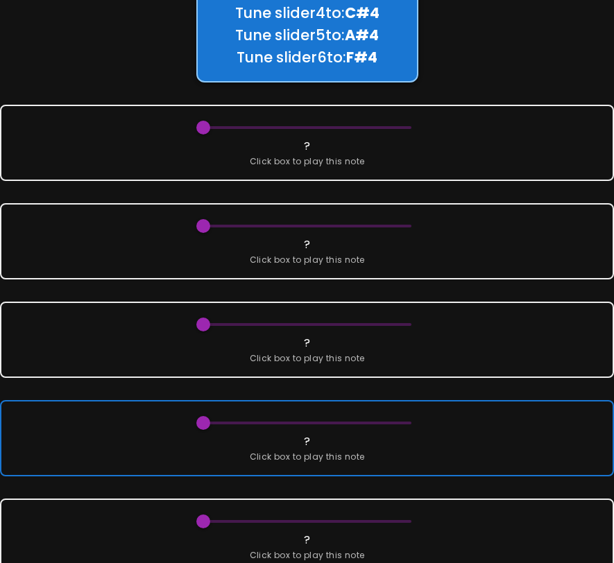
click at [468, 456] on div "? Click box to play this note" at bounding box center [307, 438] width 614 height 76
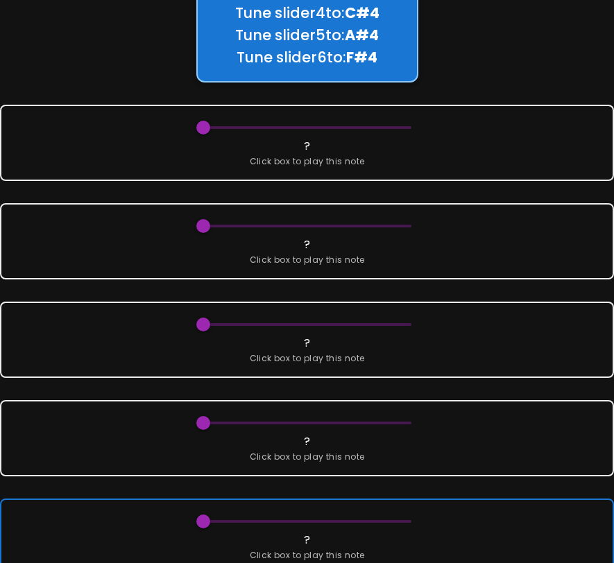
click at [476, 537] on div "? Click box to play this note" at bounding box center [307, 537] width 614 height 76
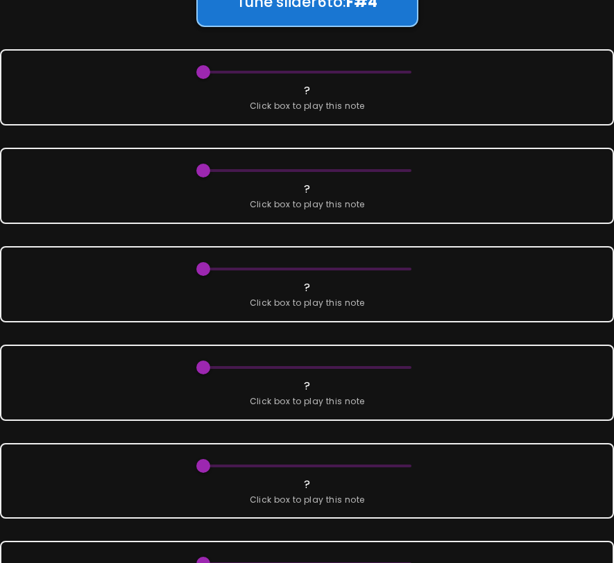
scroll to position [0, 0]
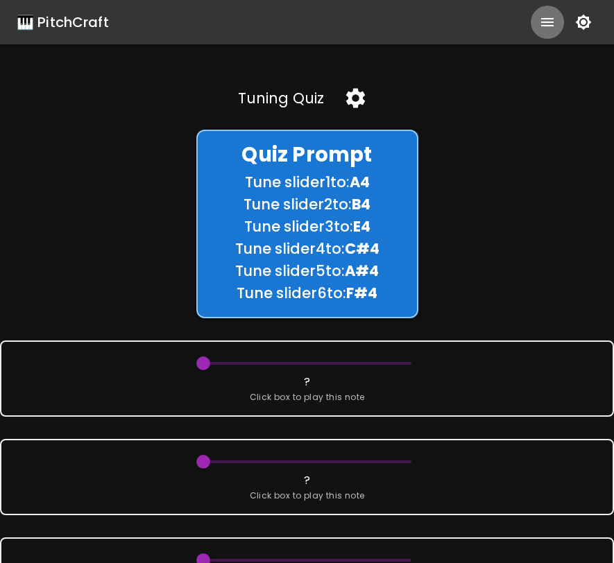
click at [551, 21] on icon "show more" at bounding box center [547, 22] width 17 height 17
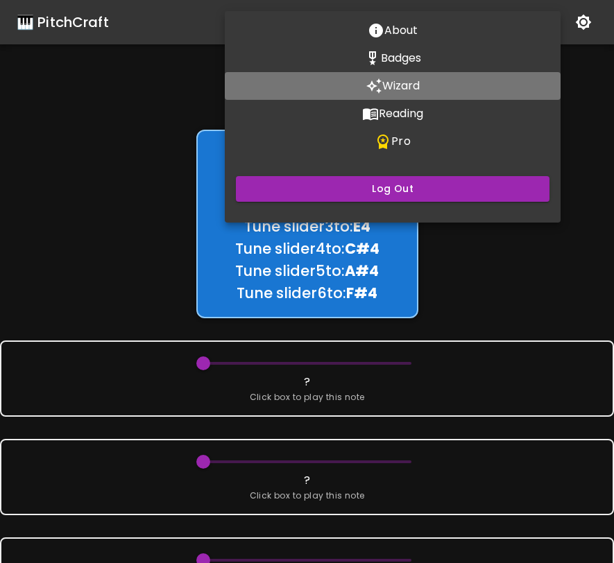
click at [389, 95] on button "Wizard" at bounding box center [393, 86] width 336 height 28
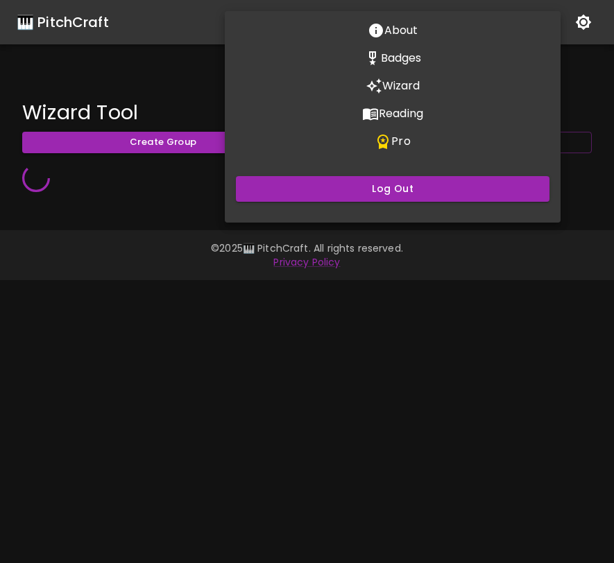
click at [372, 311] on div at bounding box center [307, 281] width 614 height 563
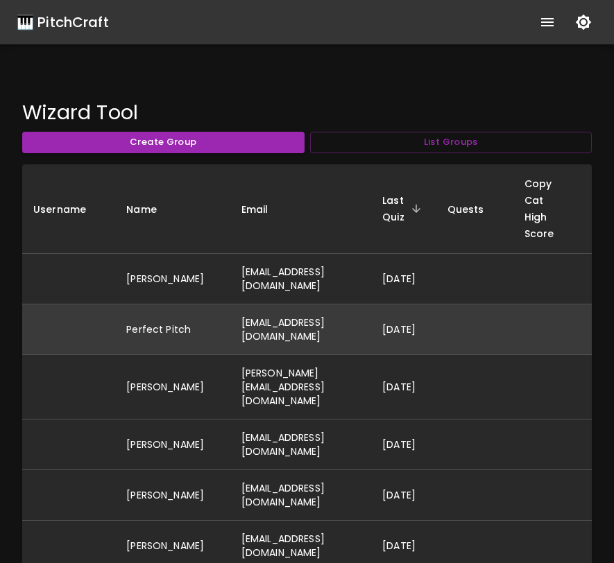
click at [371, 342] on td "[EMAIL_ADDRESS][DOMAIN_NAME]" at bounding box center [300, 329] width 141 height 51
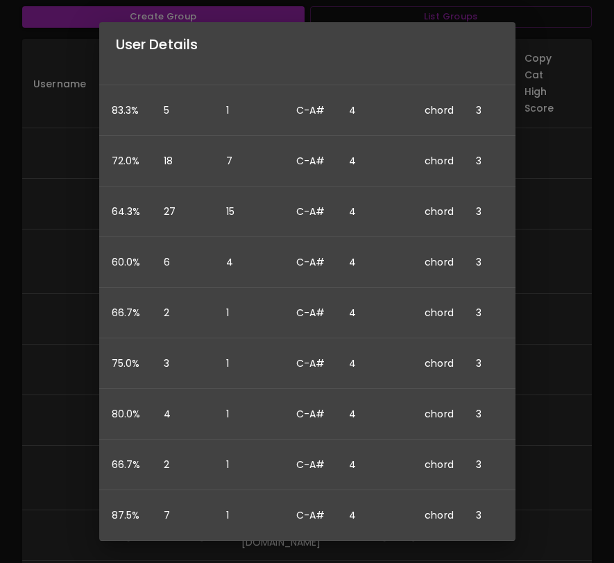
scroll to position [322, 0]
